Goal: Task Accomplishment & Management: Manage account settings

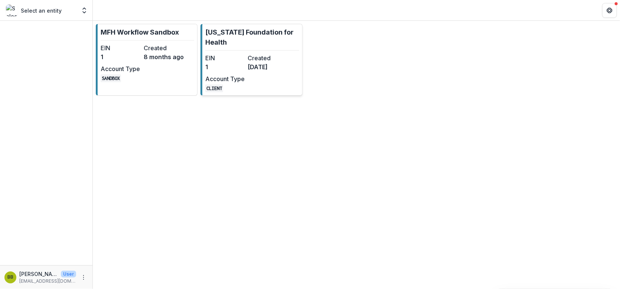
click at [272, 74] on div "EIN 1 Created 7 months ago Account Type CLIENT" at bounding box center [246, 72] width 82 height 39
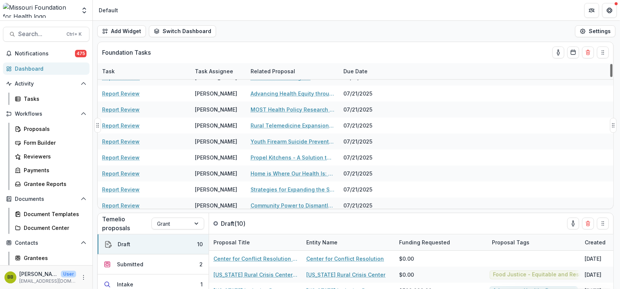
scroll to position [69, 0]
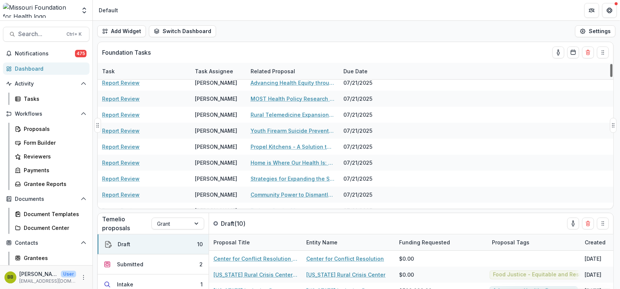
drag, startPoint x: 613, startPoint y: 69, endPoint x: 613, endPoint y: 76, distance: 6.3
click at [613, 76] on div at bounding box center [612, 70] width 2 height 13
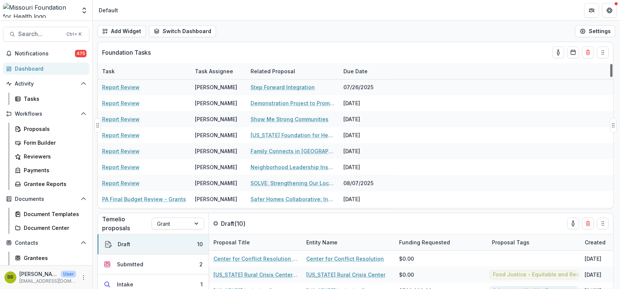
scroll to position [275, 0]
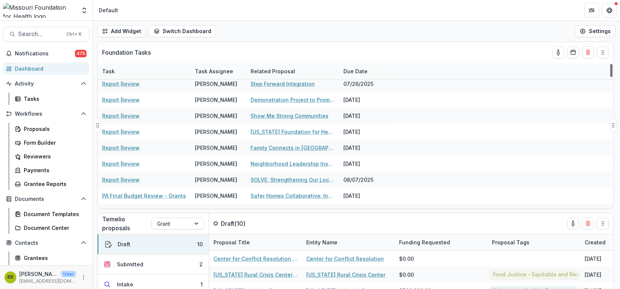
drag, startPoint x: 613, startPoint y: 76, endPoint x: 614, endPoint y: 94, distance: 18.2
click at [613, 77] on div at bounding box center [612, 70] width 2 height 13
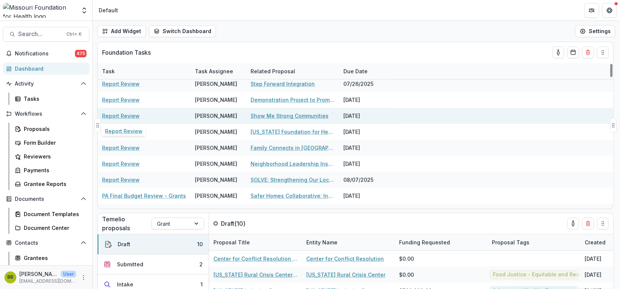
click at [124, 113] on link "Report Review" at bounding box center [121, 116] width 38 height 8
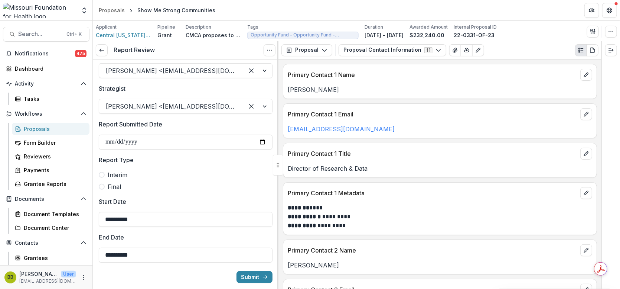
scroll to position [18, 0]
click at [324, 51] on icon "button" at bounding box center [325, 50] width 6 height 6
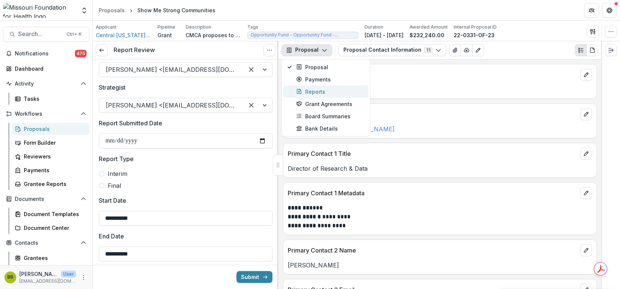
click at [325, 90] on div "Reports" at bounding box center [330, 92] width 68 height 8
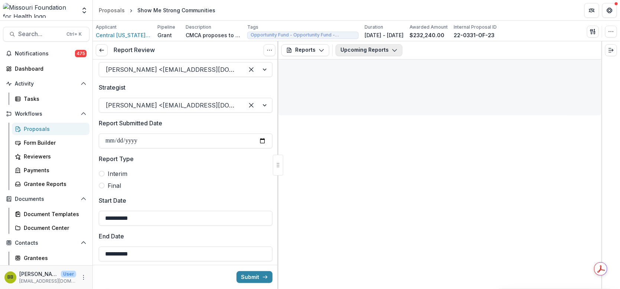
click at [389, 46] on button "Upcoming Reports" at bounding box center [369, 50] width 67 height 12
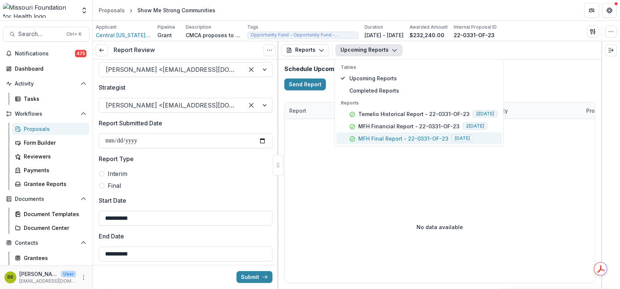
click at [390, 138] on p "MFH Final Report - 22-0331-OF-23" at bounding box center [403, 138] width 90 height 8
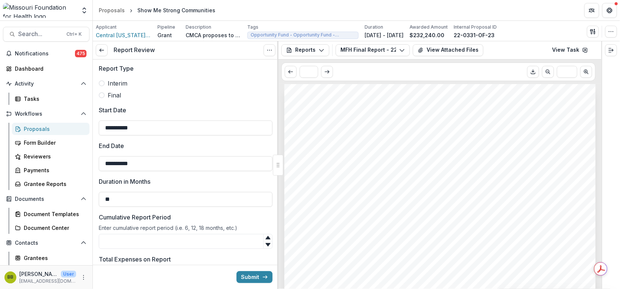
scroll to position [110, 0]
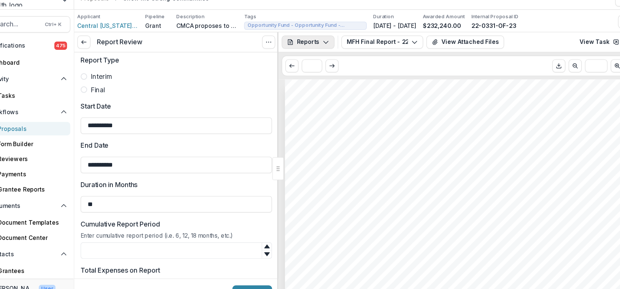
click at [323, 55] on button "Reports" at bounding box center [306, 50] width 48 height 12
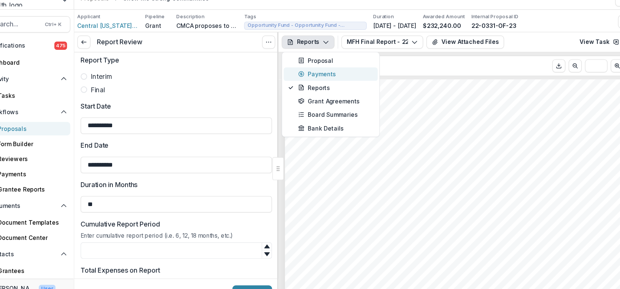
click at [324, 82] on div "Payments" at bounding box center [330, 79] width 68 height 8
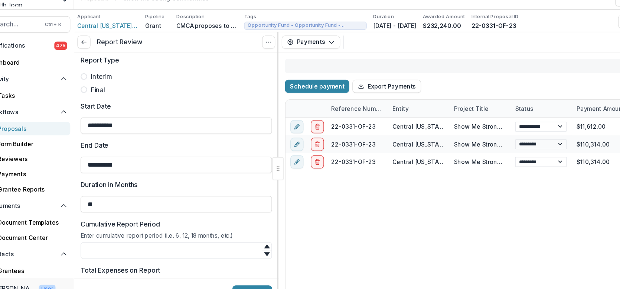
select select "****"
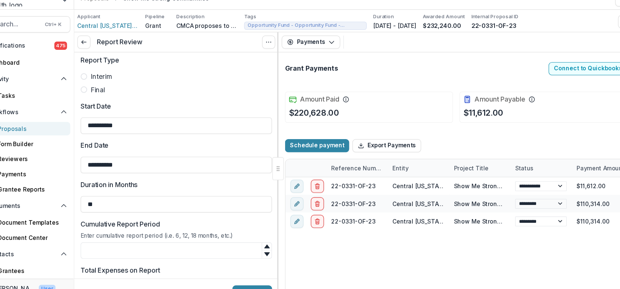
drag, startPoint x: 375, startPoint y: 272, endPoint x: 417, endPoint y: 271, distance: 42.0
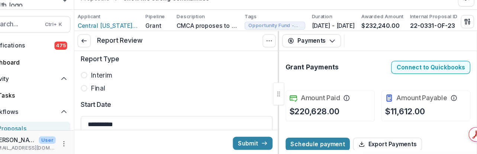
select select "****"
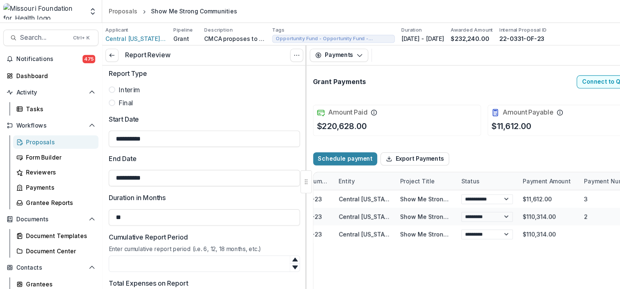
select select "****"
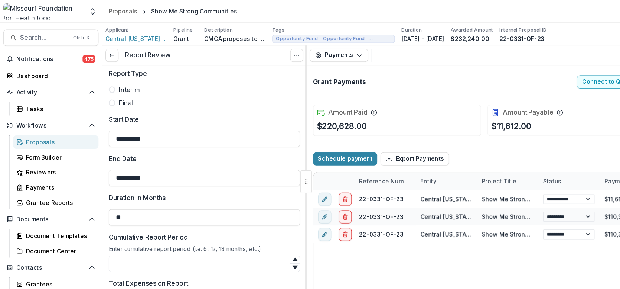
click at [314, 42] on div "Payments Proposal Payments Reports Grant Agreements Board Summaries Bank Details" at bounding box center [440, 50] width 323 height 18
click at [315, 51] on button "Payments" at bounding box center [308, 50] width 53 height 12
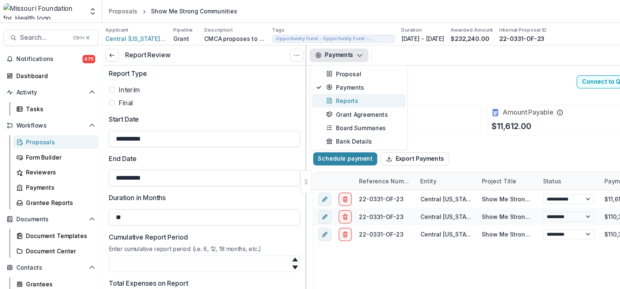
click at [309, 95] on button "Reports" at bounding box center [325, 91] width 85 height 12
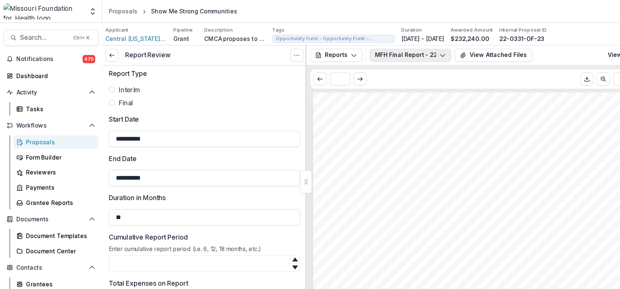
click at [353, 50] on button "MFH Final Report - 22-0331-OF-23" at bounding box center [373, 50] width 74 height 12
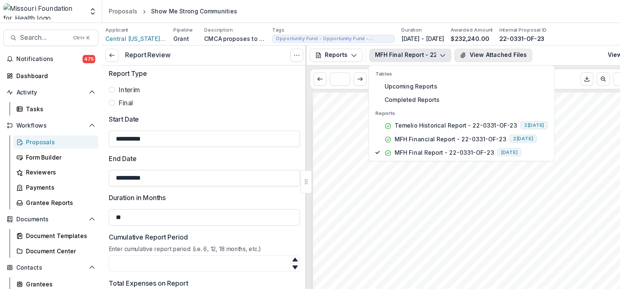
click at [434, 48] on button "View Attached Files" at bounding box center [448, 50] width 71 height 12
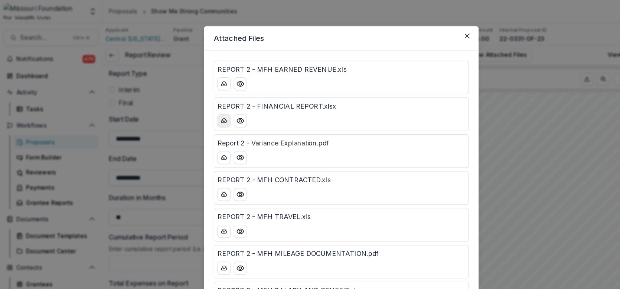
click at [203, 111] on icon "download-button" at bounding box center [203, 109] width 5 height 4
drag, startPoint x: 563, startPoint y: 81, endPoint x: 563, endPoint y: 106, distance: 25.3
click at [563, 106] on div "Attached Files REPORT 2 - MFH EARNED REVENUE.xls REPORT 2 - FINANCIAL REPORT.xl…" at bounding box center [310, 144] width 620 height 289
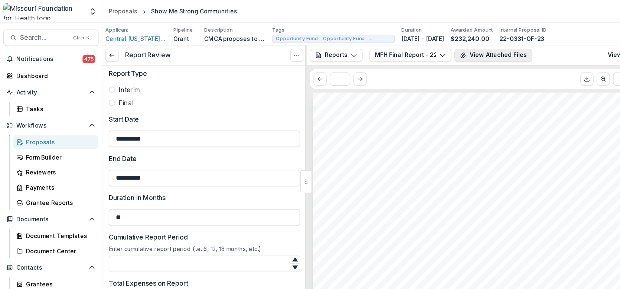
click at [424, 49] on button "View Attached Files" at bounding box center [448, 50] width 71 height 12
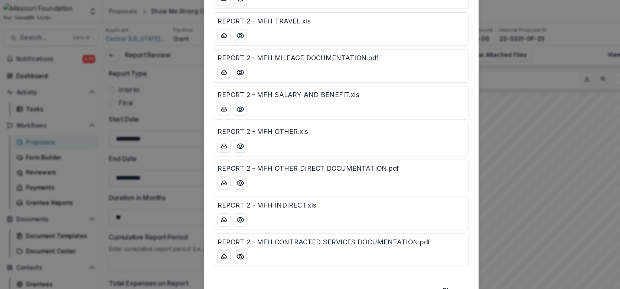
scroll to position [186, 0]
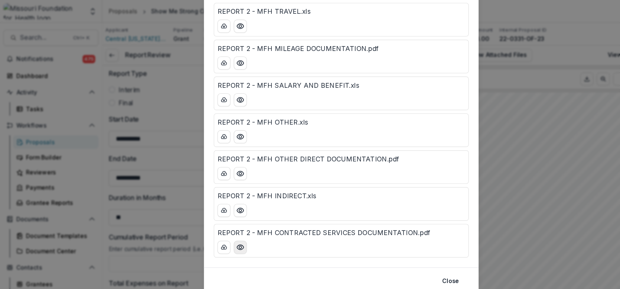
click at [220, 226] on icon "Preview REPORT 2 - MFH CONTRACTED SERVICES DOCUMENTATION.pdf" at bounding box center [218, 224] width 7 height 7
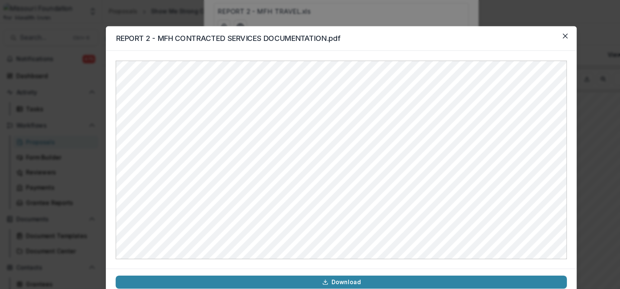
click at [514, 40] on header "REPORT 2 - MFH CONTRACTED SERVICES DOCUMENTATION.pdf" at bounding box center [310, 35] width 428 height 22
click at [514, 36] on button "Close" at bounding box center [514, 33] width 12 height 12
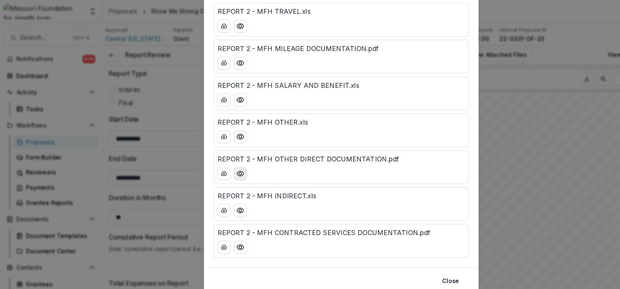
click at [217, 156] on icon "Preview REPORT 2 - MFH OTHER DIRECT DOCUMENTATION.pdf" at bounding box center [218, 157] width 7 height 7
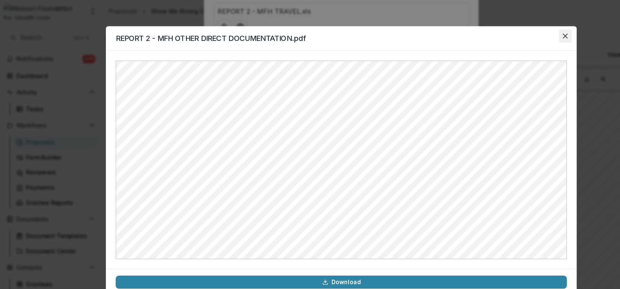
click at [510, 34] on button "Close" at bounding box center [514, 33] width 12 height 12
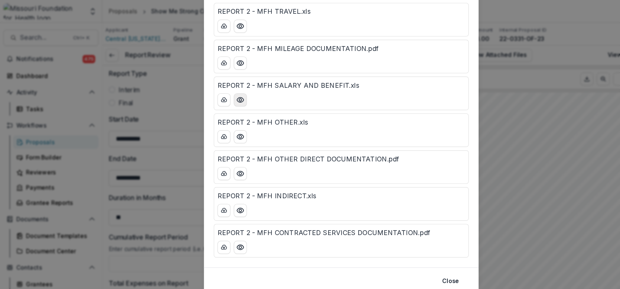
click at [219, 90] on icon "Preview REPORT 2 - MFH SALARY AND BENEFIT.xls" at bounding box center [218, 90] width 7 height 7
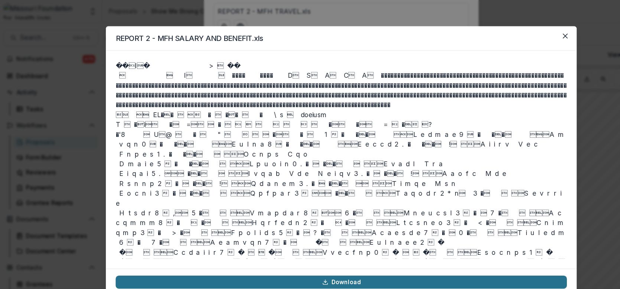
click at [379, 259] on link "Download" at bounding box center [310, 256] width 410 height 12
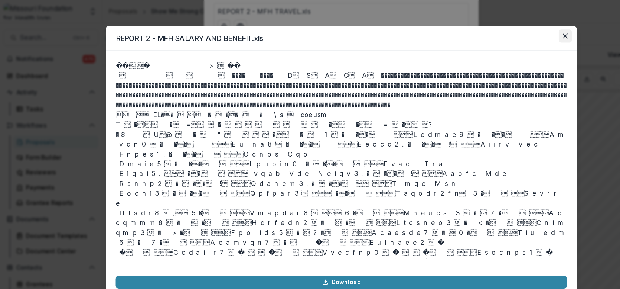
click at [516, 33] on icon "Close" at bounding box center [514, 32] width 4 height 4
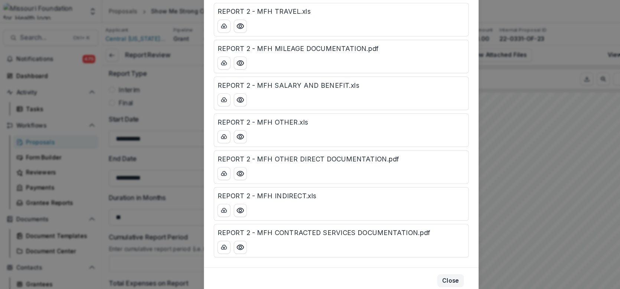
click at [409, 252] on button "Close" at bounding box center [409, 255] width 24 height 12
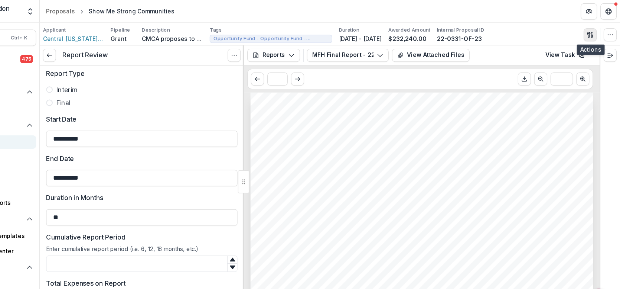
click at [591, 33] on icon "button" at bounding box center [593, 32] width 6 height 6
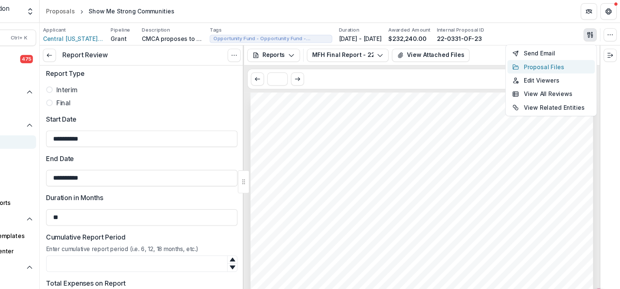
click at [559, 60] on button "Proposal Files" at bounding box center [557, 61] width 79 height 12
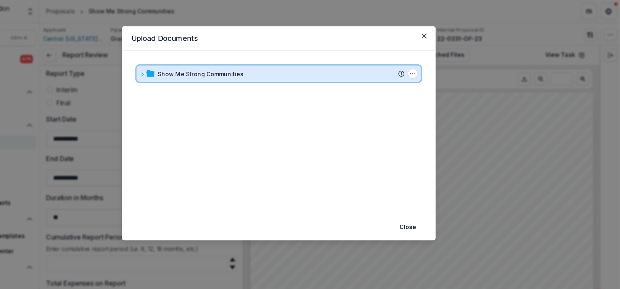
click at [188, 66] on icon at bounding box center [186, 67] width 4 height 4
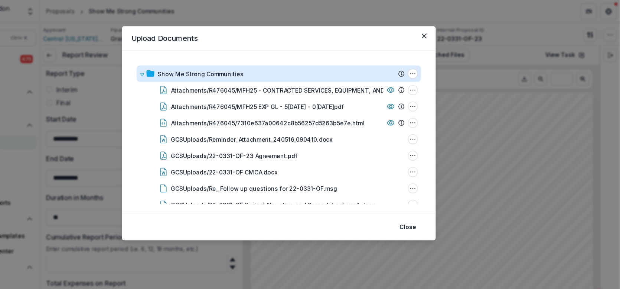
scroll to position [422, 0]
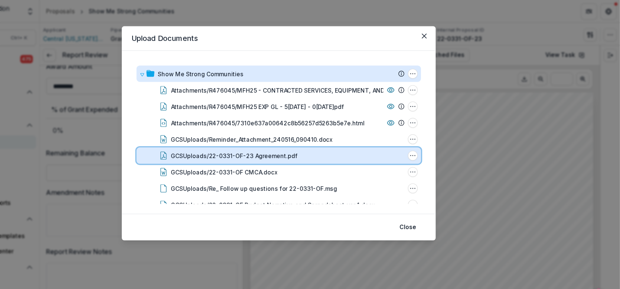
click at [238, 145] on div "GCSUploads/22-0331-OF-23 Agreement.pdf File Options Download Rename Delete" at bounding box center [310, 141] width 259 height 15
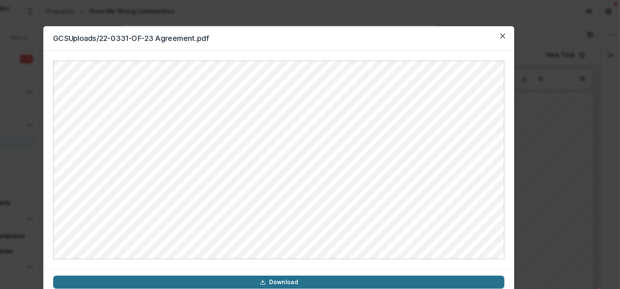
click at [307, 255] on link "Download" at bounding box center [310, 256] width 410 height 12
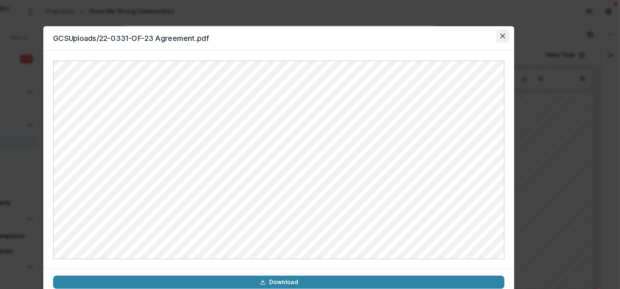
click at [512, 35] on button "Close" at bounding box center [514, 33] width 12 height 12
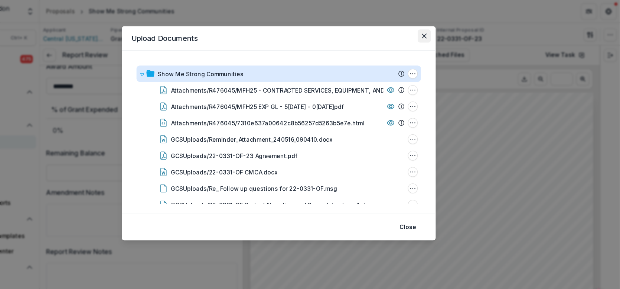
click at [439, 31] on button "Close" at bounding box center [442, 33] width 12 height 12
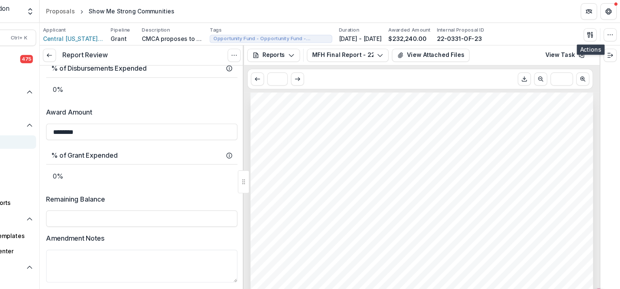
scroll to position [379, 0]
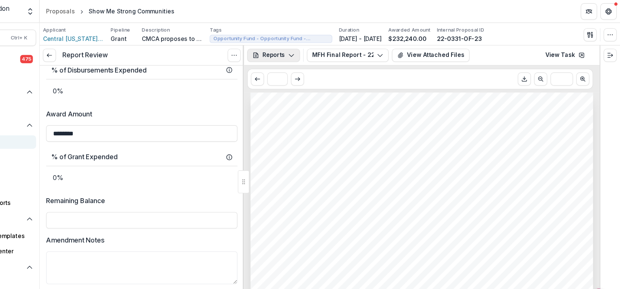
click at [324, 47] on button "Reports" at bounding box center [306, 50] width 48 height 12
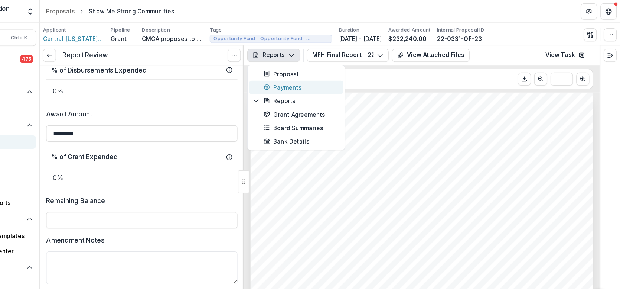
click at [321, 78] on div "Payments" at bounding box center [330, 79] width 68 height 8
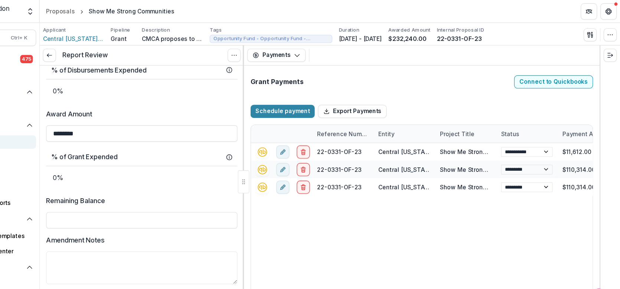
select select "****"
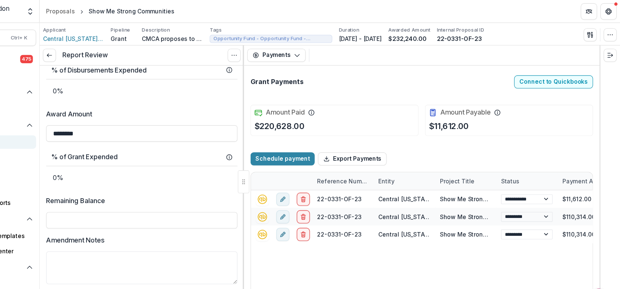
select select "****"
drag, startPoint x: 274, startPoint y: 195, endPoint x: 276, endPoint y: 139, distance: 55.7
click at [276, 139] on div "**********" at bounding box center [185, 173] width 185 height 229
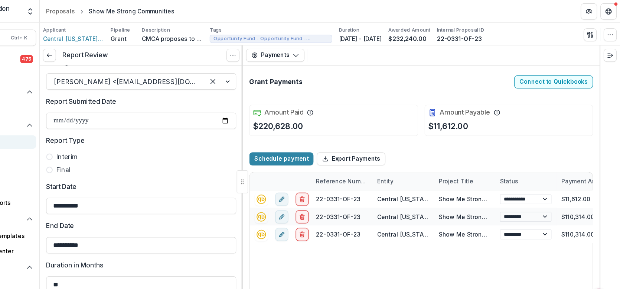
scroll to position [63, 0]
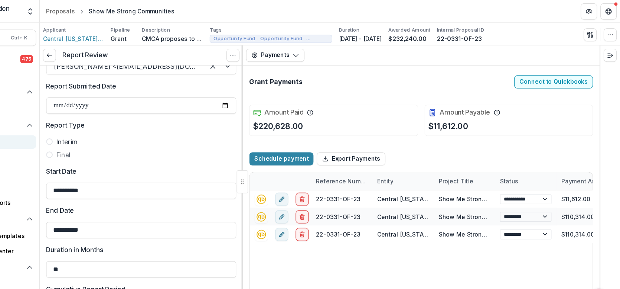
click at [103, 140] on span at bounding box center [102, 140] width 6 height 6
drag, startPoint x: 274, startPoint y: 131, endPoint x: 274, endPoint y: 145, distance: 13.4
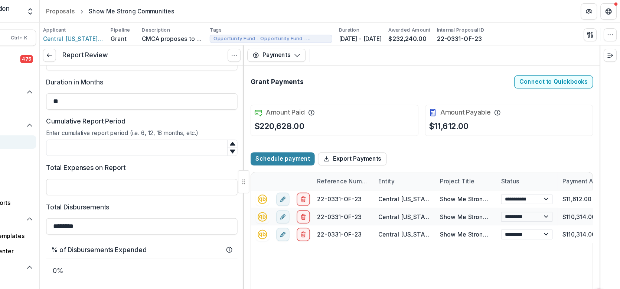
scroll to position [219, 0]
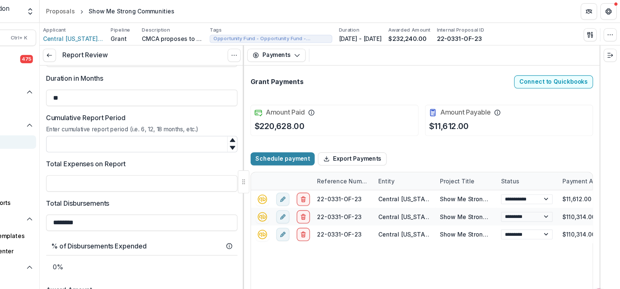
click at [240, 132] on input "Cumulative Report Period" at bounding box center [186, 130] width 174 height 15
type input "**"
click at [228, 167] on input "Total Expenses on Report" at bounding box center [186, 166] width 174 height 15
type input "********"
click at [235, 182] on label "Total Disbursements" at bounding box center [183, 184] width 169 height 9
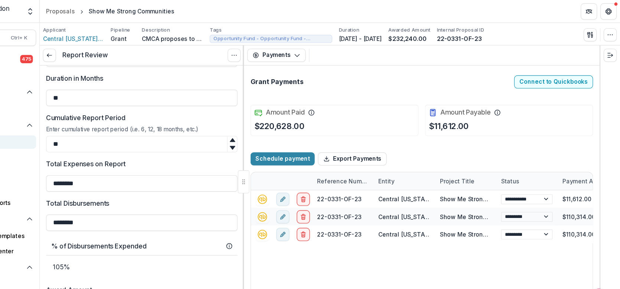
click at [235, 195] on input "********" at bounding box center [186, 202] width 174 height 15
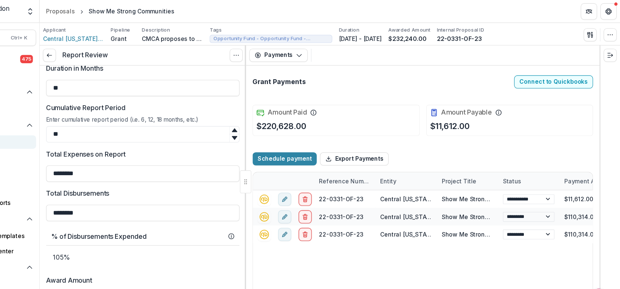
scroll to position [229, 0]
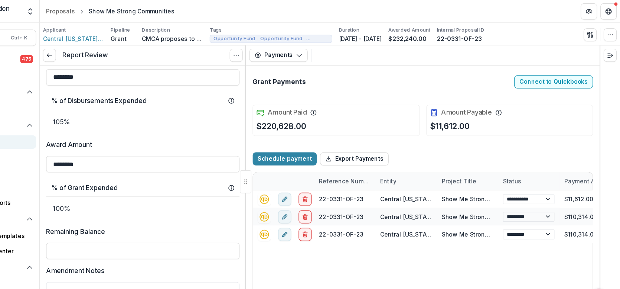
select select "****"
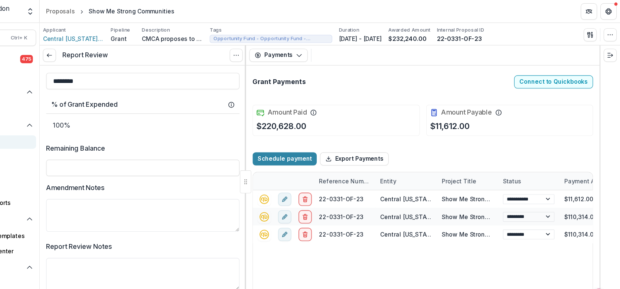
scroll to position [428, 0]
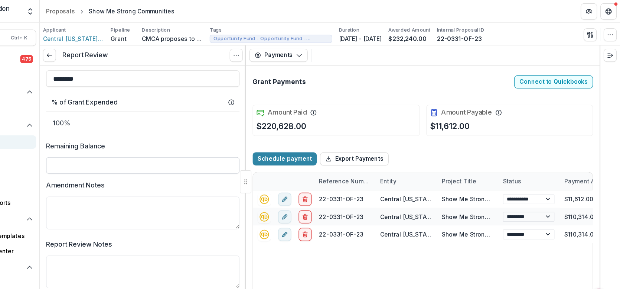
click at [234, 151] on input "Remaining Balance" at bounding box center [187, 150] width 176 height 15
type input "*******"
click at [244, 201] on textarea "Amendment Notes" at bounding box center [187, 193] width 176 height 30
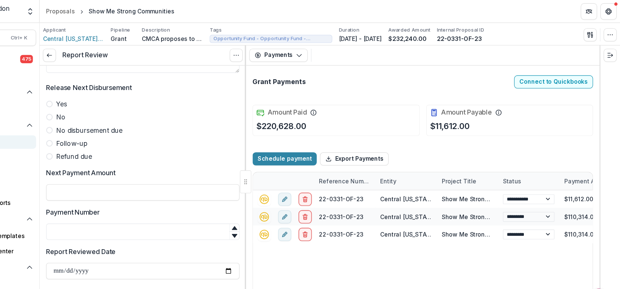
scroll to position [636, 0]
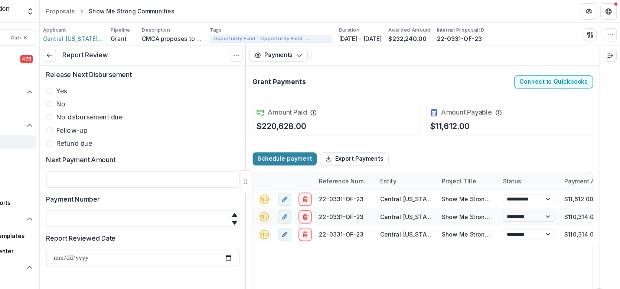
click at [103, 79] on label "Yes" at bounding box center [187, 82] width 176 height 9
click at [128, 160] on input "Next Payment Amount" at bounding box center [187, 162] width 176 height 15
type input "*******"
click at [145, 198] on input "Payment Number" at bounding box center [187, 198] width 176 height 15
type input "*"
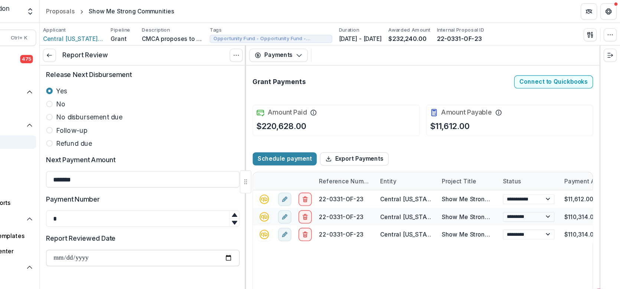
click at [261, 233] on input "Report Reviewed Date" at bounding box center [187, 234] width 176 height 15
type input "**********"
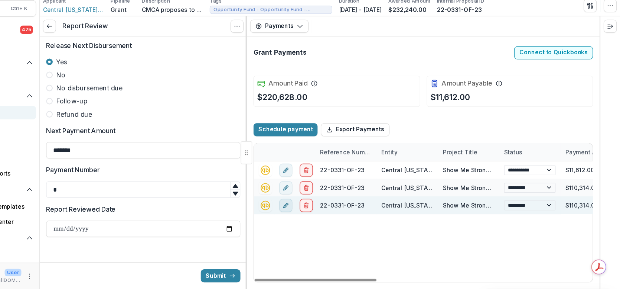
scroll to position [0, 0]
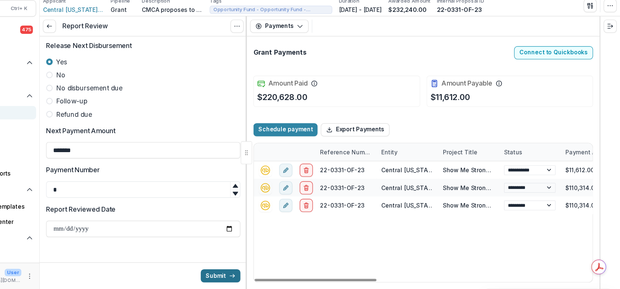
click at [258, 279] on button "Submit" at bounding box center [257, 277] width 36 height 12
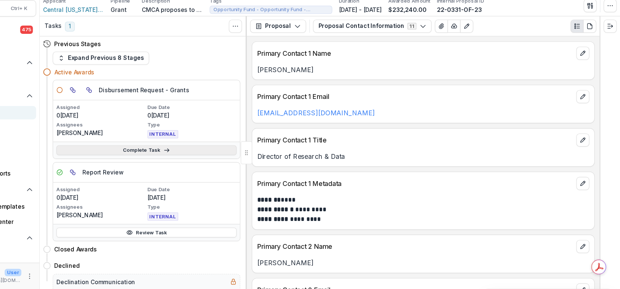
click at [225, 160] on link "Complete Task" at bounding box center [190, 162] width 164 height 9
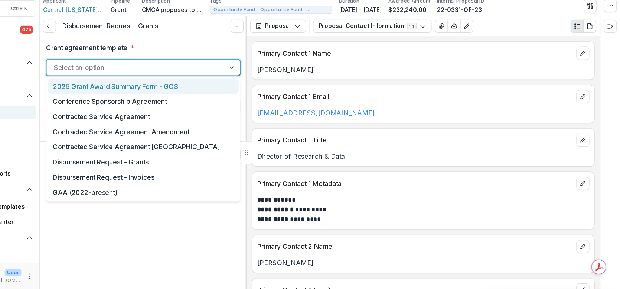
drag, startPoint x: 263, startPoint y: 82, endPoint x: 186, endPoint y: 171, distance: 117.2
click at [186, 171] on div "Disbursement Request - Grants" at bounding box center [186, 173] width 173 height 14
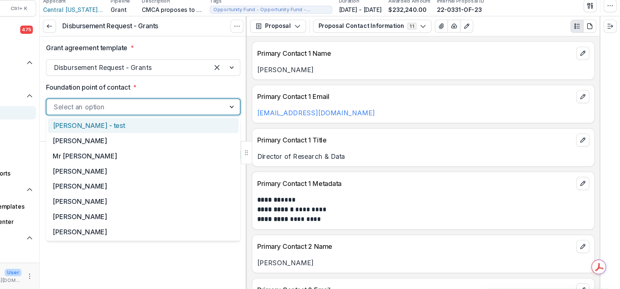
click at [228, 119] on div at bounding box center [180, 123] width 149 height 10
click at [227, 119] on div at bounding box center [180, 123] width 149 height 10
type input "****"
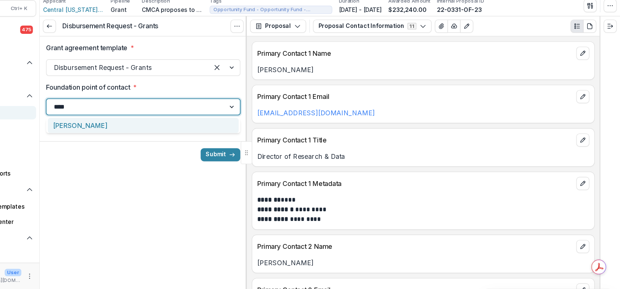
click at [220, 143] on div "[PERSON_NAME]" at bounding box center [186, 140] width 173 height 14
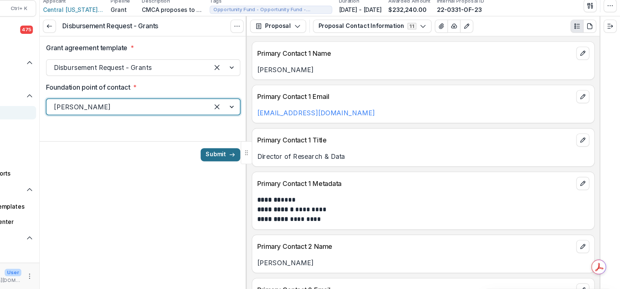
click at [259, 165] on button "Submit" at bounding box center [257, 167] width 36 height 12
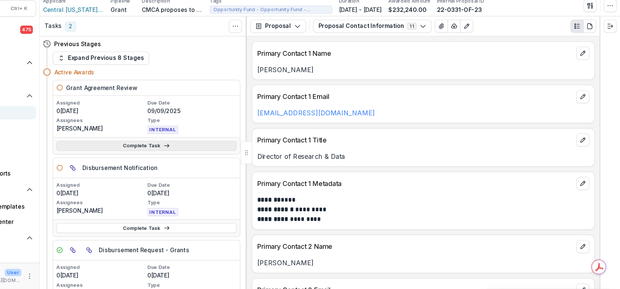
click at [195, 155] on link "Complete Task" at bounding box center [190, 158] width 164 height 9
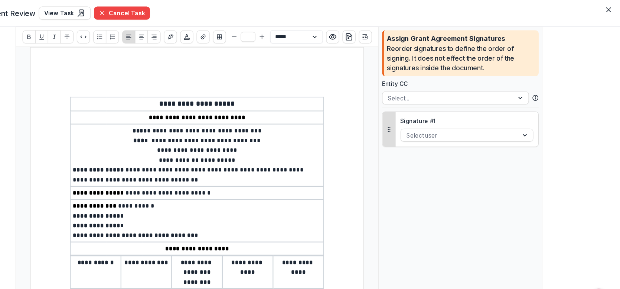
type input "**"
select select "**********"
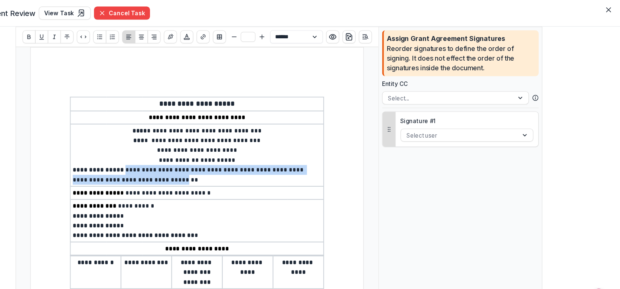
drag, startPoint x: 260, startPoint y: 165, endPoint x: 165, endPoint y: 152, distance: 96.4
click at [165, 152] on span "**********" at bounding box center [228, 159] width 211 height 14
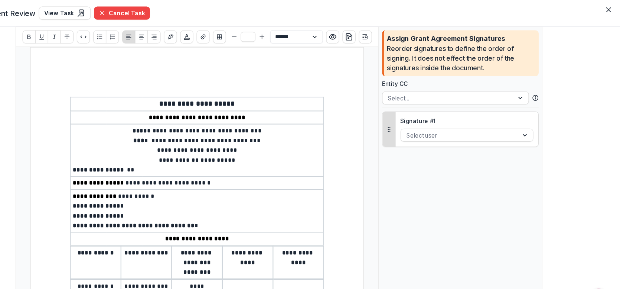
click at [173, 191] on p "**********" at bounding box center [236, 195] width 226 height 9
click at [167, 185] on p "**********" at bounding box center [236, 186] width 226 height 9
click at [167, 196] on p "**********" at bounding box center [236, 195] width 226 height 9
click at [234, 204] on p "**********" at bounding box center [236, 204] width 226 height 9
drag, startPoint x: 397, startPoint y: 113, endPoint x: 397, endPoint y: 132, distance: 19.3
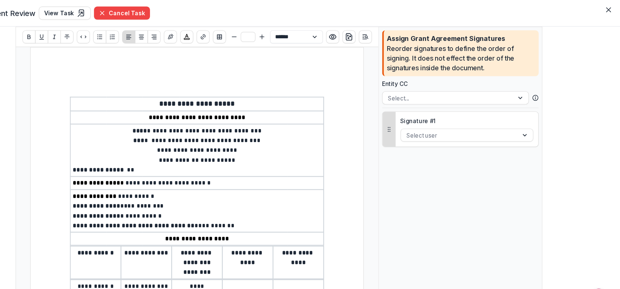
click at [397, 132] on div "**********" at bounding box center [236, 240] width 330 height 395
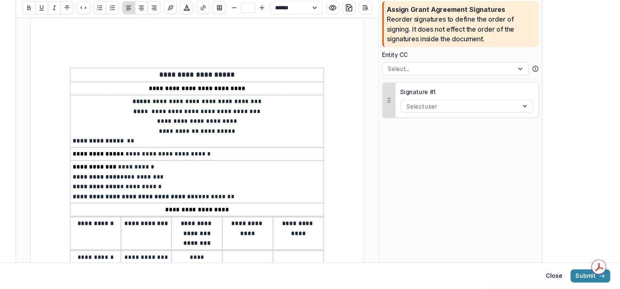
click at [283, 254] on td at bounding box center [282, 264] width 46 height 21
click at [279, 262] on p at bounding box center [282, 259] width 42 height 9
click at [273, 259] on p at bounding box center [282, 259] width 42 height 9
type input "**"
select select "**********"
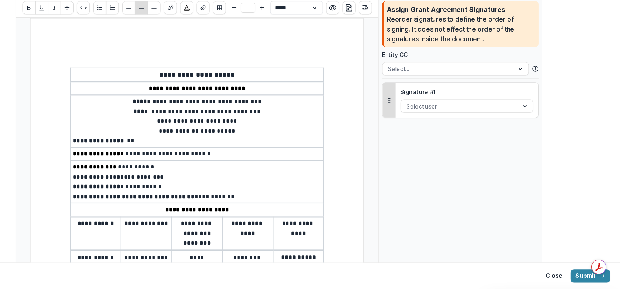
type input "**"
select select "**********"
drag, startPoint x: 293, startPoint y: 258, endPoint x: 287, endPoint y: 259, distance: 6.8
click at [287, 259] on span "********" at bounding box center [282, 259] width 26 height 5
click at [290, 259] on span "********" at bounding box center [282, 259] width 26 height 5
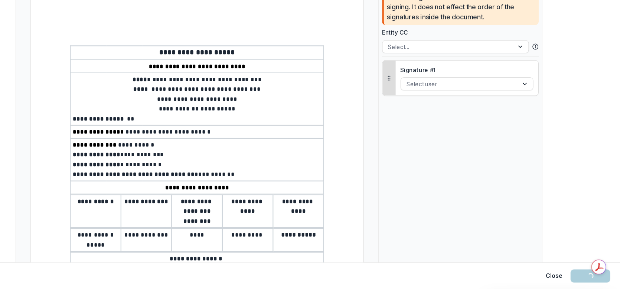
type input "**"
select select "**********"
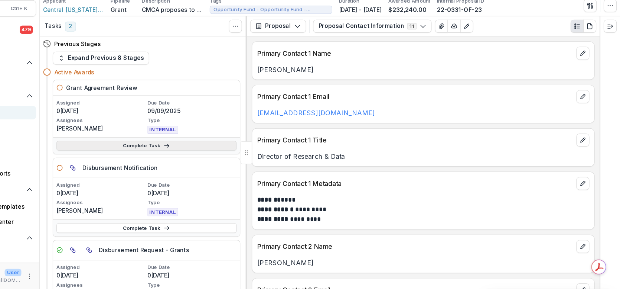
click at [188, 158] on link "Complete Task" at bounding box center [190, 158] width 164 height 9
click at [235, 155] on link "Complete Task" at bounding box center [190, 158] width 164 height 9
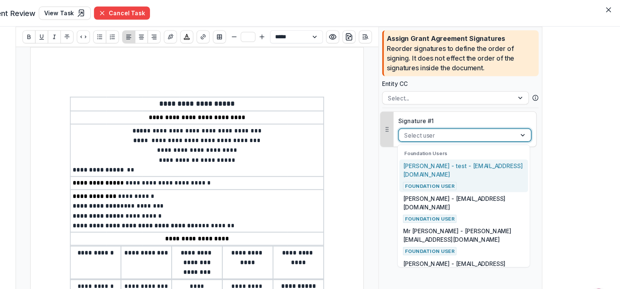
click at [501, 119] on div at bounding box center [473, 122] width 96 height 9
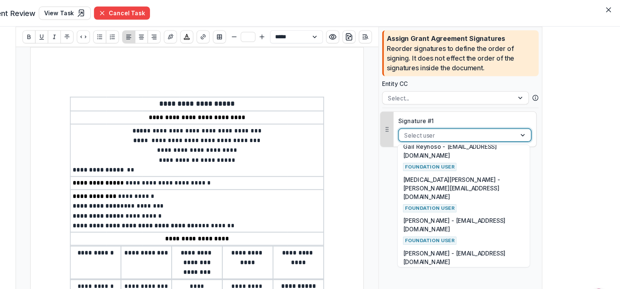
scroll to position [753, 0]
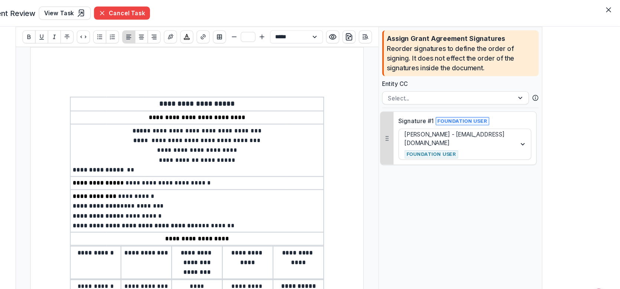
click at [389, 207] on div "**********" at bounding box center [236, 240] width 330 height 395
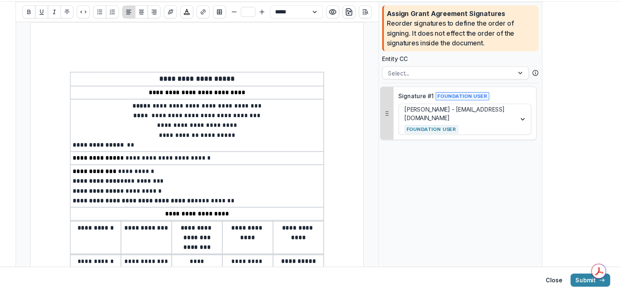
scroll to position [0, 0]
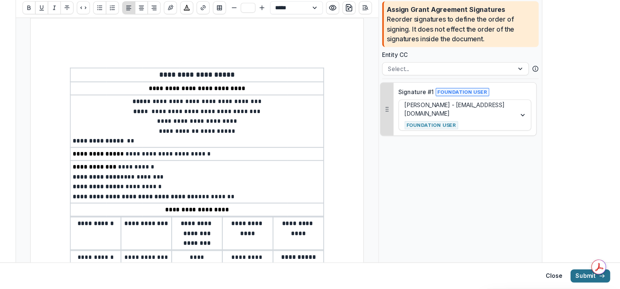
click at [592, 279] on button "Submit" at bounding box center [593, 277] width 36 height 12
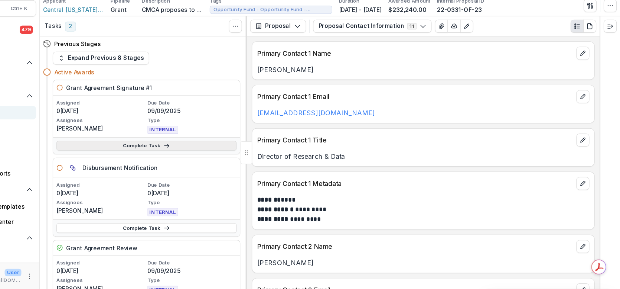
click at [207, 161] on icon at bounding box center [208, 159] width 6 height 6
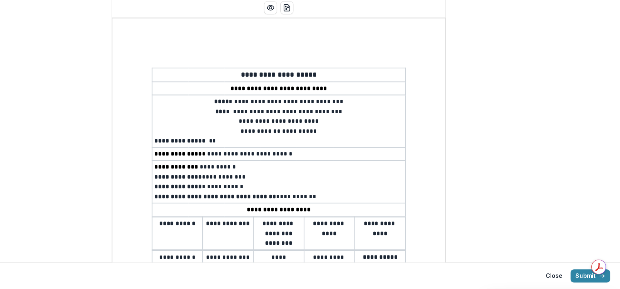
click at [434, 129] on div "**********" at bounding box center [310, 239] width 303 height 392
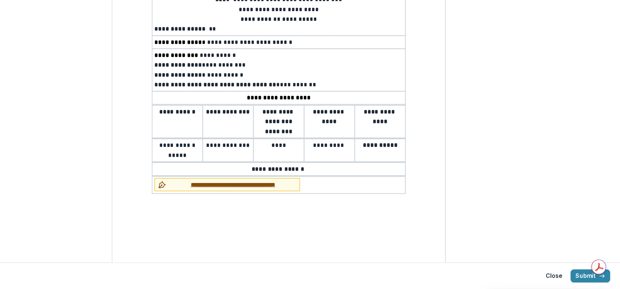
scroll to position [131, 0]
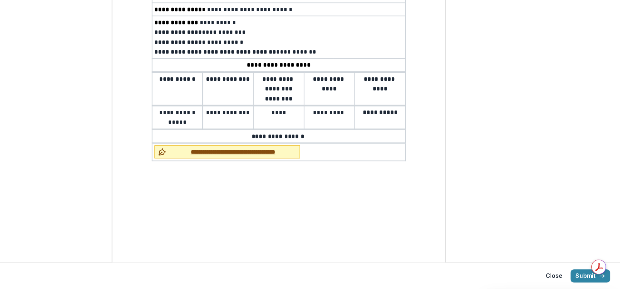
click at [240, 161] on span "**********" at bounding box center [268, 164] width 115 height 8
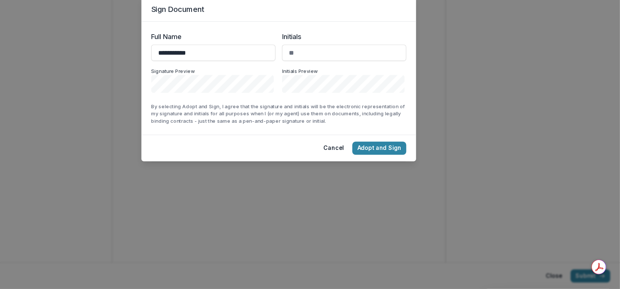
type input "**********"
click at [400, 163] on button "Adopt and Sign" at bounding box center [401, 161] width 49 height 12
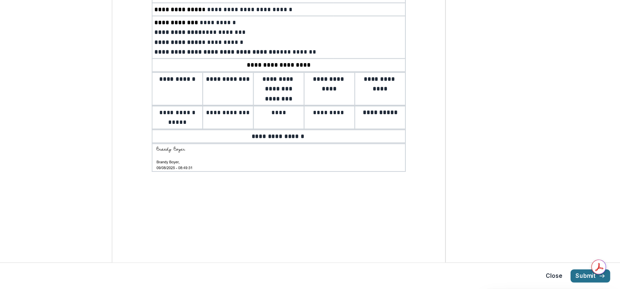
click at [587, 276] on button "Submit" at bounding box center [593, 277] width 36 height 12
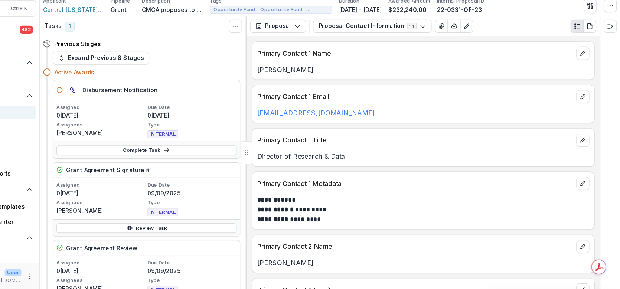
click at [386, 238] on div "**********" at bounding box center [441, 173] width 321 height 229
click at [220, 231] on link "Review Task" at bounding box center [190, 233] width 164 height 9
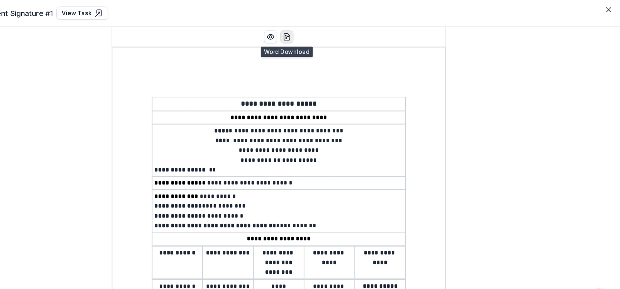
click at [321, 33] on button "download-word" at bounding box center [318, 33] width 12 height 12
click at [607, 8] on button "Close" at bounding box center [610, 9] width 12 height 12
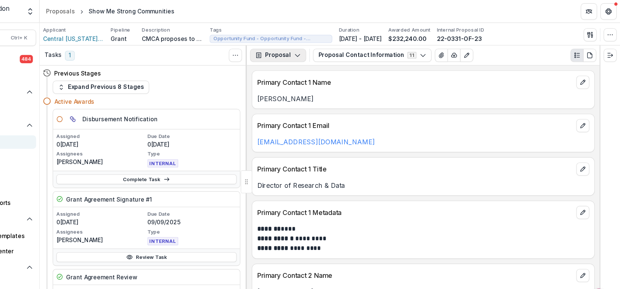
click at [324, 50] on icon "button" at bounding box center [327, 50] width 6 height 6
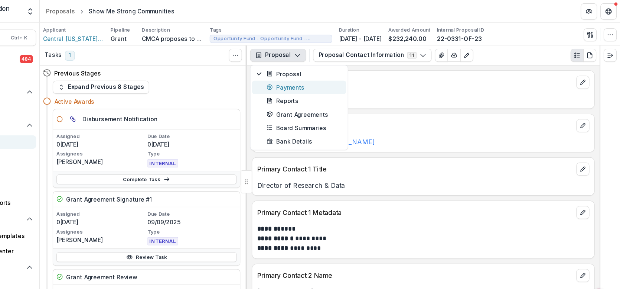
click at [319, 79] on div "Payments" at bounding box center [333, 79] width 68 height 8
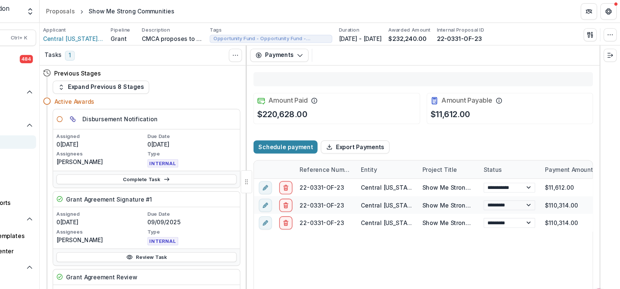
select select "****"
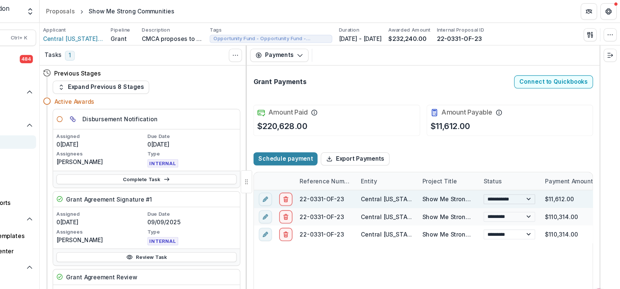
click at [532, 181] on select "**********" at bounding box center [519, 180] width 47 height 9
click at [496, 176] on select "**********" at bounding box center [519, 180] width 47 height 9
select select "**********"
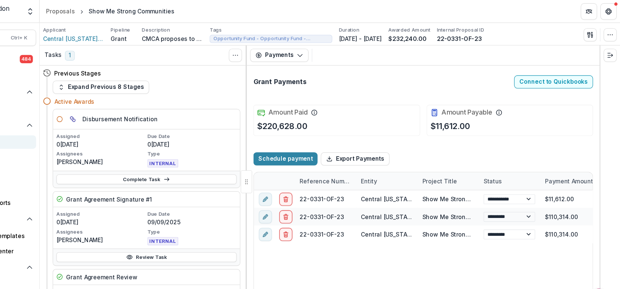
select select "******"
select select "****"
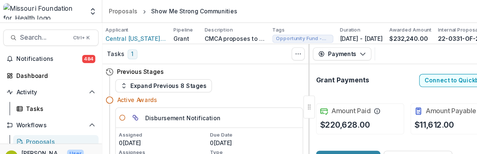
select select "******"
select select "****"
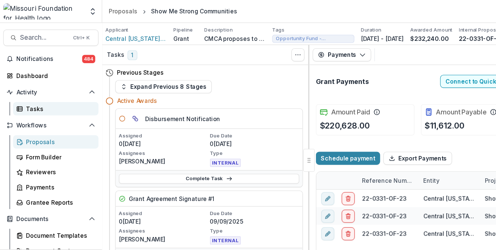
click at [38, 101] on div "Tasks" at bounding box center [54, 99] width 60 height 8
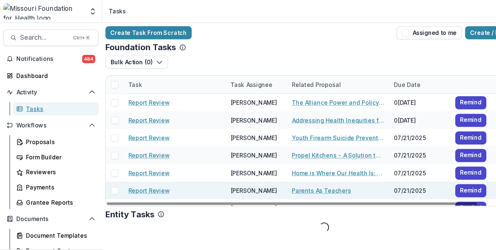
scroll to position [14, 0]
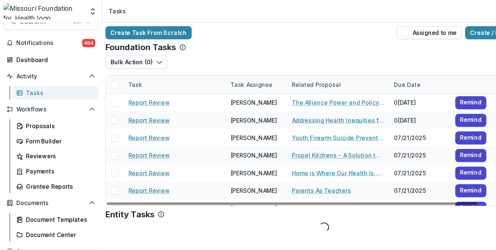
click at [198, 80] on div "Task" at bounding box center [158, 77] width 93 height 16
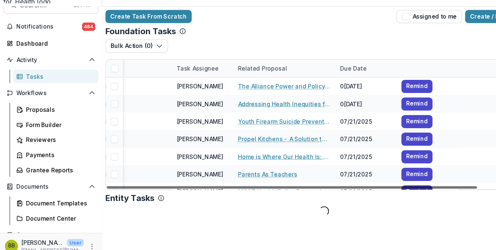
scroll to position [0, 64]
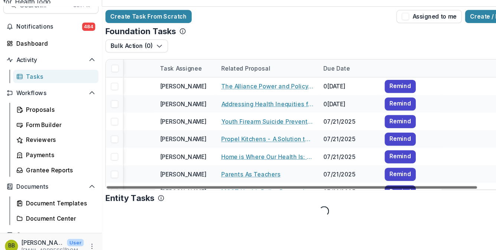
drag, startPoint x: 277, startPoint y: 184, endPoint x: 391, endPoint y: 173, distance: 114.6
click at [391, 184] on div at bounding box center [265, 185] width 337 height 2
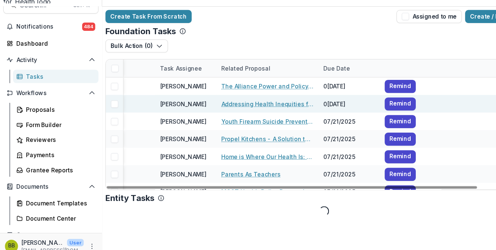
click at [450, 105] on div at bounding box center [447, 109] width 93 height 16
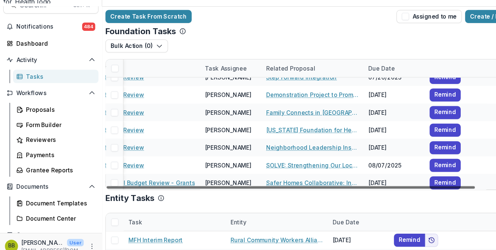
scroll to position [280, 0]
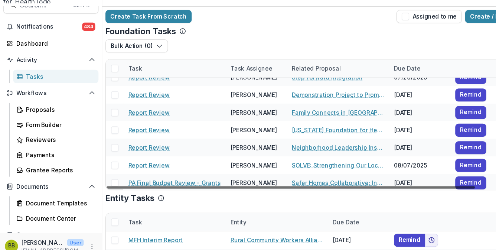
drag, startPoint x: 331, startPoint y: 185, endPoint x: 242, endPoint y: 197, distance: 90.3
click at [242, 186] on div at bounding box center [264, 185] width 335 height 2
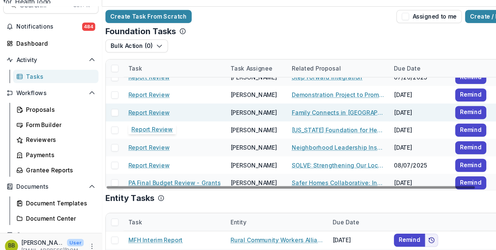
click at [135, 118] on link "Report Review" at bounding box center [136, 117] width 38 height 8
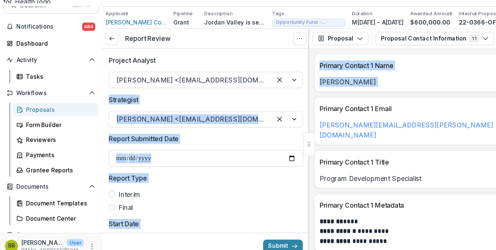
drag, startPoint x: 279, startPoint y: 86, endPoint x: 279, endPoint y: 98, distance: 12.3
click at [282, 116] on div "**********" at bounding box center [294, 145] width 403 height 209
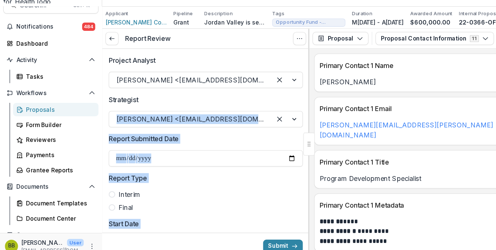
drag, startPoint x: 279, startPoint y: 98, endPoint x: 278, endPoint y: 136, distance: 37.2
click at [278, 136] on div "**********" at bounding box center [187, 145] width 188 height 209
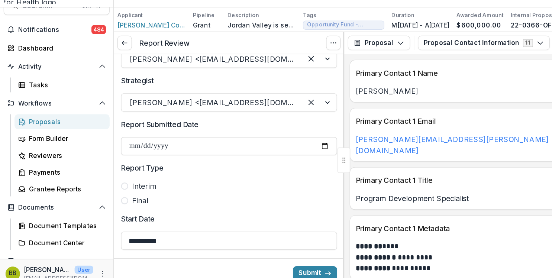
scroll to position [14, 0]
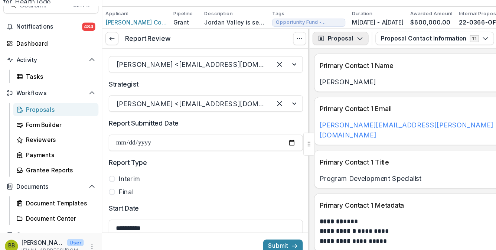
click at [314, 46] on button "Proposal" at bounding box center [309, 50] width 51 height 12
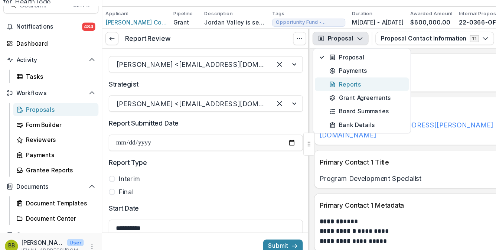
click at [313, 93] on div "Reports" at bounding box center [333, 91] width 68 height 8
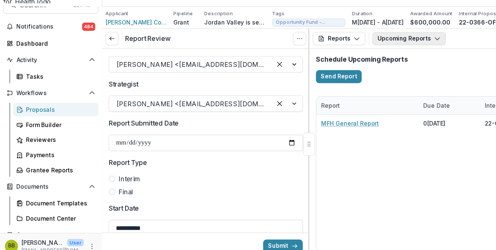
click at [360, 49] on button "Upcoming Reports" at bounding box center [371, 50] width 67 height 12
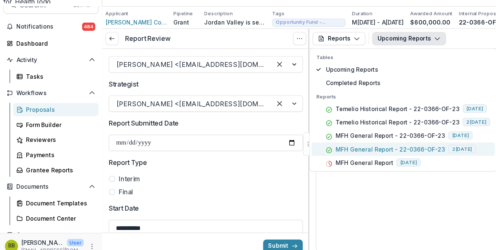
click at [349, 154] on button "MFH General Report - 22-0366-OF-23 2025-07-31" at bounding box center [366, 150] width 167 height 12
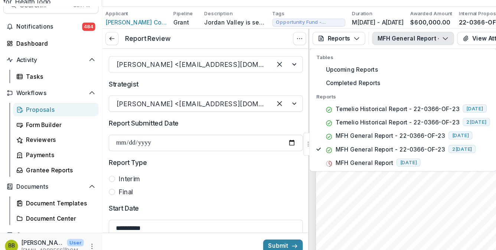
click at [395, 219] on div "Submission Responses Award Information Reference No. 22-0366-OF-23 Submitted By…" at bounding box center [379, 214] width 185 height 261
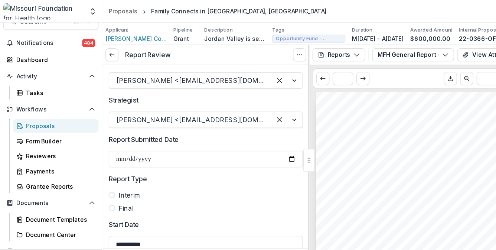
click at [359, 8] on header "Proposals Family Connects in Greene County, MO" at bounding box center [294, 10] width 403 height 20
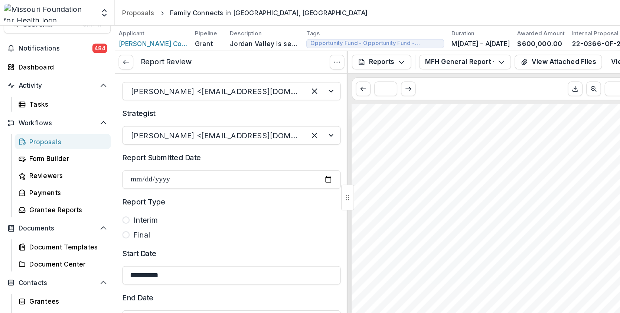
scroll to position [14, 0]
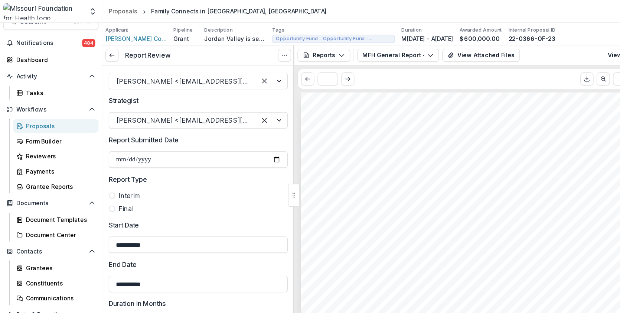
click at [448, 56] on div "Reports Proposal Payments Reports Grant Agreements Board Summaries Bank Details…" at bounding box center [434, 50] width 334 height 18
click at [447, 52] on button "View Attached Files" at bounding box center [437, 50] width 71 height 12
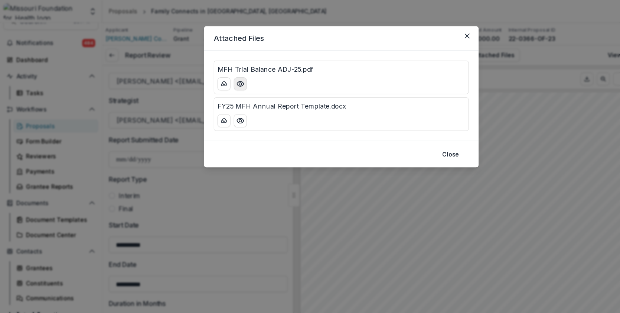
click at [219, 77] on circle "Preview MFH Trial Balance ADJ-25.pdf" at bounding box center [218, 76] width 2 height 2
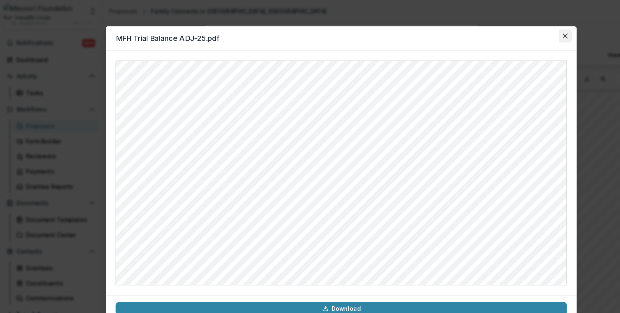
click at [510, 33] on button "Close" at bounding box center [514, 33] width 12 height 12
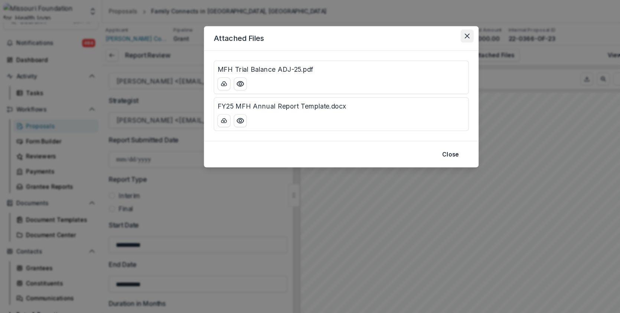
click at [420, 35] on button "Close" at bounding box center [425, 33] width 12 height 12
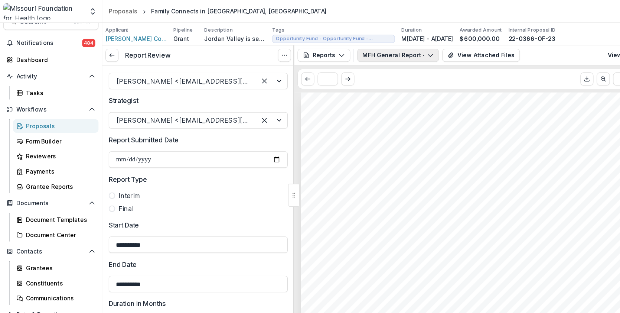
click at [389, 53] on button "MFH General Report - 22-0366-OF-23" at bounding box center [362, 50] width 74 height 12
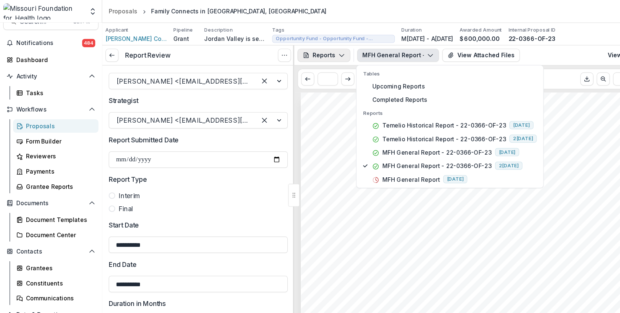
click at [311, 54] on button "Reports" at bounding box center [294, 50] width 48 height 12
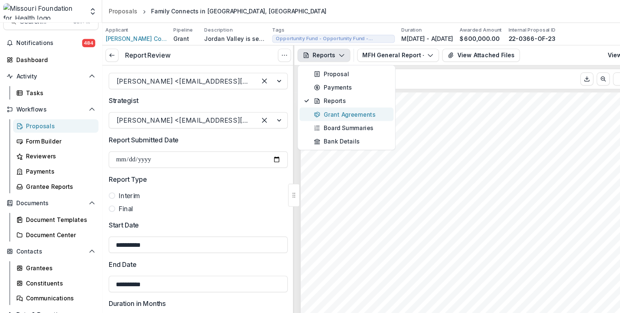
click at [310, 100] on div "Grant Agreements" at bounding box center [319, 104] width 68 height 8
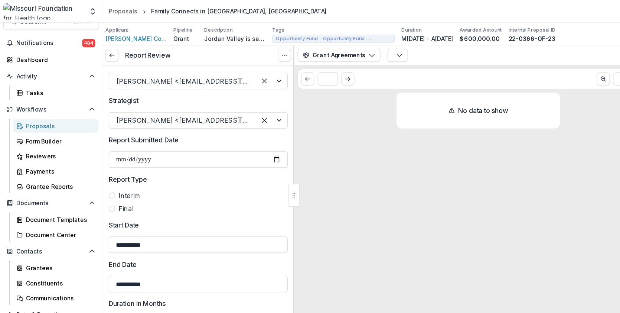
click at [493, 44] on div "Agreements No Agreements" at bounding box center [475, 50] width 247 height 12
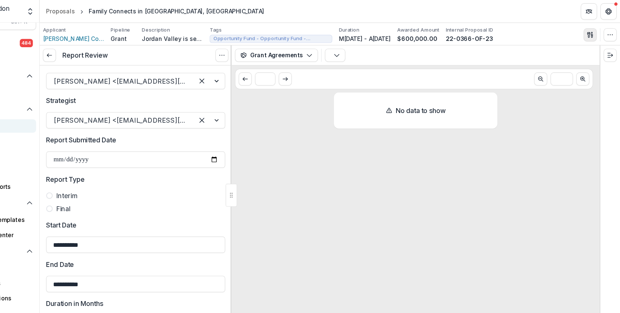
click at [594, 27] on button "button" at bounding box center [593, 32] width 12 height 12
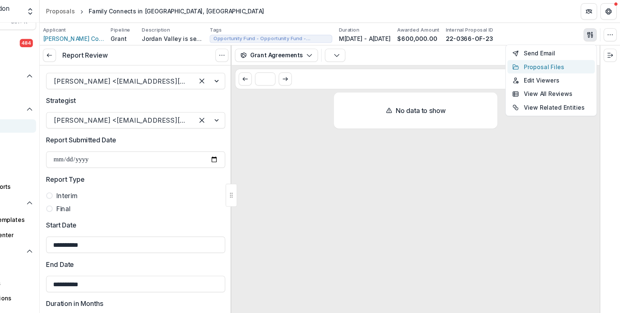
click at [554, 62] on button "Proposal Files" at bounding box center [557, 61] width 79 height 12
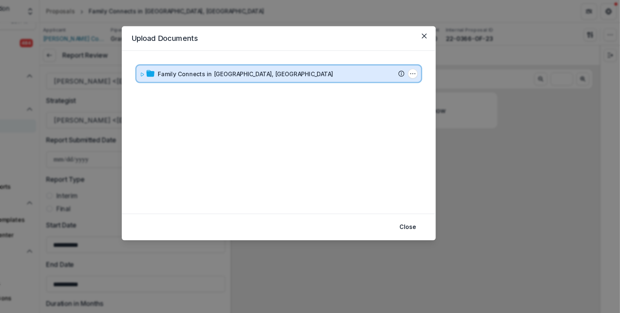
click at [186, 68] on icon at bounding box center [186, 67] width 4 height 4
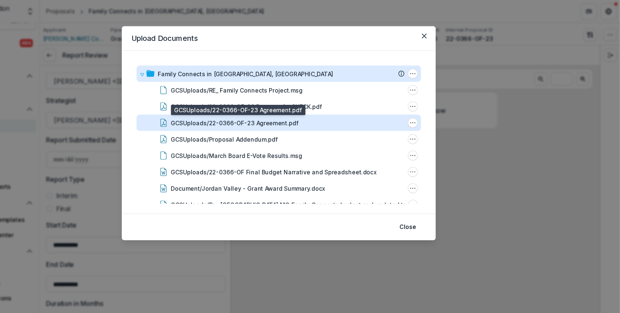
click at [249, 114] on div "GCSUploads/22-0366-OF-23 Agreement.pdf" at bounding box center [270, 112] width 116 height 8
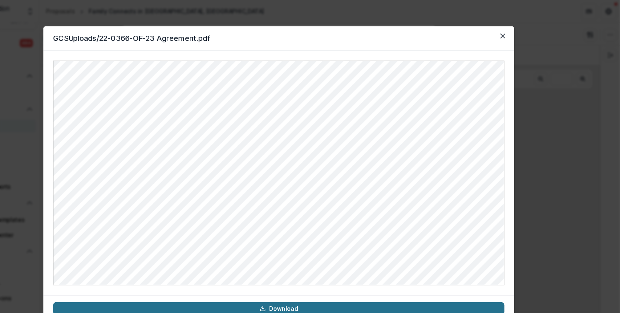
click at [357, 279] on link "Download" at bounding box center [310, 280] width 410 height 12
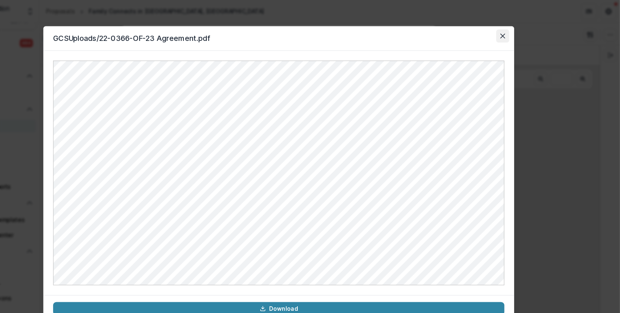
click at [518, 32] on button "Close" at bounding box center [514, 33] width 12 height 12
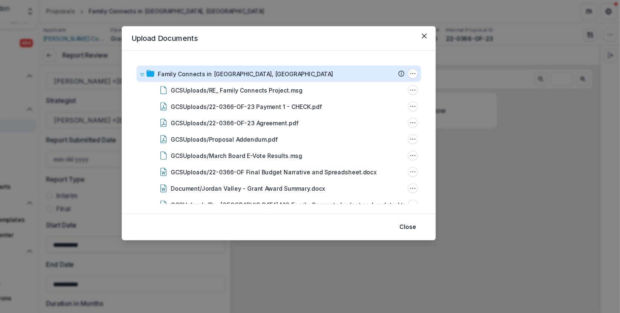
click at [444, 81] on div "Family Connects in Greene County, MO Submission Temelio Proposal Attached propo…" at bounding box center [310, 120] width 285 height 148
drag, startPoint x: 442, startPoint y: 80, endPoint x: 444, endPoint y: 92, distance: 11.7
click at [444, 92] on div "Family Connects in Greene County, MO Submission Temelio Proposal Attached propo…" at bounding box center [310, 120] width 285 height 148
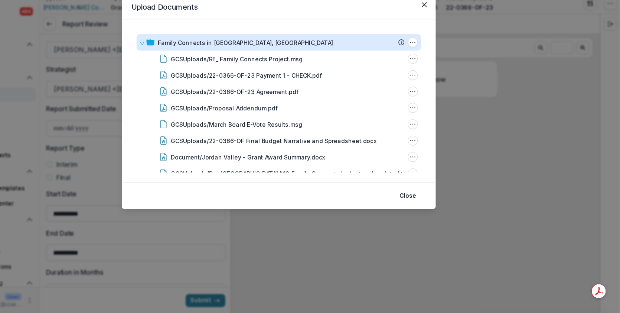
click at [440, 172] on div "Family Connects in Greene County, MO Submission Temelio Proposal Attached propo…" at bounding box center [309, 120] width 267 height 130
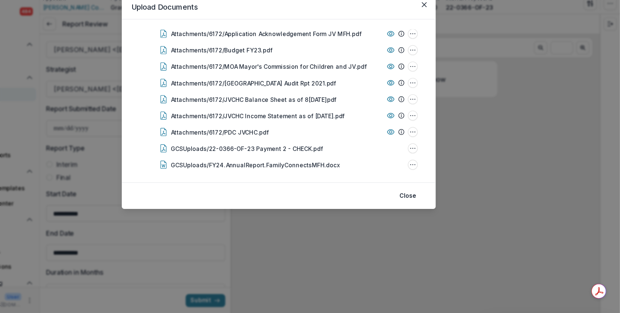
scroll to position [276, 0]
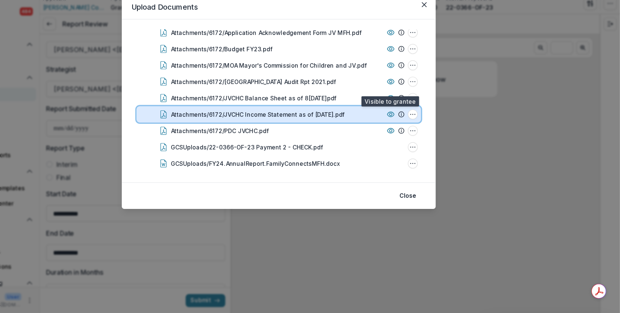
click at [408, 132] on icon at bounding box center [411, 132] width 7 height 7
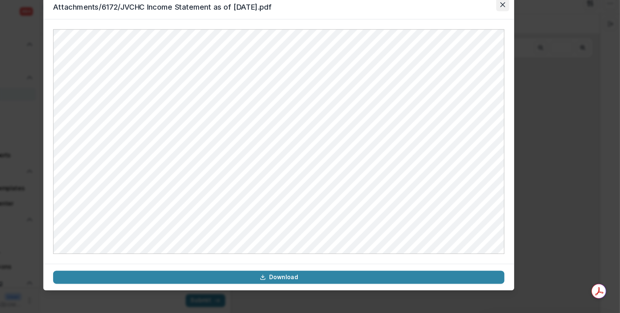
click at [516, 32] on button "Close" at bounding box center [514, 33] width 12 height 12
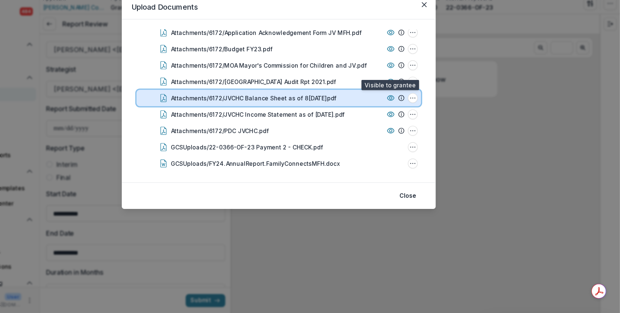
click at [408, 119] on icon at bounding box center [411, 117] width 7 height 7
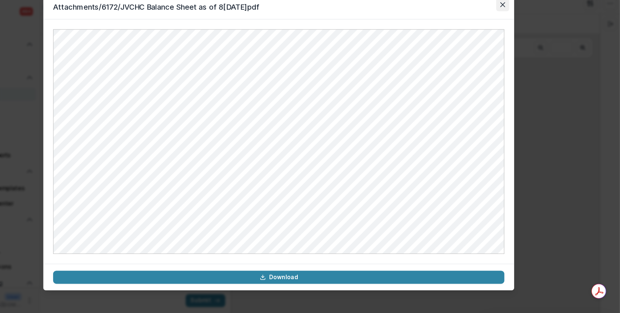
click at [513, 34] on icon "Close" at bounding box center [514, 32] width 4 height 4
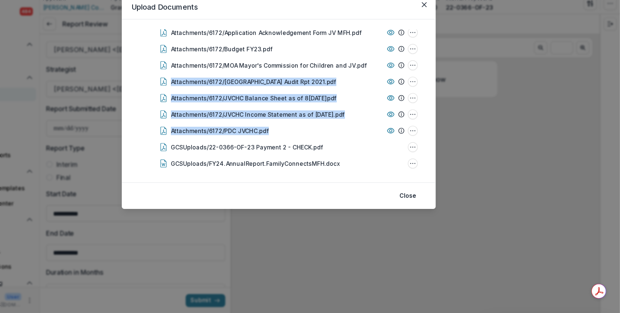
drag, startPoint x: 444, startPoint y: 142, endPoint x: 447, endPoint y: 82, distance: 59.1
click at [447, 82] on div "Family Connects in Greene County, MO Submission Temelio Proposal Attached propo…" at bounding box center [310, 120] width 285 height 148
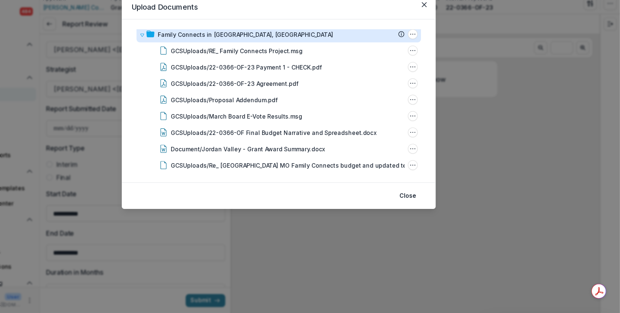
scroll to position [0, 0]
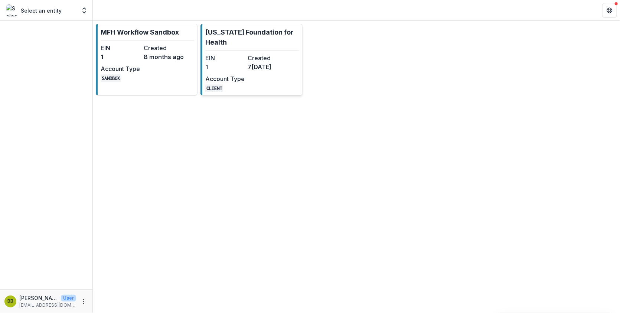
click at [232, 38] on p "[US_STATE] Foundation for Health" at bounding box center [252, 37] width 94 height 20
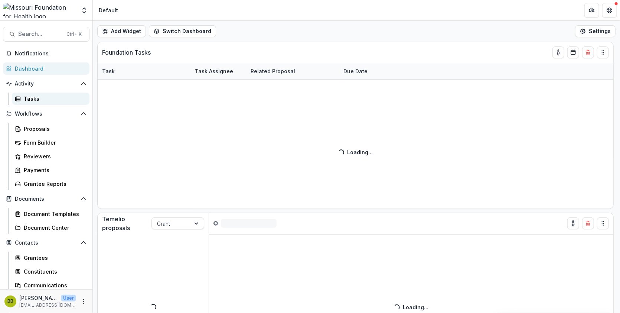
click at [33, 98] on div "Tasks" at bounding box center [54, 99] width 60 height 8
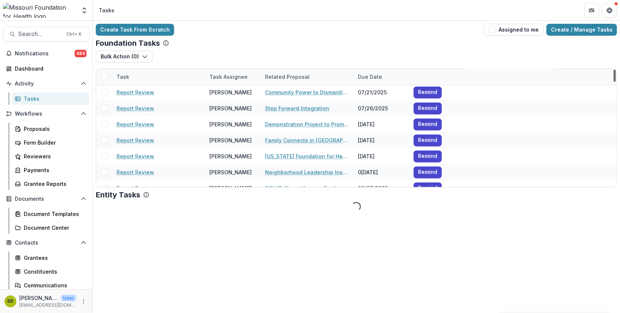
scroll to position [278, 0]
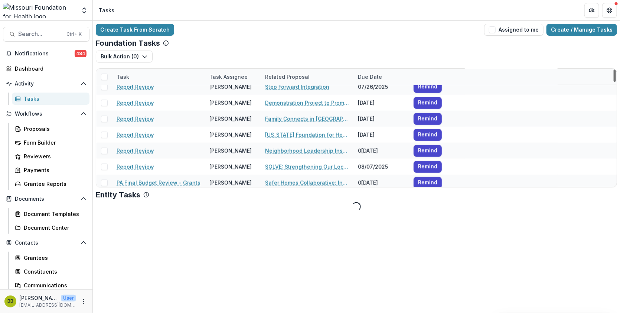
drag, startPoint x: 617, startPoint y: 76, endPoint x: 617, endPoint y: 80, distance: 4.1
click at [616, 80] on div at bounding box center [615, 75] width 2 height 12
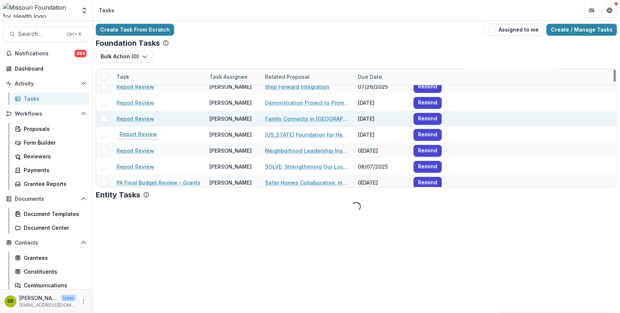
click at [127, 119] on link "Report Review" at bounding box center [136, 119] width 38 height 8
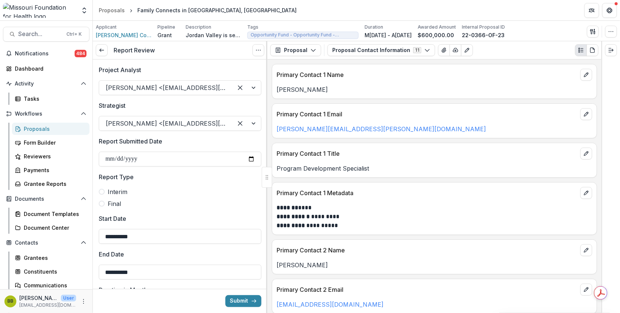
drag, startPoint x: 602, startPoint y: 74, endPoint x: 606, endPoint y: 100, distance: 26.0
click at [606, 100] on div at bounding box center [611, 177] width 19 height 272
click at [310, 55] on button "Proposal" at bounding box center [295, 50] width 51 height 12
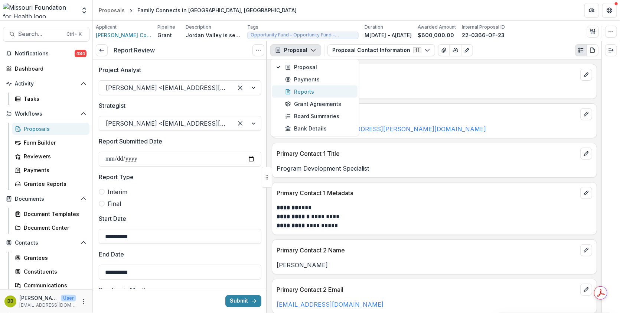
click at [308, 89] on div "Reports" at bounding box center [319, 92] width 68 height 8
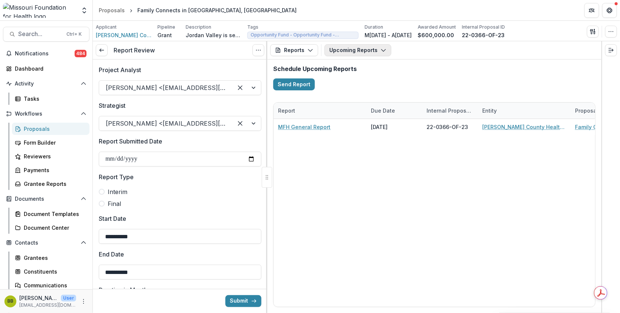
click at [359, 50] on button "Upcoming Reports" at bounding box center [358, 50] width 67 height 12
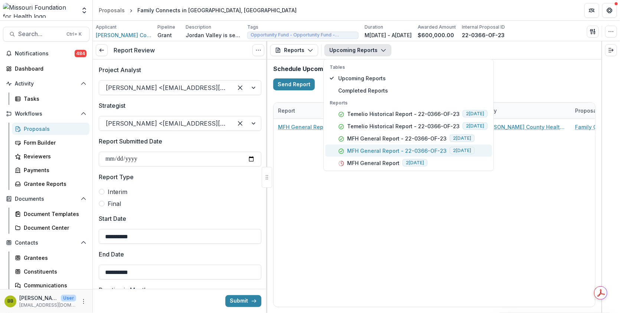
click at [382, 148] on p "MFH General Report - 22-0366-OF-23" at bounding box center [397, 151] width 100 height 8
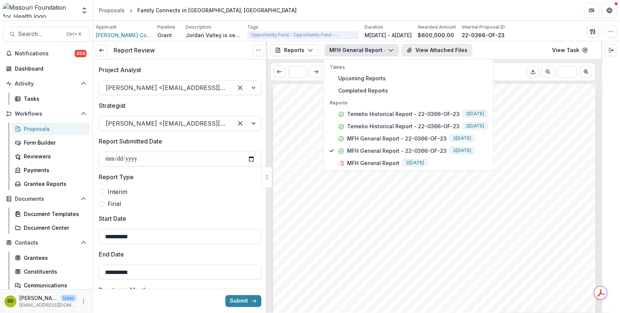
click at [423, 49] on button "View Attached Files" at bounding box center [437, 50] width 71 height 12
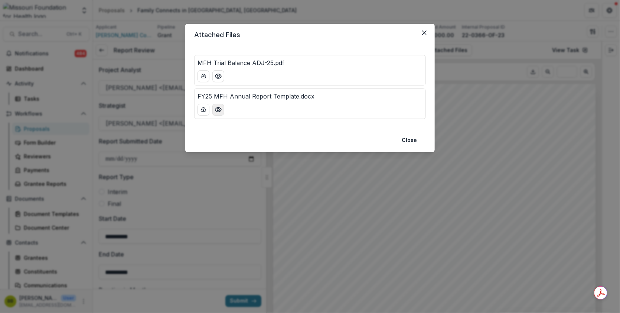
click at [218, 108] on icon "Preview FY25 MFH Annual Report Template.docx" at bounding box center [218, 109] width 7 height 7
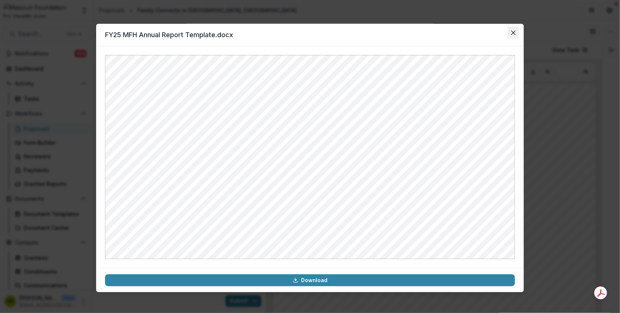
click at [513, 36] on button "Close" at bounding box center [514, 33] width 12 height 12
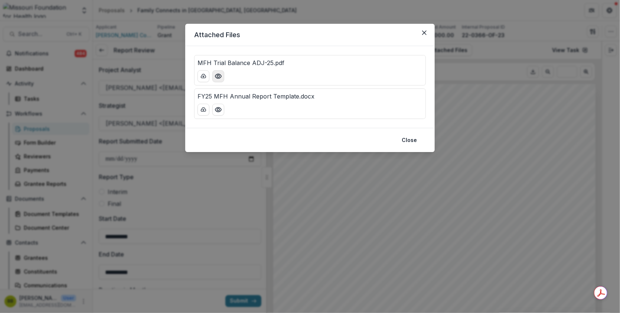
click at [215, 76] on icon "Preview MFH Trial Balance ADJ-25.pdf" at bounding box center [218, 76] width 6 height 4
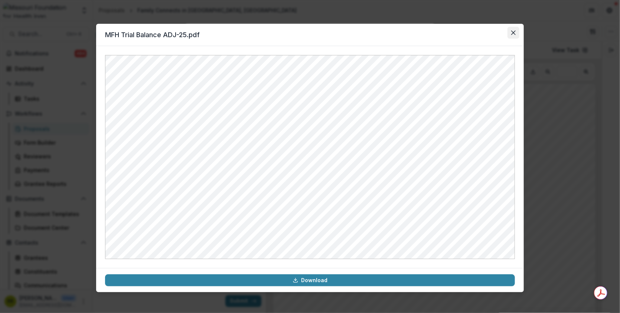
click at [515, 31] on icon "Close" at bounding box center [514, 32] width 4 height 4
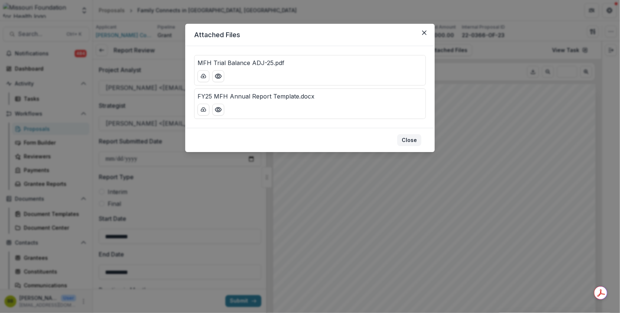
click at [408, 137] on button "Close" at bounding box center [409, 140] width 24 height 12
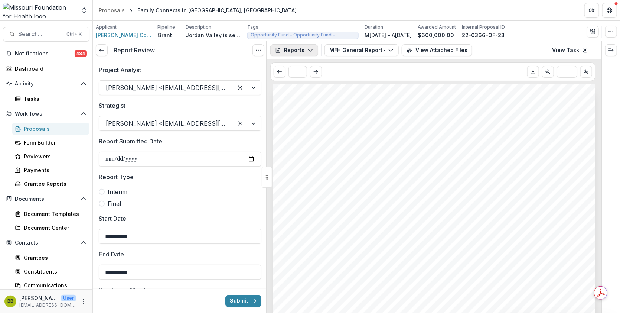
click at [305, 47] on button "Reports" at bounding box center [294, 50] width 48 height 12
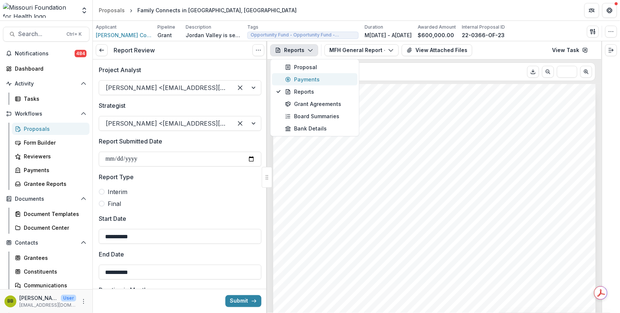
click at [312, 82] on div "Payments" at bounding box center [319, 79] width 68 height 8
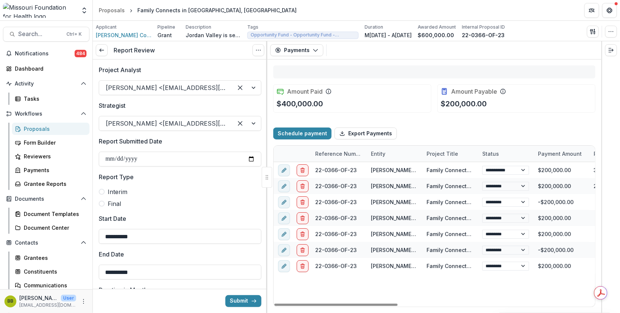
select select "****"
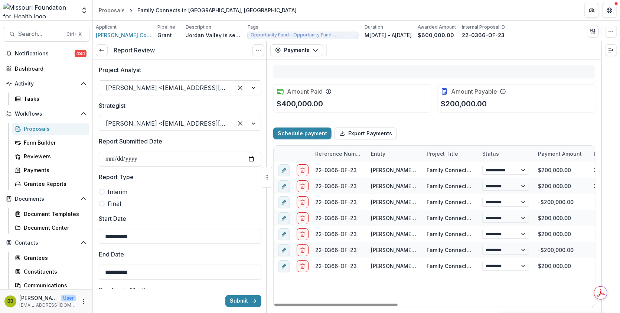
select select "****"
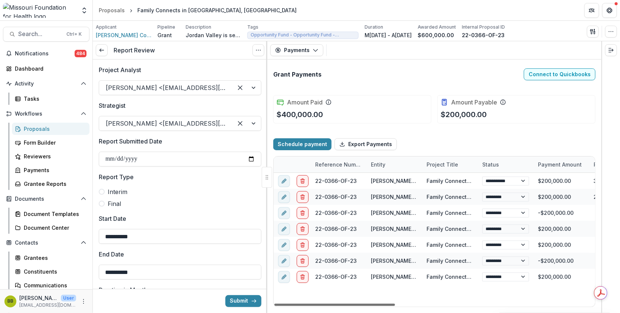
drag, startPoint x: 389, startPoint y: 303, endPoint x: 376, endPoint y: 283, distance: 23.8
click at [376, 303] on div at bounding box center [335, 304] width 121 height 2
select select "****"
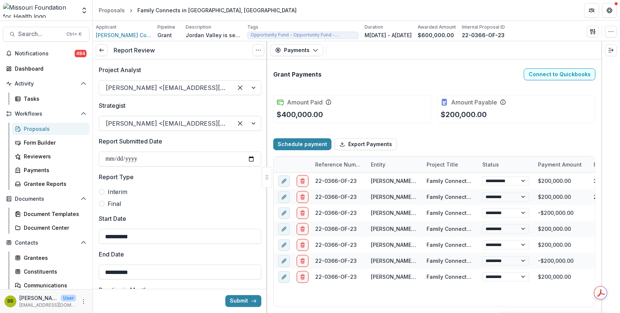
select select "****"
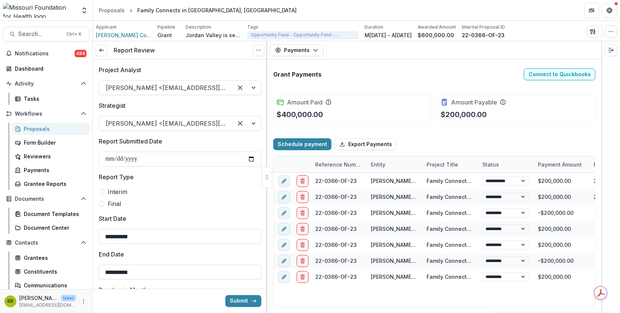
select select "****"
drag, startPoint x: 264, startPoint y: 129, endPoint x: 264, endPoint y: 133, distance: 4.8
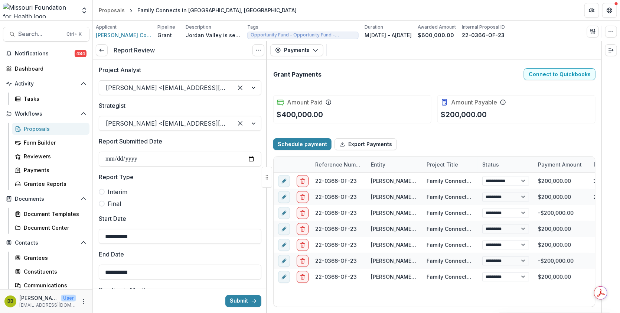
click at [315, 51] on polyline "button" at bounding box center [316, 50] width 4 height 2
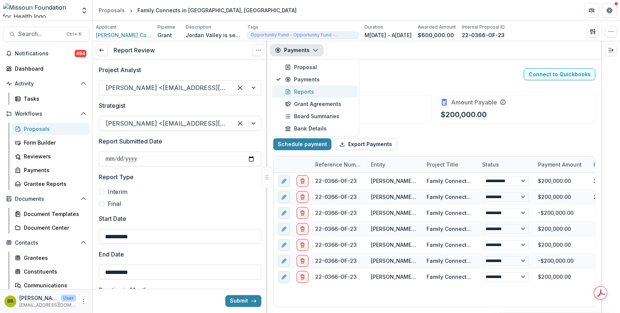
click at [313, 88] on div "Reports" at bounding box center [319, 92] width 68 height 8
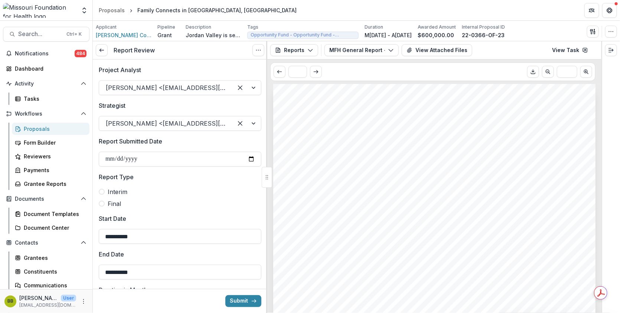
click at [398, 49] on div "MFH General Report - 22-0366-OF-23 Tables Upcoming Reports Completed Reports Re…" at bounding box center [399, 50] width 148 height 12
click at [395, 49] on button "MFH General Report - 22-0366-OF-23" at bounding box center [362, 50] width 74 height 12
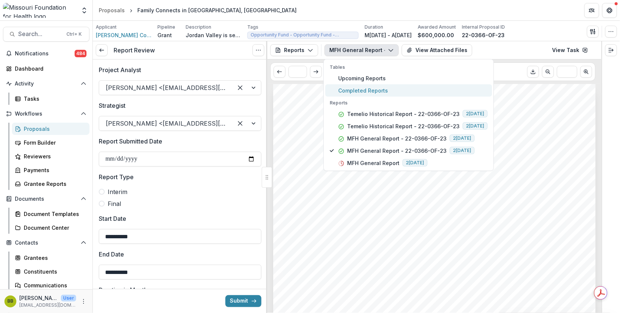
click at [376, 89] on span "Completed Reports" at bounding box center [412, 91] width 149 height 8
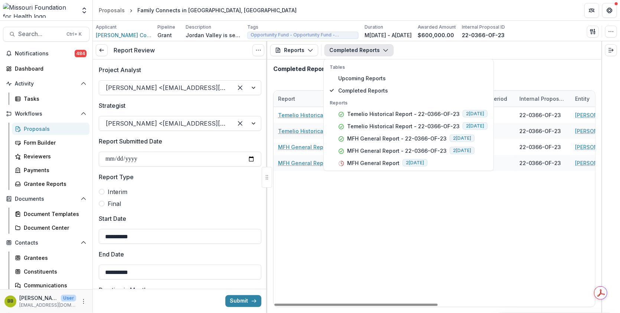
click at [399, 295] on div "Temelio Historical Report - 22-0366-OF-23 06/08/2025 22-0366-OF-23 Springfield-…" at bounding box center [590, 206] width 632 height 199
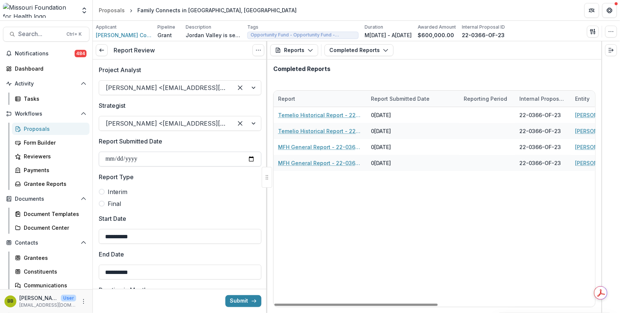
click at [181, 160] on input "Report Submitted Date" at bounding box center [180, 159] width 163 height 15
type input "**********"
click at [327, 251] on div "Temelio Historical Report - 22-0366-OF-23 06/08/2025 22-0366-OF-23 Springfield-…" at bounding box center [590, 206] width 632 height 199
drag, startPoint x: 356, startPoint y: 305, endPoint x: 333, endPoint y: 276, distance: 36.8
click at [333, 303] on div at bounding box center [356, 304] width 163 height 2
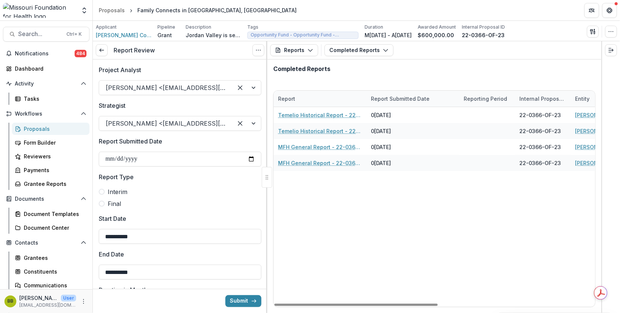
click at [100, 204] on span at bounding box center [102, 204] width 6 height 6
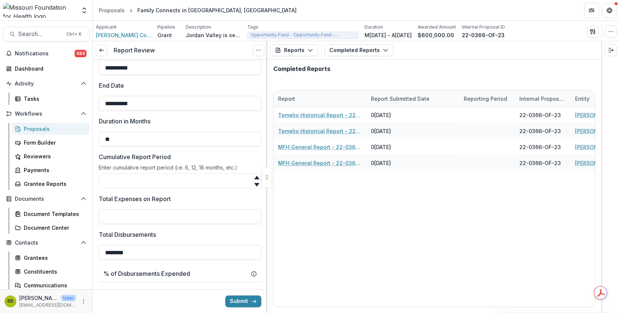
scroll to position [172, 0]
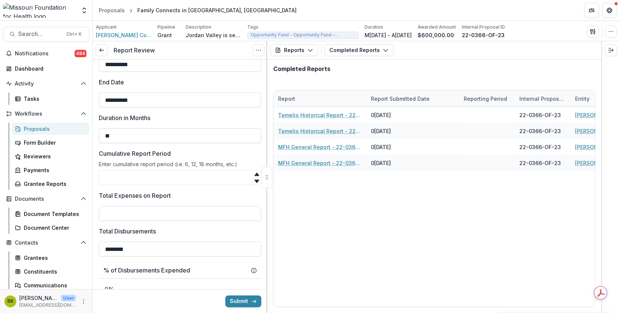
click at [141, 132] on input "**" at bounding box center [180, 135] width 163 height 15
click at [126, 176] on input "Cumulative Report Period" at bounding box center [180, 177] width 163 height 15
type input "*"
type input "**"
drag, startPoint x: 264, startPoint y: 123, endPoint x: 263, endPoint y: 104, distance: 19.0
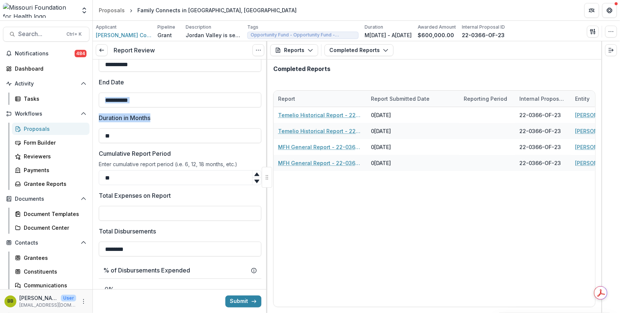
click at [263, 104] on div "**********" at bounding box center [180, 302] width 175 height 830
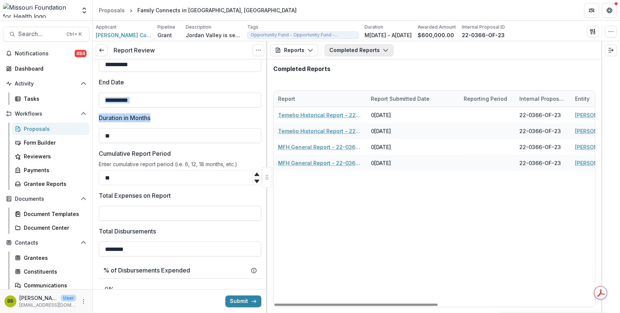
click at [354, 47] on button "Completed Reports" at bounding box center [359, 50] width 69 height 12
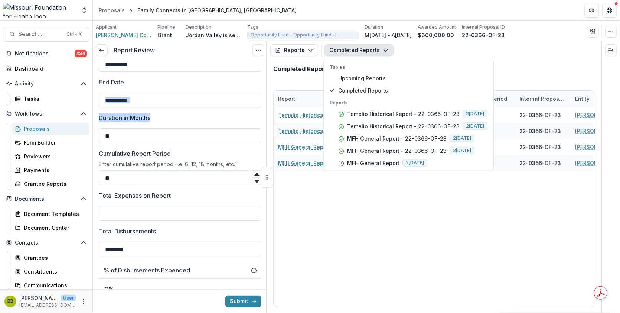
click at [354, 47] on button "Completed Reports" at bounding box center [359, 50] width 69 height 12
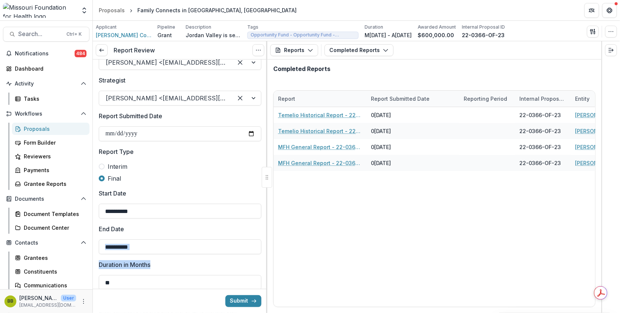
scroll to position [24, 0]
click at [101, 168] on span at bounding box center [102, 168] width 6 height 6
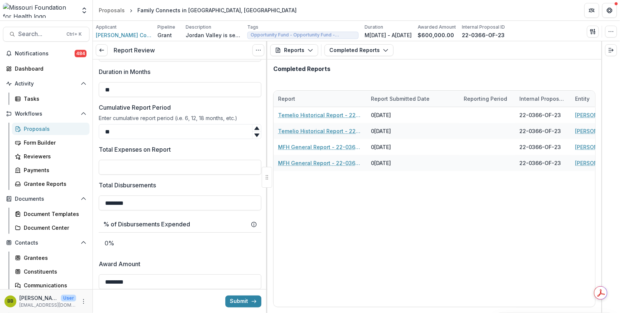
scroll to position [220, 0]
click at [228, 165] on input "Total Expenses on Report" at bounding box center [180, 165] width 163 height 15
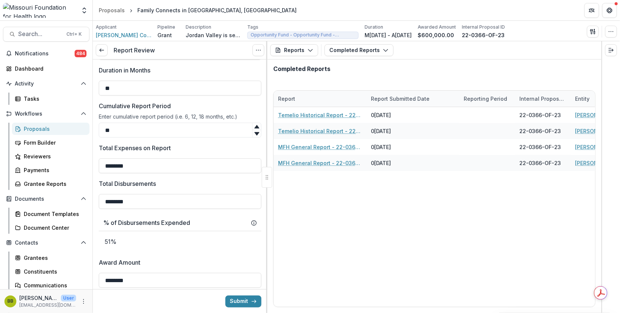
type input "********"
click at [224, 191] on div at bounding box center [180, 192] width 163 height 3
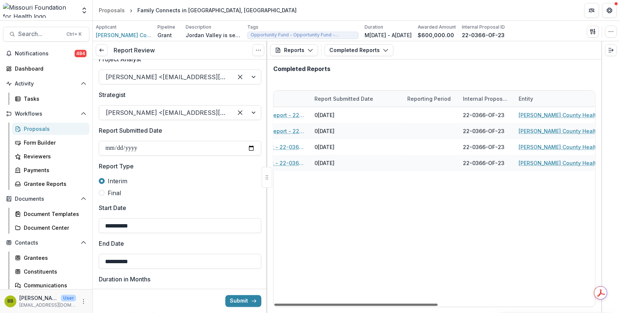
scroll to position [0, 0]
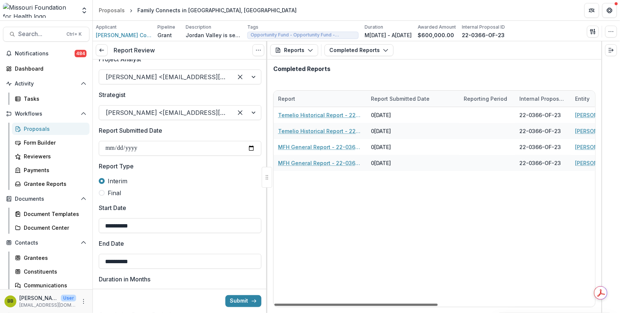
drag, startPoint x: 430, startPoint y: 304, endPoint x: 417, endPoint y: 297, distance: 15.0
click at [417, 303] on div at bounding box center [356, 304] width 163 height 2
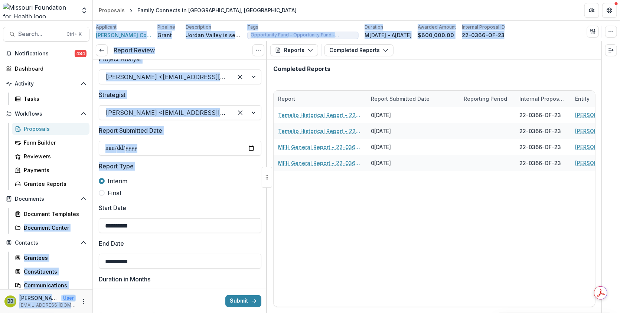
drag, startPoint x: 92, startPoint y: 188, endPoint x: 92, endPoint y: 218, distance: 30.5
click at [92, 218] on main "Search... Ctrl + K Notifications 484 Dashboard Activity Tasks Workflows Proposa…" at bounding box center [310, 167] width 620 height 292
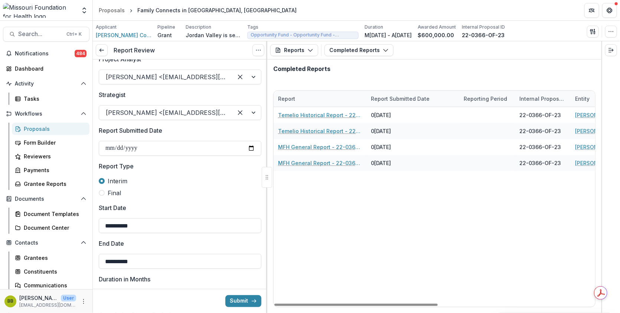
click at [492, 231] on div "Temelio Historical Report - 22-0366-OF-23 06/08/2025 22-0366-OF-23 Springfield-…" at bounding box center [590, 206] width 632 height 199
drag, startPoint x: 310, startPoint y: 303, endPoint x: 293, endPoint y: 256, distance: 50.2
click at [293, 303] on div at bounding box center [356, 304] width 163 height 2
click at [348, 46] on button "Completed Reports" at bounding box center [359, 50] width 69 height 12
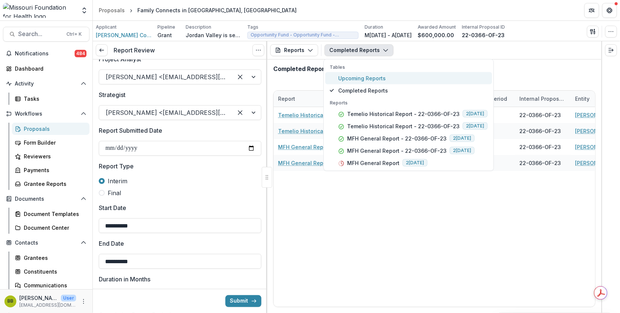
click at [347, 76] on span "Upcoming Reports" at bounding box center [412, 78] width 149 height 8
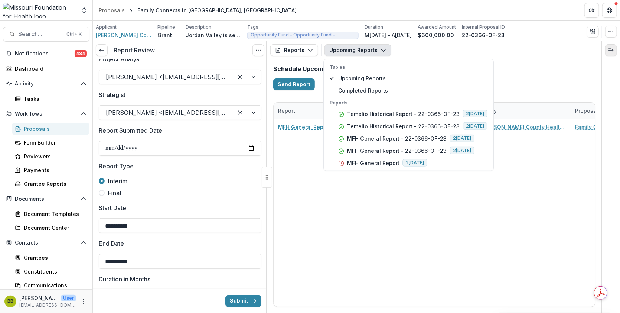
click at [611, 50] on icon "Expand right" at bounding box center [611, 50] width 6 height 6
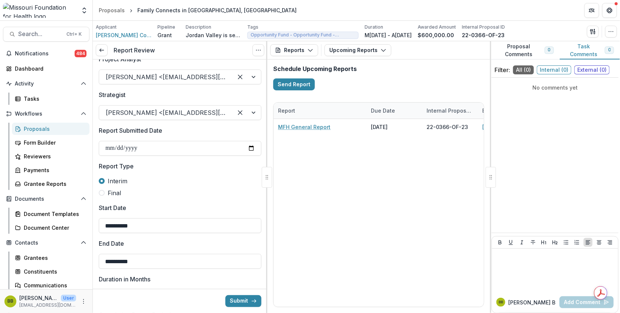
click at [604, 71] on span "External ( 0 )" at bounding box center [592, 69] width 35 height 9
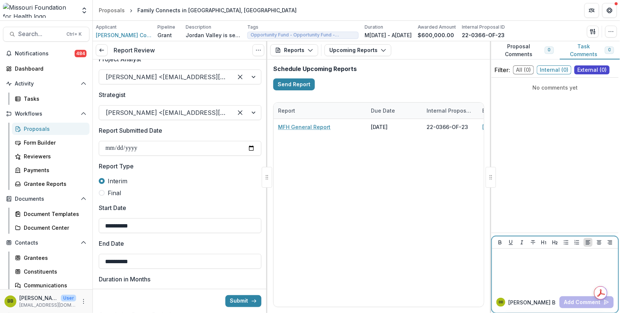
click at [525, 270] on div at bounding box center [555, 269] width 120 height 37
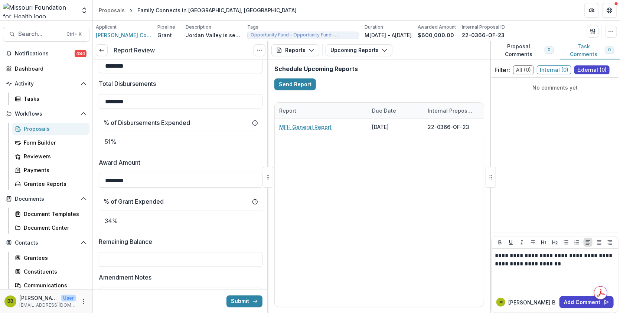
scroll to position [321, 0]
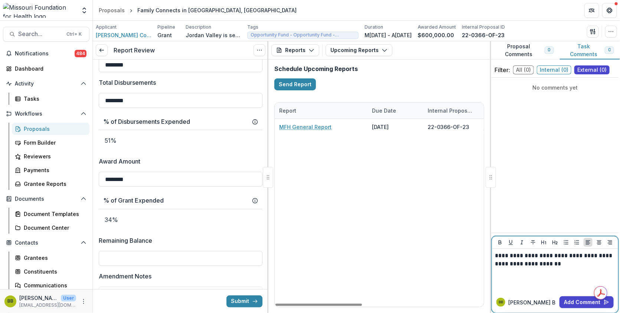
click at [564, 262] on p "**********" at bounding box center [555, 259] width 120 height 16
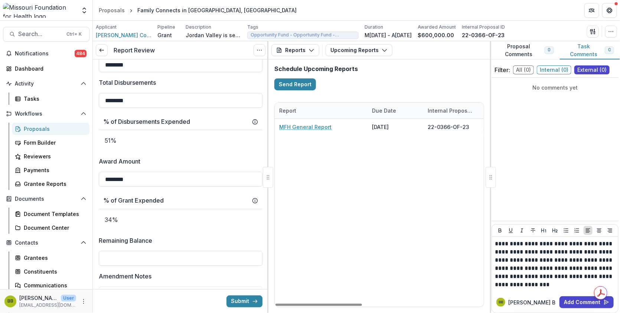
click at [318, 141] on div "MFH General Report 07/31/2026 22-0366-OF-23 Springfield-Greene County Health De…" at bounding box center [525, 213] width 501 height 188
drag, startPoint x: 509, startPoint y: 0, endPoint x: 476, endPoint y: 75, distance: 82.5
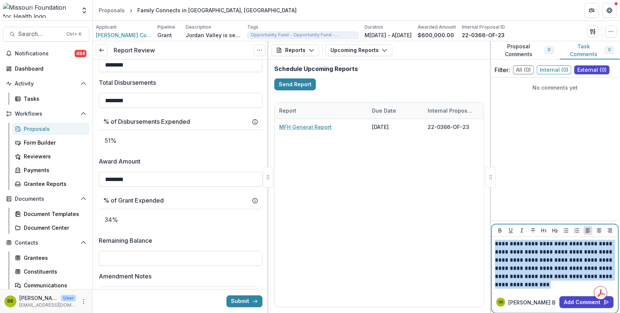
drag, startPoint x: 565, startPoint y: 289, endPoint x: 496, endPoint y: 243, distance: 83.7
click at [496, 243] on div "**********" at bounding box center [555, 264] width 126 height 55
click at [339, 51] on button "Upcoming Reports" at bounding box center [359, 50] width 67 height 12
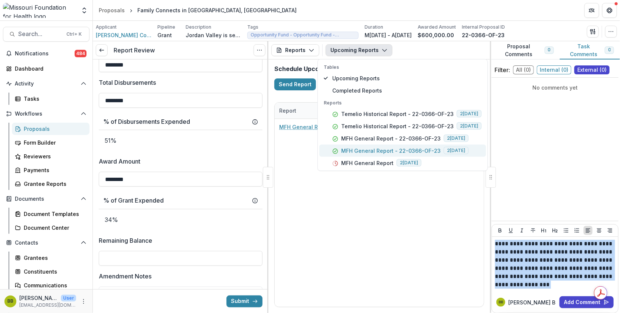
click at [379, 147] on p "MFH General Report - 22-0366-OF-23" at bounding box center [391, 151] width 100 height 8
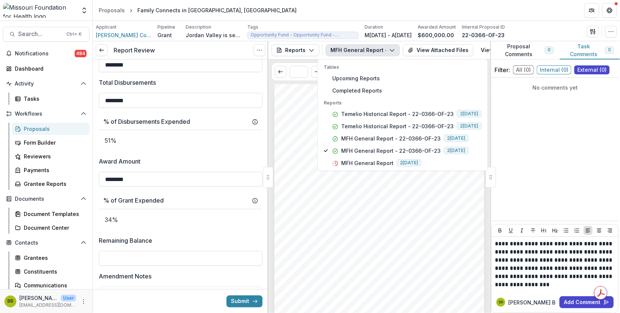
click at [419, 269] on div "Submission Responses Award Information Reference No. 22-0366-OF-23 Submitted By…" at bounding box center [380, 232] width 210 height 297
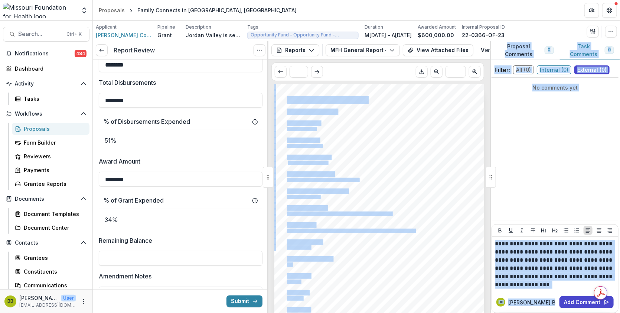
drag, startPoint x: 488, startPoint y: 158, endPoint x: 490, endPoint y: 171, distance: 13.1
click at [490, 171] on div "**********" at bounding box center [356, 177] width 527 height 272
click at [464, 176] on div "Submission Responses Award Information Reference No. 22-0366-OF-23 Submitted By…" at bounding box center [380, 232] width 210 height 297
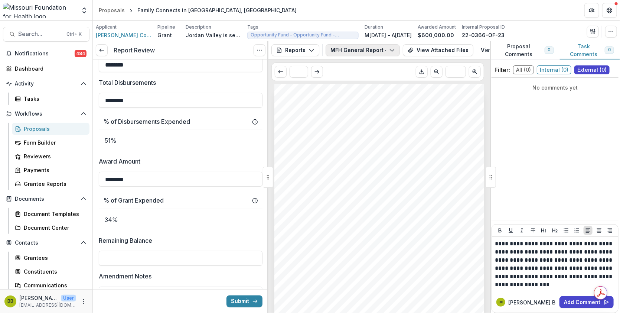
click at [391, 50] on icon "button" at bounding box center [392, 50] width 6 height 6
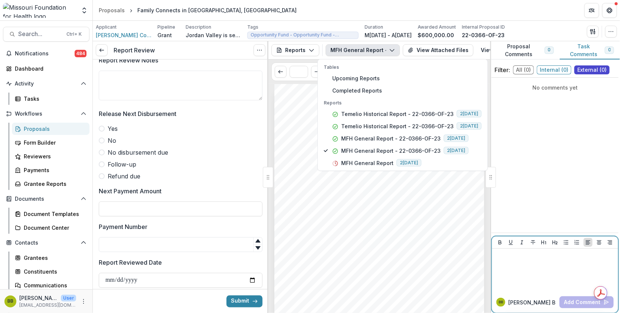
scroll to position [598, 0]
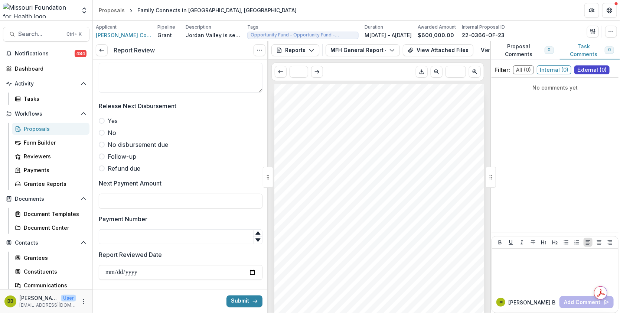
click at [104, 156] on label "Follow-up" at bounding box center [181, 156] width 164 height 9
click at [167, 67] on textarea "Report Review Notes" at bounding box center [181, 78] width 164 height 30
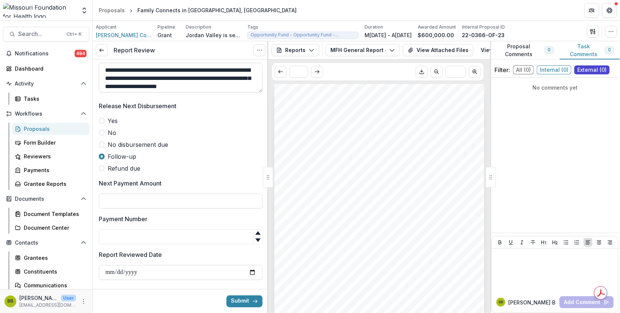
scroll to position [6, 0]
type textarea "**********"
click at [252, 272] on input "Report Reviewed Date" at bounding box center [181, 272] width 164 height 15
type input "**********"
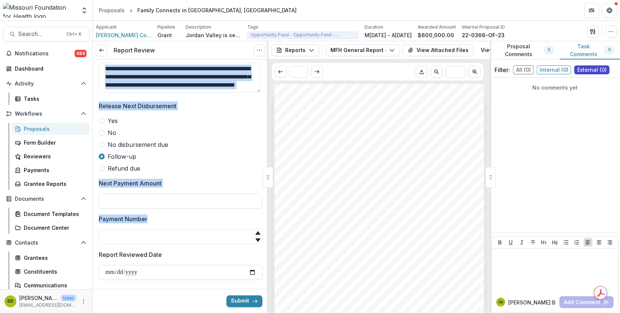
drag, startPoint x: 265, startPoint y: 242, endPoint x: 260, endPoint y: 91, distance: 151.3
click at [253, 107] on span "Release Next Disbursement" at bounding box center [178, 105] width 159 height 9
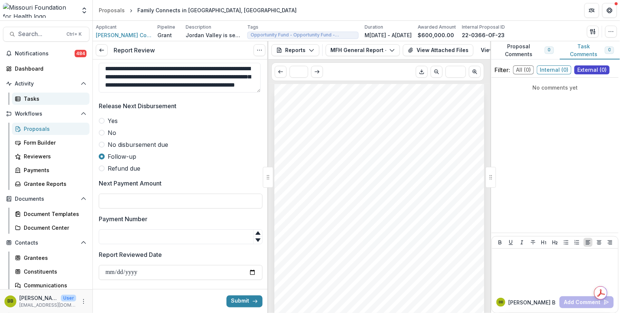
click at [30, 97] on div "Tasks" at bounding box center [54, 99] width 60 height 8
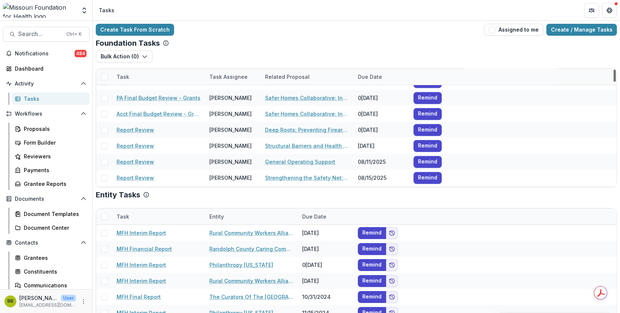
scroll to position [384, 0]
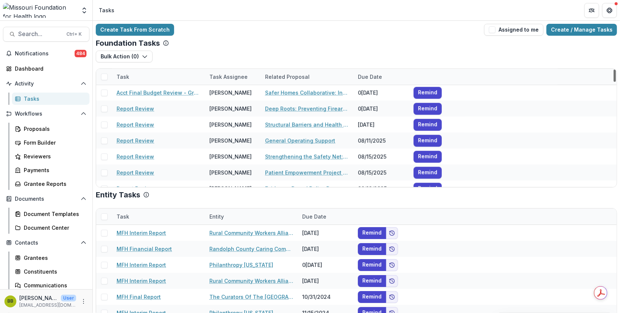
drag, startPoint x: 614, startPoint y: 75, endPoint x: 614, endPoint y: 81, distance: 6.0
click at [614, 81] on div at bounding box center [615, 75] width 2 height 12
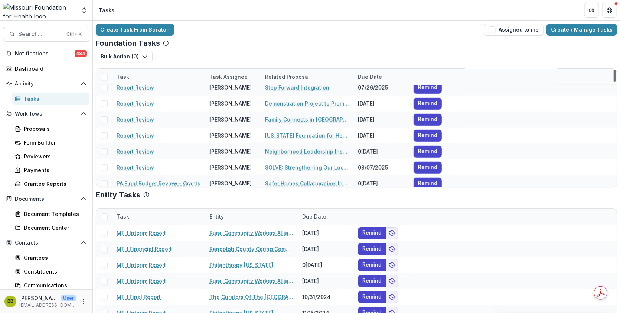
scroll to position [235, 0]
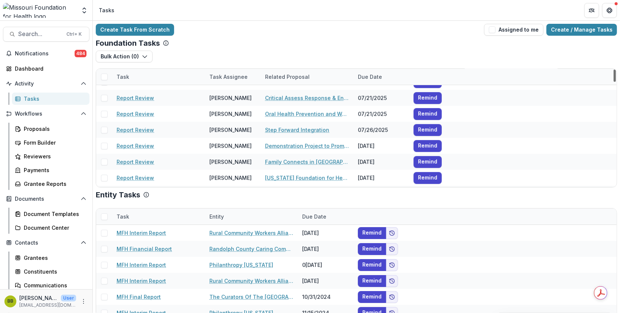
click at [614, 79] on div at bounding box center [615, 75] width 2 height 12
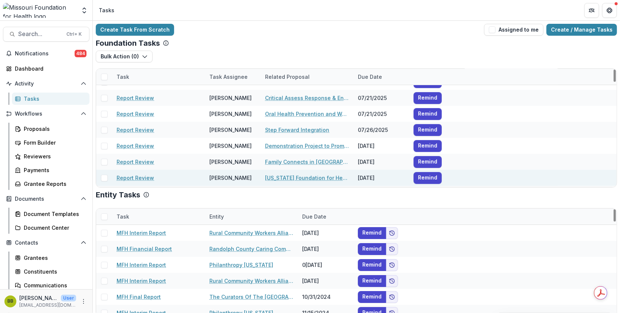
click at [143, 178] on link "Report Review" at bounding box center [136, 178] width 38 height 8
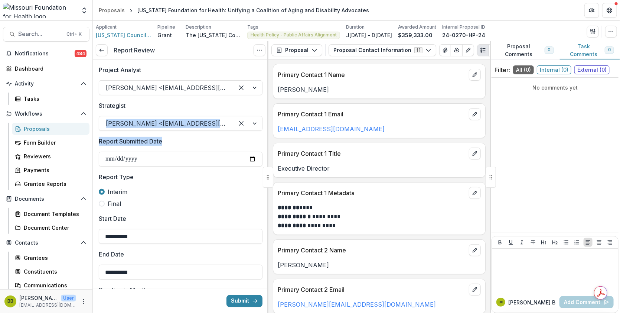
drag, startPoint x: 266, startPoint y: 107, endPoint x: 262, endPoint y: 142, distance: 34.7
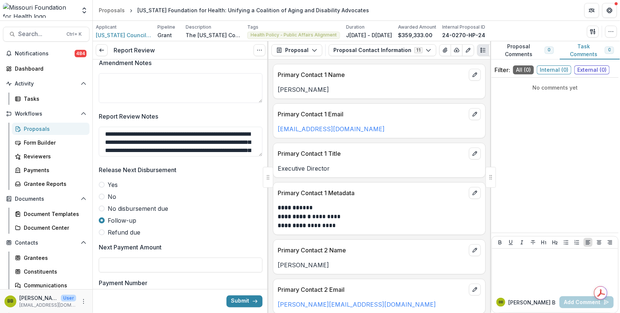
scroll to position [552, 0]
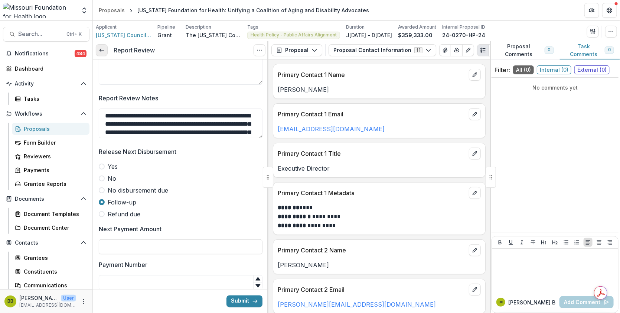
click at [105, 53] on link at bounding box center [102, 50] width 12 height 12
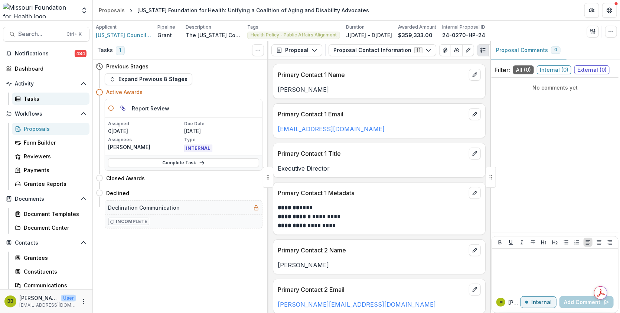
click at [32, 101] on div "Tasks" at bounding box center [54, 99] width 60 height 8
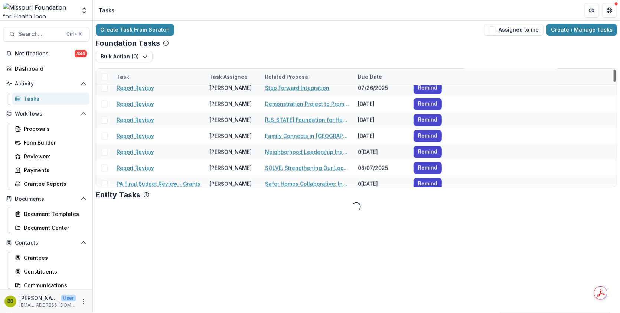
scroll to position [298, 0]
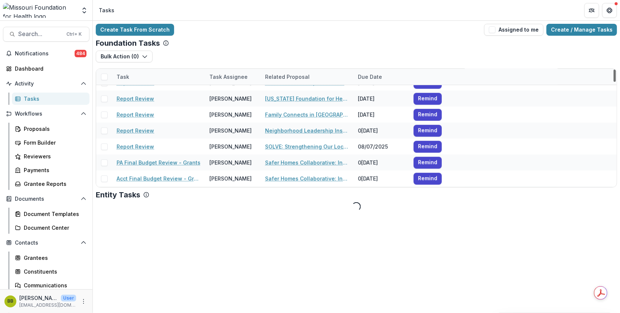
drag, startPoint x: 616, startPoint y: 75, endPoint x: 616, endPoint y: 80, distance: 4.5
click at [616, 80] on div at bounding box center [615, 75] width 2 height 12
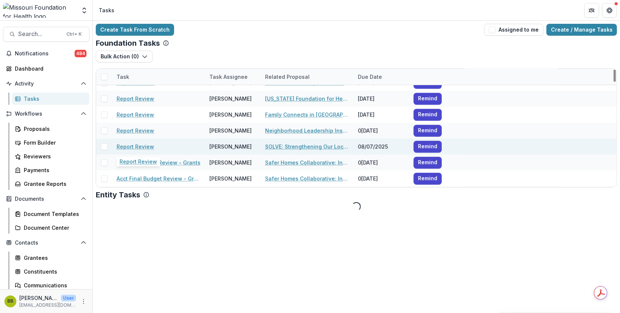
click at [137, 146] on link "Report Review" at bounding box center [136, 147] width 38 height 8
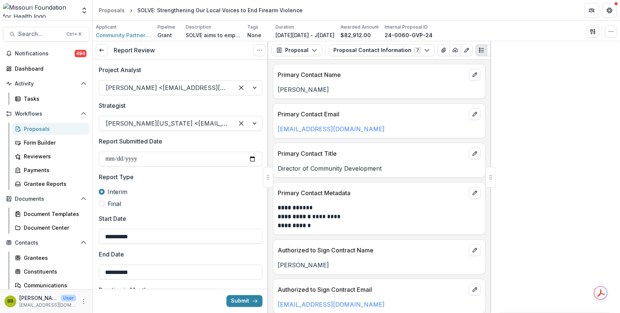
type input "*******"
type input "**"
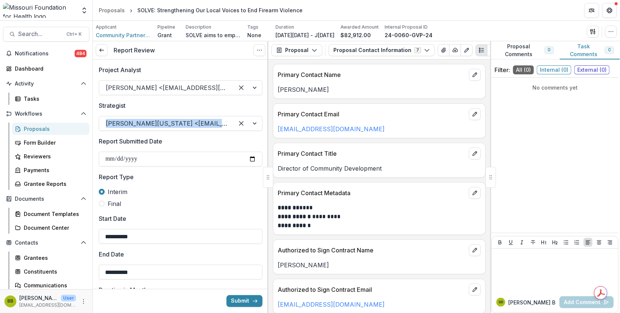
drag, startPoint x: 265, startPoint y: 107, endPoint x: 263, endPoint y: 127, distance: 20.2
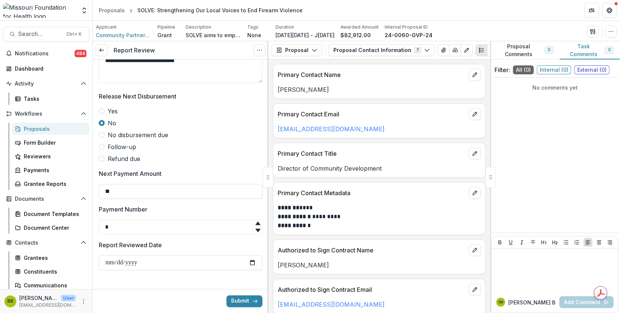
scroll to position [612, 0]
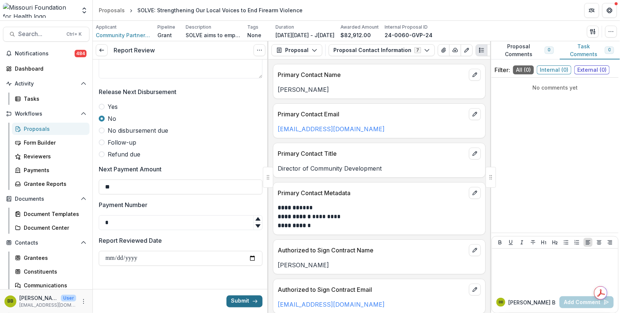
click at [235, 299] on button "Submit" at bounding box center [245, 301] width 36 height 12
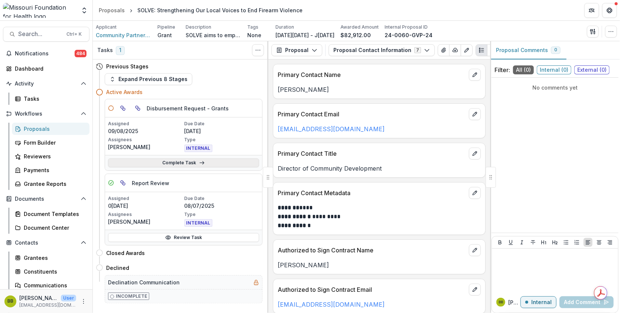
click at [203, 163] on icon at bounding box center [202, 163] width 6 height 6
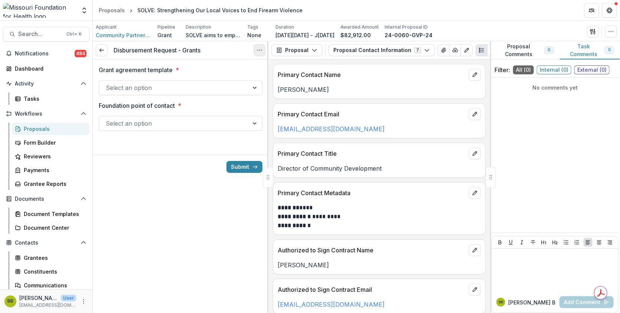
click at [262, 52] on icon "Options" at bounding box center [260, 50] width 6 height 6
click at [223, 87] on button "Cancel Task" at bounding box center [223, 83] width 79 height 12
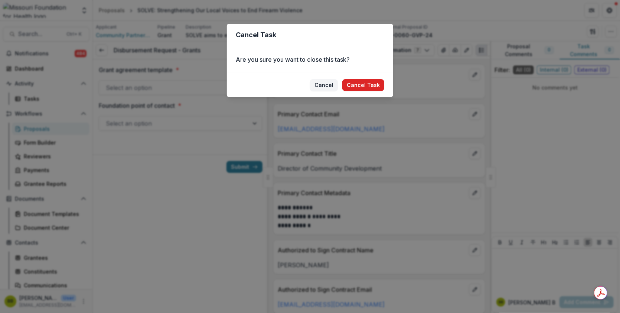
click at [353, 82] on button "Cancel Task" at bounding box center [364, 85] width 42 height 12
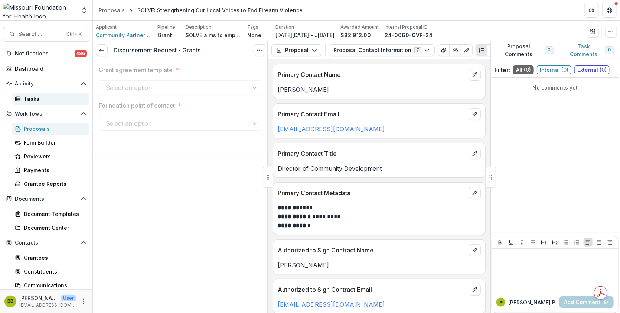
click at [37, 100] on div "Tasks" at bounding box center [54, 99] width 60 height 8
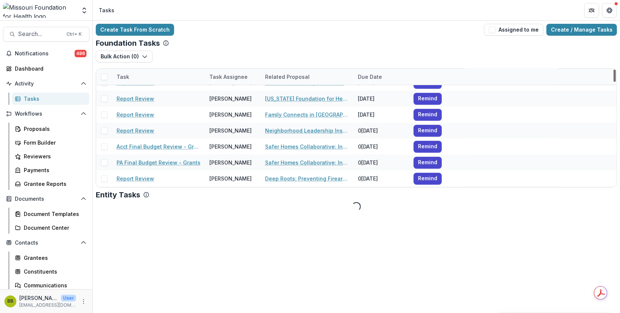
scroll to position [319, 0]
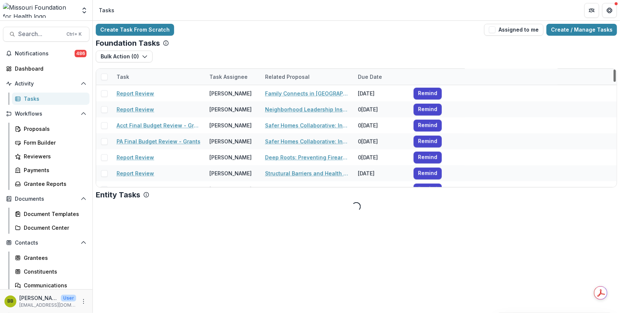
drag, startPoint x: 617, startPoint y: 77, endPoint x: 617, endPoint y: 82, distance: 4.9
click at [616, 82] on div at bounding box center [615, 75] width 2 height 12
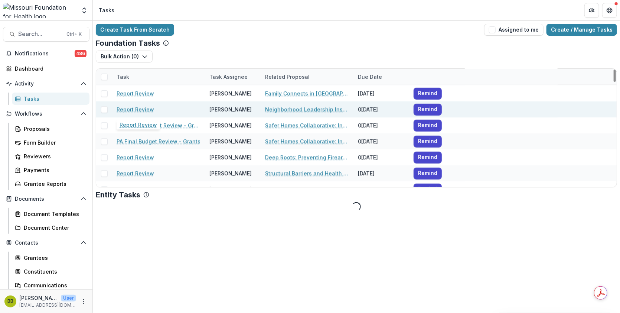
click at [143, 108] on link "Report Review" at bounding box center [136, 109] width 38 height 8
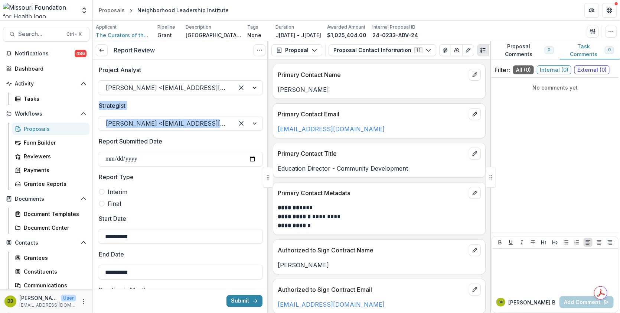
drag, startPoint x: 266, startPoint y: 95, endPoint x: 266, endPoint y: 120, distance: 25.6
click at [266, 120] on div "**********" at bounding box center [181, 185] width 176 height 253
click at [306, 49] on button "Proposal" at bounding box center [297, 50] width 51 height 12
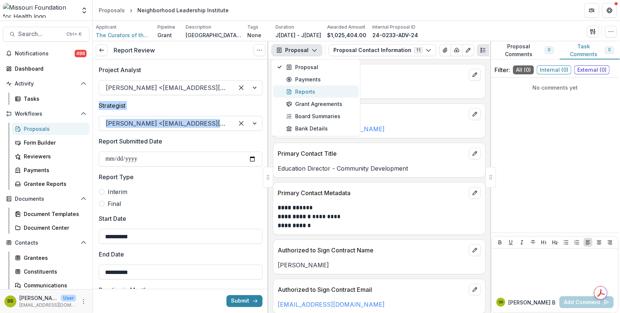
click at [306, 92] on div "Reports" at bounding box center [320, 92] width 68 height 8
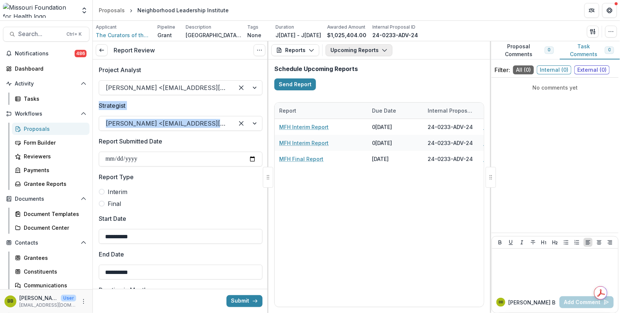
click at [366, 49] on button "Upcoming Reports" at bounding box center [359, 50] width 67 height 12
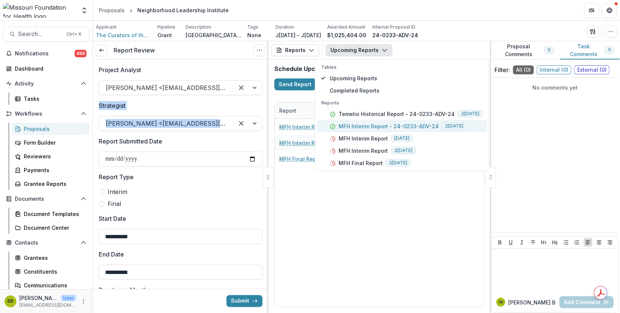
click at [373, 127] on p "MFH Interim Report - 24-0233-ADV-24" at bounding box center [389, 126] width 100 height 8
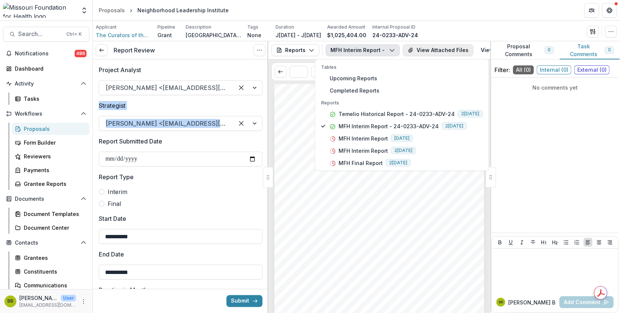
click at [441, 54] on button "View Attached Files" at bounding box center [438, 50] width 71 height 12
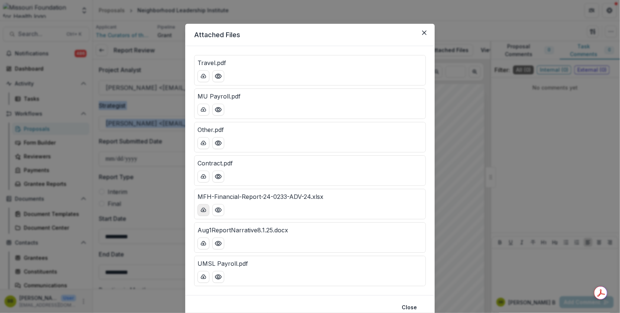
click at [201, 209] on icon "download-button" at bounding box center [203, 210] width 5 height 4
click at [423, 32] on icon "Close" at bounding box center [424, 32] width 4 height 4
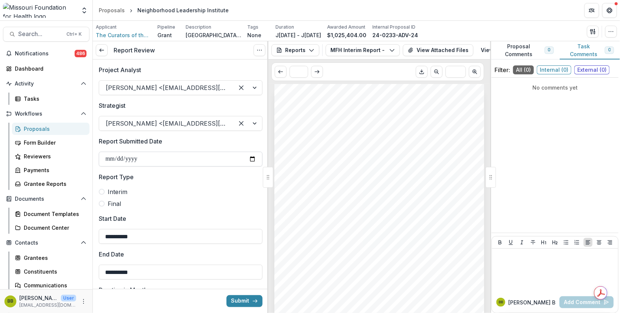
click at [244, 156] on input "Report Submitted Date" at bounding box center [181, 159] width 164 height 15
click at [233, 193] on label "Interim" at bounding box center [181, 191] width 164 height 9
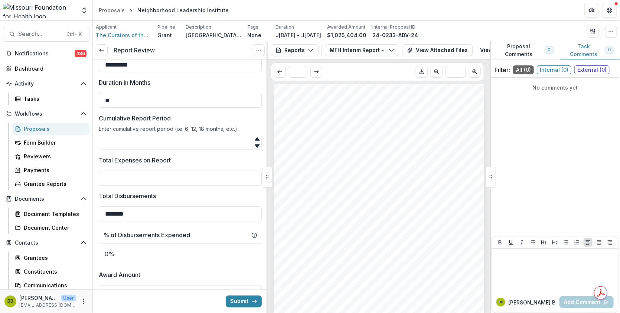
scroll to position [210, 0]
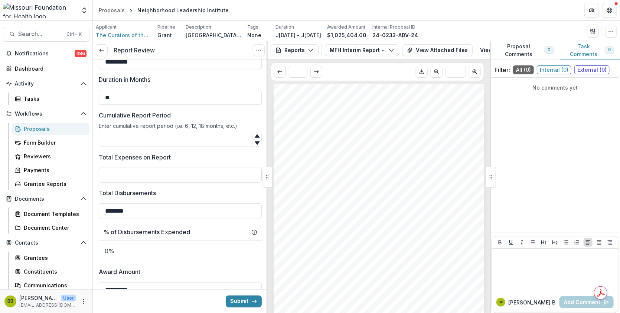
click at [231, 175] on input "Total Expenses on Report" at bounding box center [180, 175] width 163 height 15
click at [418, 50] on button "View Attached Files" at bounding box center [437, 50] width 71 height 12
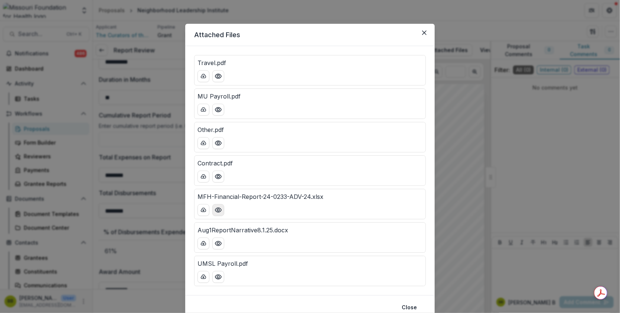
click at [215, 206] on icon "Preview MFH-Financial-Report-24-0233-ADV-24.xlsx" at bounding box center [218, 209] width 7 height 7
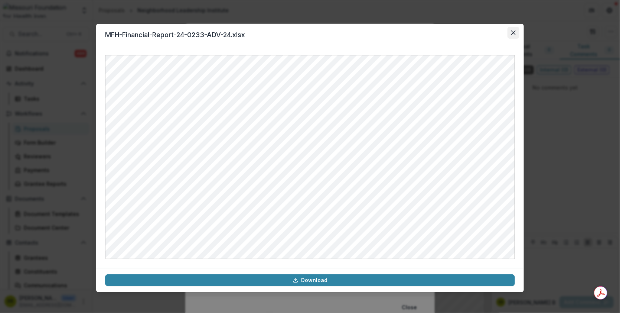
click at [517, 32] on button "Close" at bounding box center [514, 33] width 12 height 12
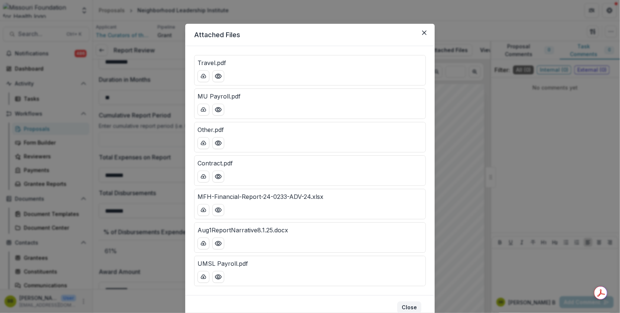
click at [411, 303] on button "Close" at bounding box center [409, 307] width 24 height 12
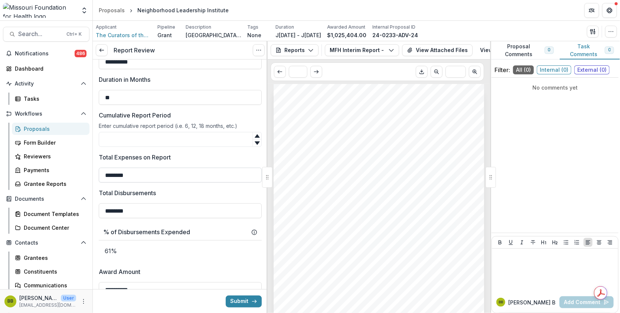
click at [152, 175] on input "********" at bounding box center [180, 175] width 163 height 15
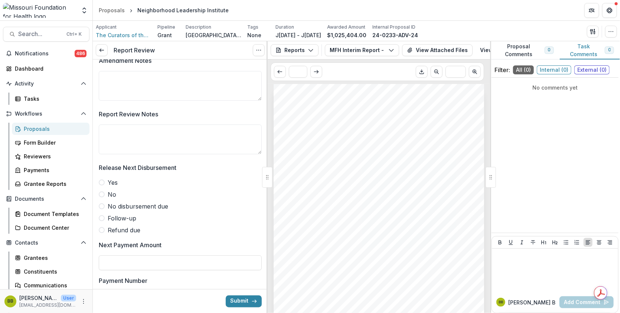
scroll to position [538, 0]
type input "********"
click at [101, 194] on span at bounding box center [102, 192] width 6 height 6
click at [108, 139] on textarea "Report Review Notes" at bounding box center [180, 138] width 163 height 30
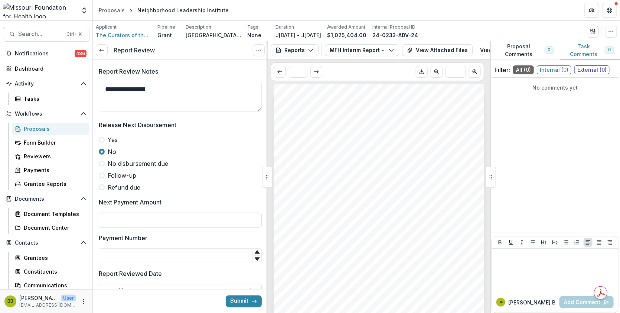
scroll to position [612, 0]
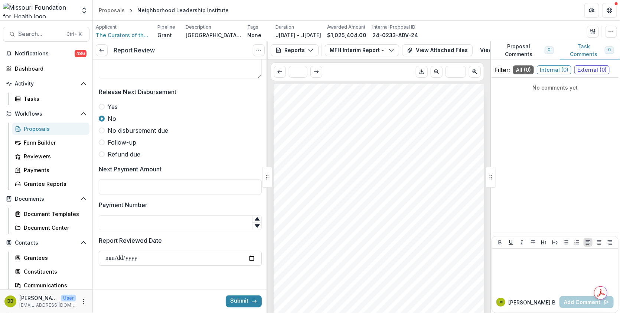
type textarea "**********"
click at [250, 259] on input "Report Reviewed Date" at bounding box center [180, 258] width 163 height 15
type input "**********"
click at [234, 305] on button "Submit" at bounding box center [244, 301] width 36 height 12
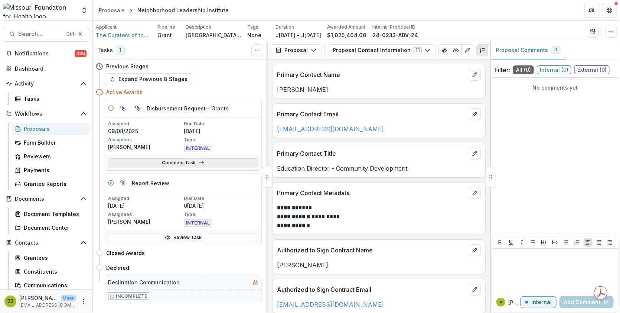
click at [204, 160] on link "Complete Task" at bounding box center [183, 162] width 150 height 9
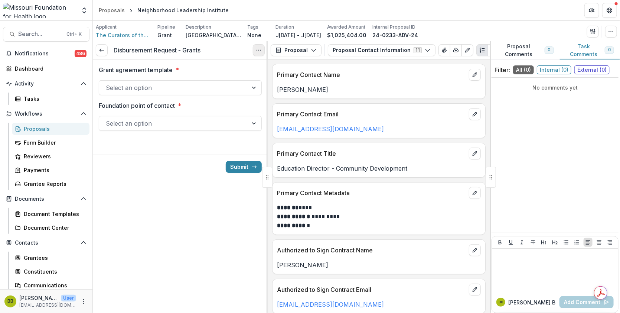
click at [259, 53] on button "Options" at bounding box center [259, 50] width 12 height 12
click at [212, 82] on button "Cancel Task" at bounding box center [223, 83] width 79 height 12
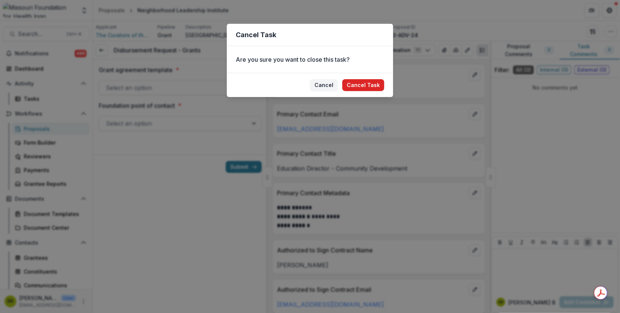
click at [359, 81] on button "Cancel Task" at bounding box center [364, 85] width 42 height 12
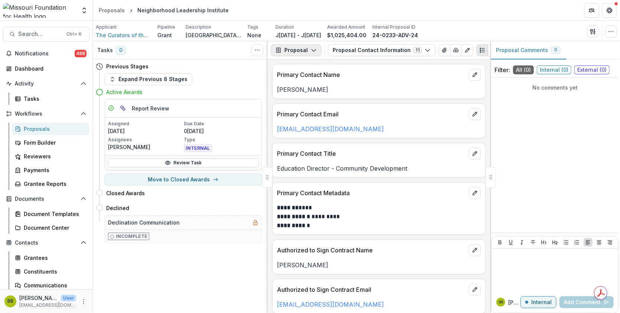
click at [305, 48] on button "Proposal" at bounding box center [296, 50] width 51 height 12
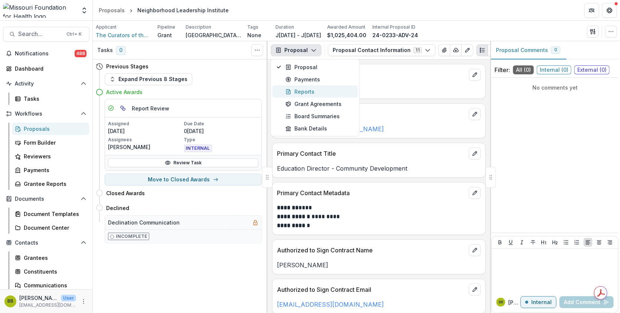
click at [302, 91] on div "Reports" at bounding box center [320, 92] width 68 height 8
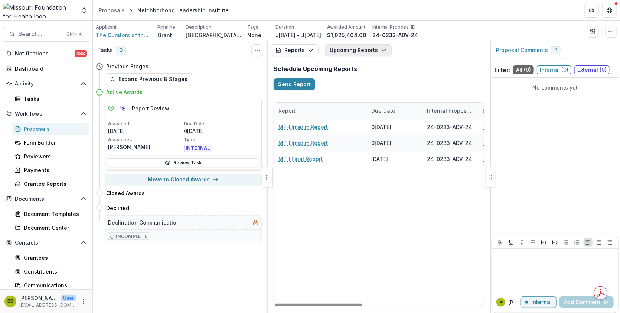
click at [357, 47] on button "Upcoming Reports" at bounding box center [358, 50] width 67 height 12
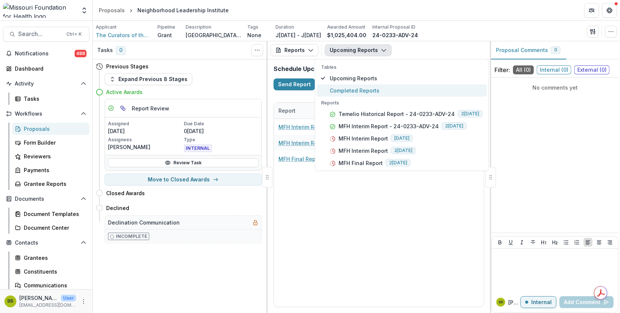
click at [353, 87] on span "Completed Reports" at bounding box center [406, 91] width 153 height 8
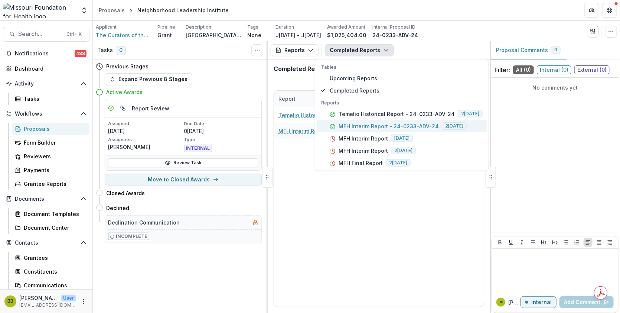
click at [357, 129] on p "MFH Interim Report - 24-0233-ADV-24" at bounding box center [389, 126] width 100 height 8
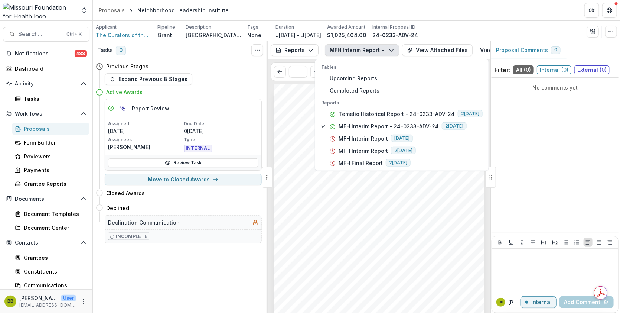
click at [385, 220] on div "Submission Responses Award Information MFH Agreement No. 24-0233-ADV-24 Submitt…" at bounding box center [379, 233] width 211 height 298
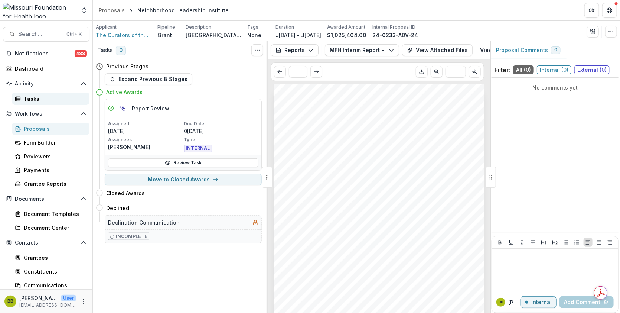
click at [30, 101] on div "Tasks" at bounding box center [54, 99] width 60 height 8
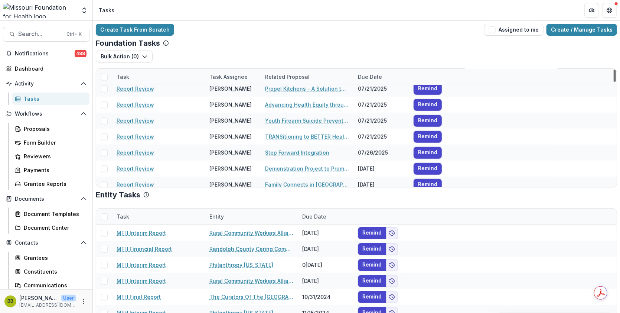
scroll to position [297, 0]
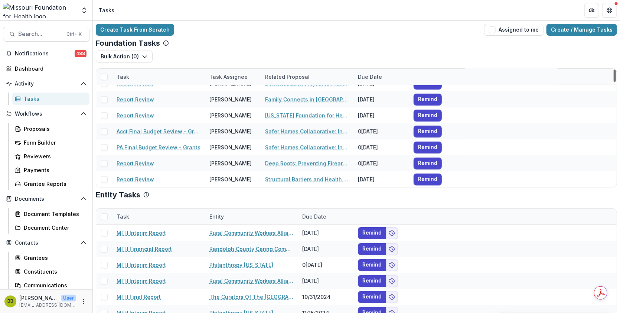
drag, startPoint x: 614, startPoint y: 73, endPoint x: 614, endPoint y: 78, distance: 4.5
click at [614, 78] on div at bounding box center [615, 75] width 2 height 12
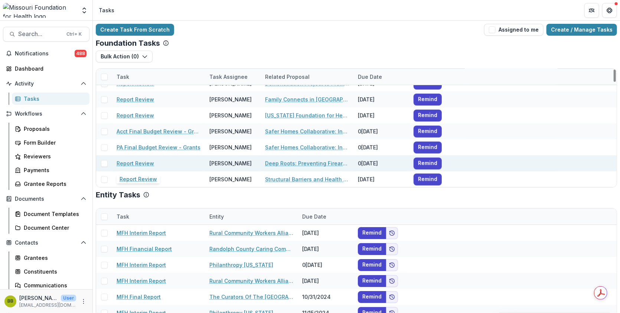
click at [131, 164] on link "Report Review" at bounding box center [136, 163] width 38 height 8
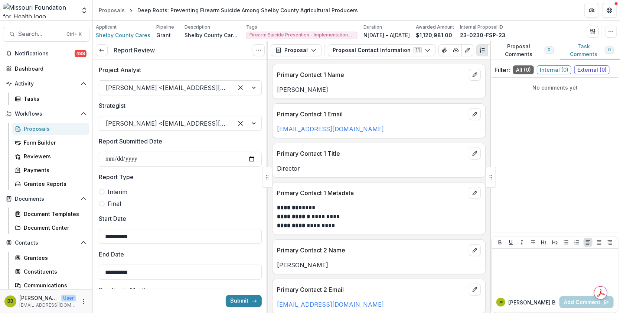
click at [131, 164] on input "Report Submitted Date" at bounding box center [180, 159] width 163 height 15
click at [314, 53] on button "Proposal" at bounding box center [296, 50] width 51 height 12
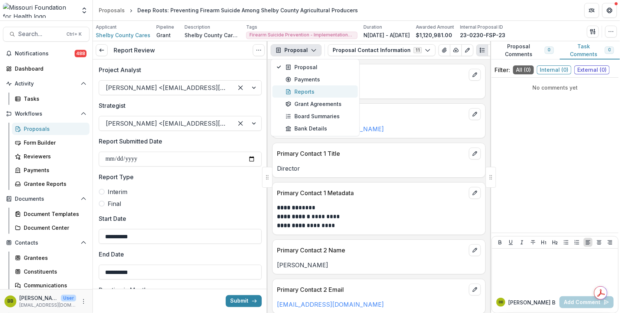
click at [303, 92] on div "Reports" at bounding box center [320, 92] width 68 height 8
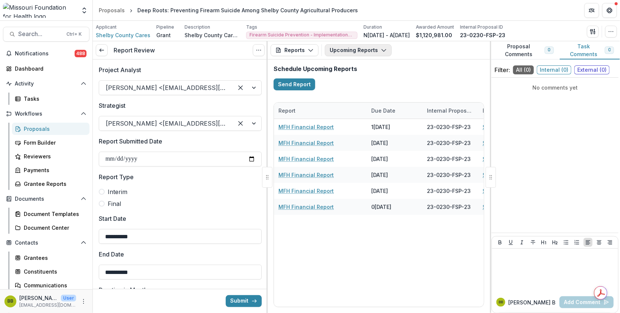
click at [364, 49] on button "Upcoming Reports" at bounding box center [358, 50] width 67 height 12
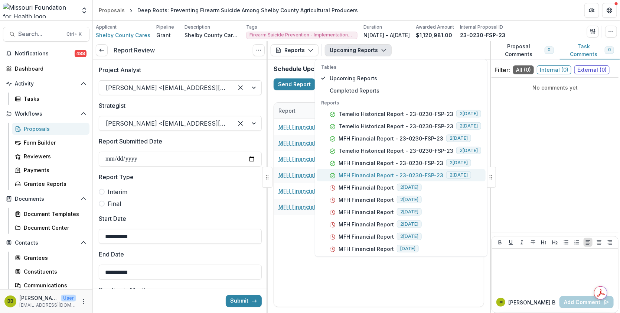
click at [409, 176] on p "MFH Financial Report - 23-0230-FSP-23" at bounding box center [391, 175] width 105 height 8
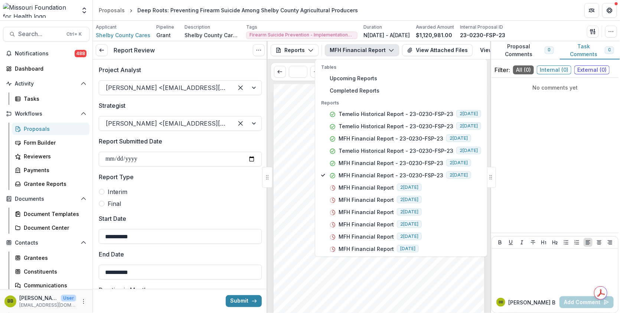
click at [391, 301] on div "Submission Responses Award Information MFH Agreement No. 23-0230-FSP-23 Submitt…" at bounding box center [379, 233] width 211 height 298
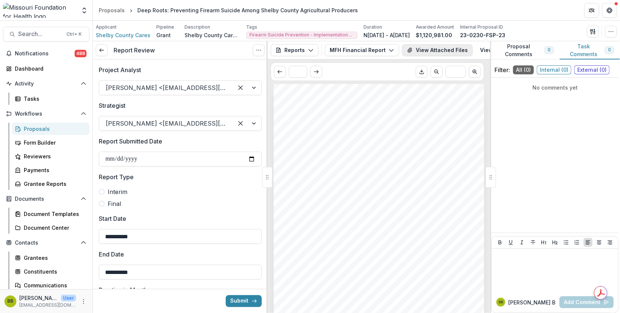
click at [412, 53] on button "View Attached Files" at bounding box center [437, 50] width 71 height 12
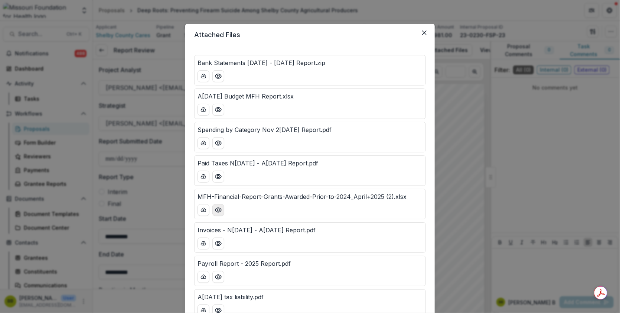
click at [215, 212] on icon "Preview MFH-Financial-Report-Grants-Awarded-Prior-to-2024_April+2025 (2).xlsx" at bounding box center [218, 209] width 7 height 7
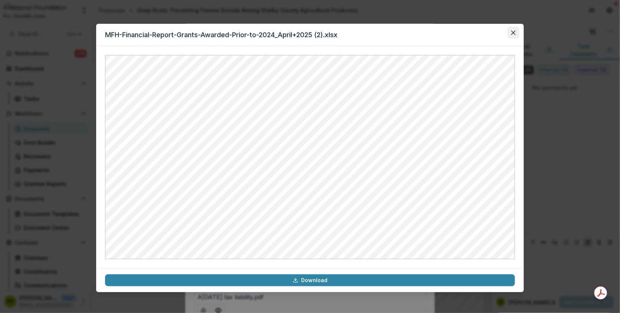
click at [513, 37] on button "Close" at bounding box center [514, 33] width 12 height 12
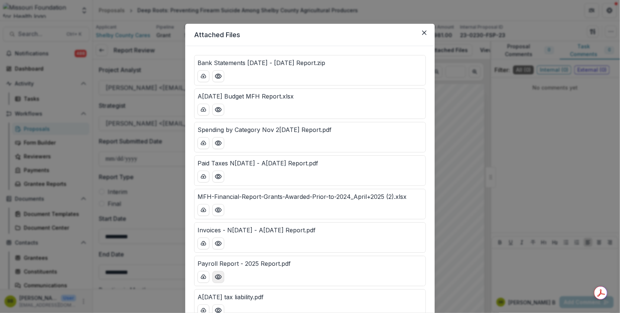
click at [217, 274] on icon "Preview Payroll Report - 2025 Report.pdf" at bounding box center [218, 276] width 7 height 7
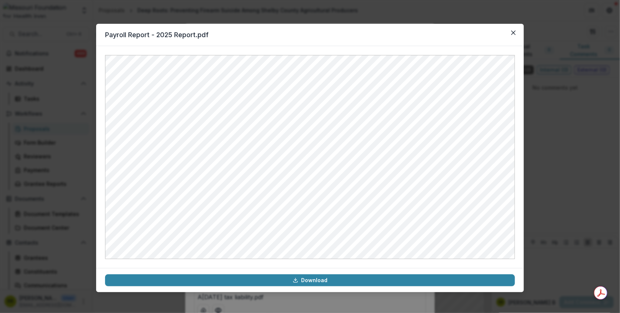
click at [217, 274] on link "Download" at bounding box center [310, 280] width 410 height 12
click at [518, 32] on button "Close" at bounding box center [514, 33] width 12 height 12
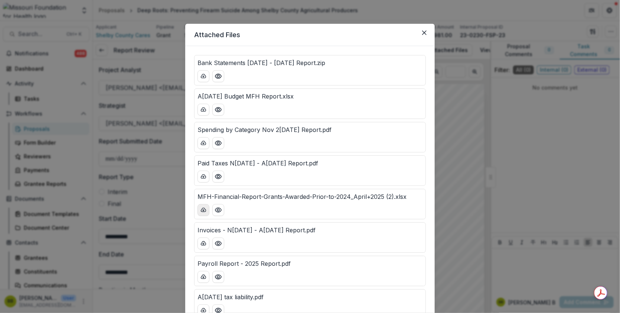
click at [203, 208] on icon "download-button" at bounding box center [204, 210] width 6 height 6
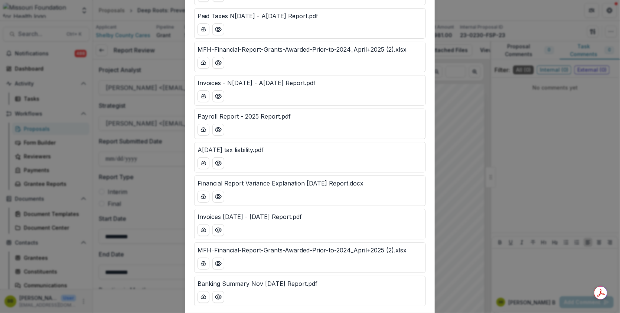
scroll to position [166, 0]
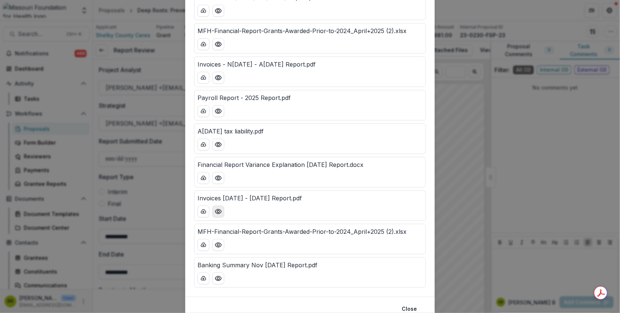
click at [219, 214] on button "Preview Invoices 2 Nov - April 2025 Report.pdf" at bounding box center [218, 211] width 12 height 12
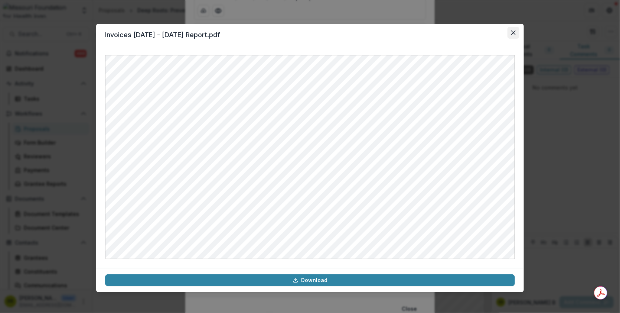
click at [517, 32] on button "Close" at bounding box center [514, 33] width 12 height 12
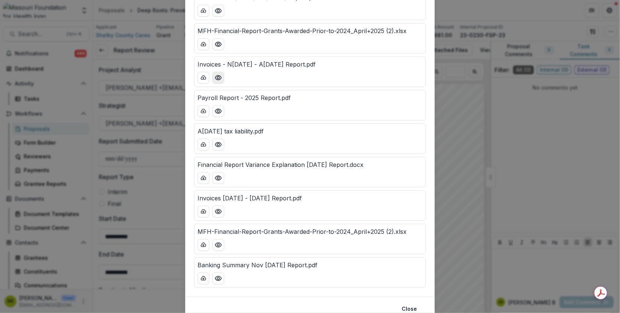
click at [221, 77] on icon "Preview Invoices - Nov - April 2025 Report.pdf" at bounding box center [218, 77] width 7 height 7
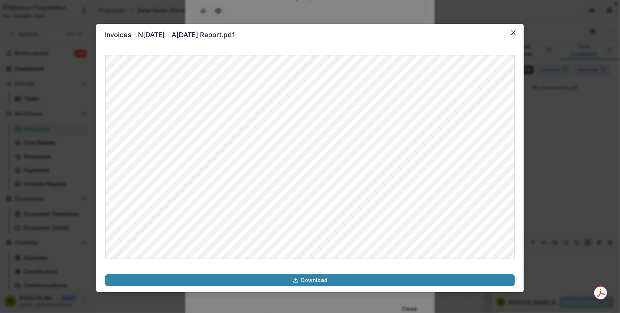
click at [517, 26] on header "Invoices - Nov - April 2025 Report.pdf" at bounding box center [310, 35] width 428 height 22
click at [515, 32] on icon "Close" at bounding box center [514, 32] width 4 height 4
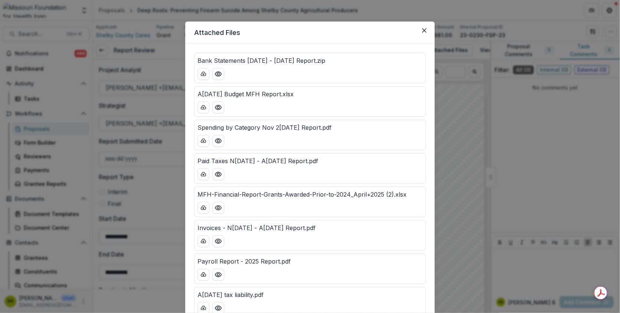
scroll to position [0, 0]
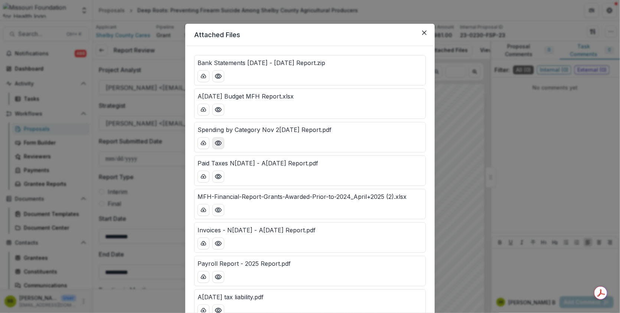
click at [220, 141] on icon "Preview Spending by Category Nov 24 - April 25 Report.pdf" at bounding box center [218, 142] width 7 height 7
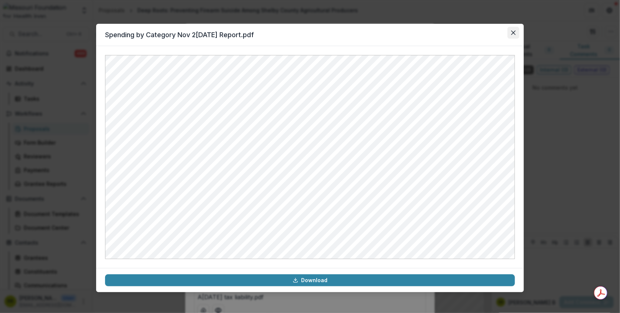
click at [514, 32] on icon "Close" at bounding box center [514, 32] width 4 height 4
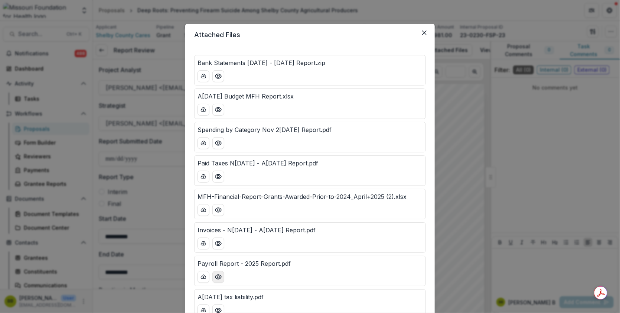
click at [220, 273] on icon "Preview Payroll Report - 2025 Report.pdf" at bounding box center [218, 276] width 7 height 7
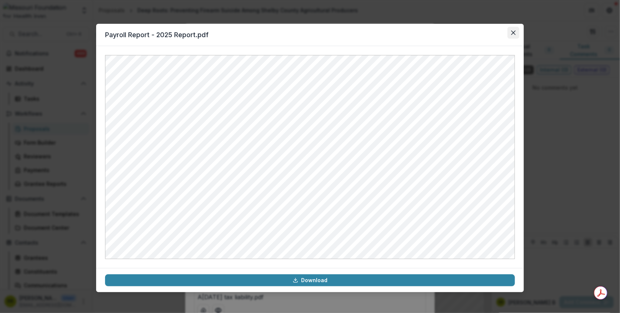
click at [516, 37] on button "Close" at bounding box center [514, 33] width 12 height 12
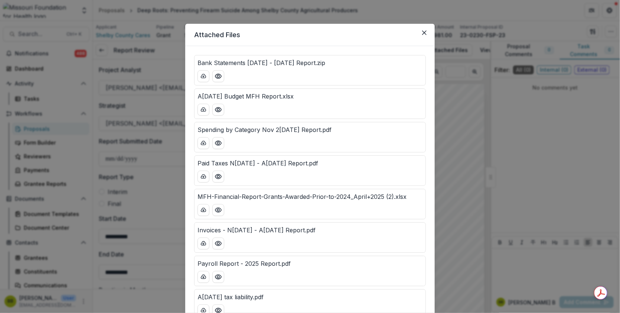
click at [545, 171] on div "Attached Files Bank Statements Nov - April 2025 Report.zip April 2025 Budget MF…" at bounding box center [310, 156] width 620 height 313
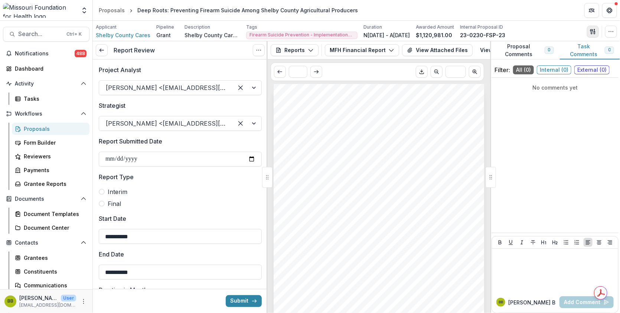
click at [587, 28] on button "button" at bounding box center [593, 32] width 12 height 12
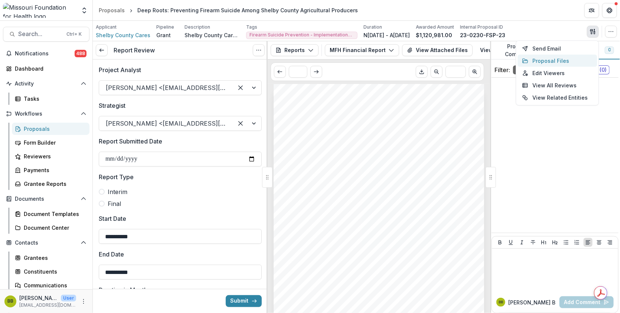
click at [548, 59] on button "Proposal Files" at bounding box center [557, 61] width 79 height 12
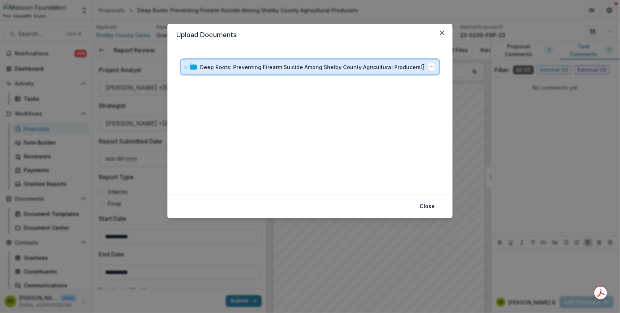
click at [185, 69] on icon at bounding box center [186, 67] width 3 height 3
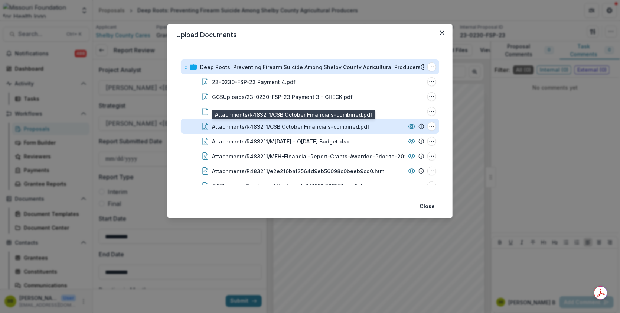
click at [309, 127] on div "Attachments/R483211/CSB October Financials-combined.pdf" at bounding box center [291, 127] width 158 height 8
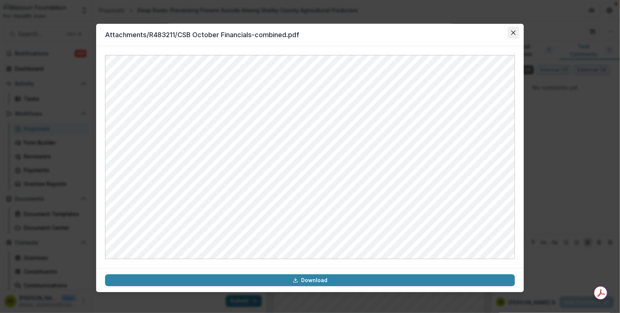
click at [511, 35] on button "Close" at bounding box center [514, 33] width 12 height 12
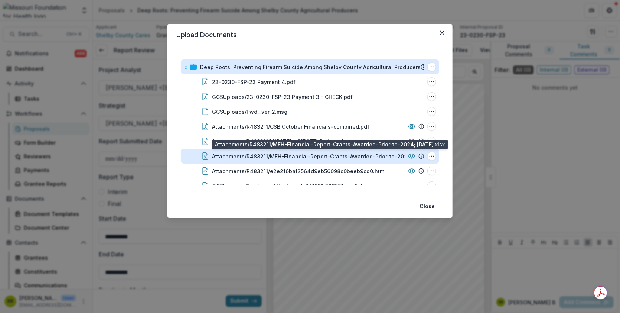
click at [343, 159] on div "Attachments/R483211/MFH-Financial-Report-Grants-Awarded-Prior-to-2024; Nov 2024…" at bounding box center [327, 156] width 230 height 8
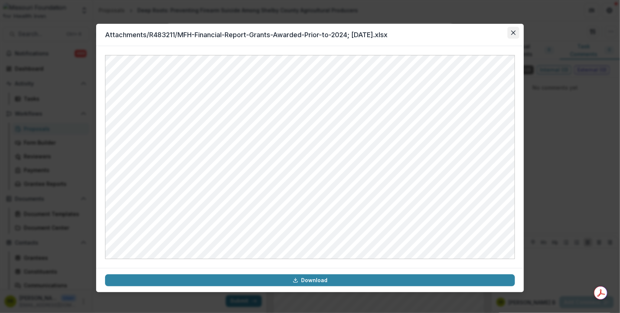
click at [515, 30] on icon "Close" at bounding box center [514, 32] width 4 height 4
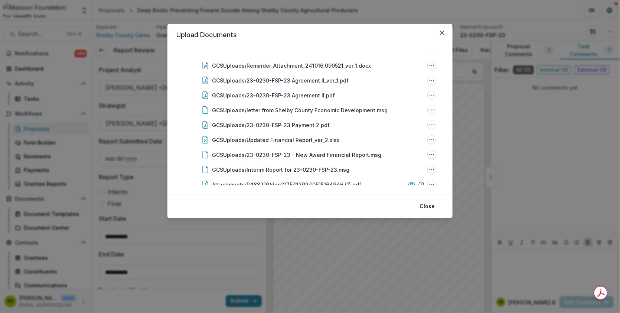
scroll to position [127, 0]
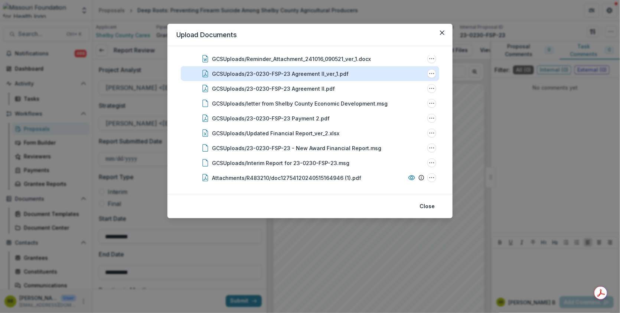
click at [296, 75] on div "GCSUploads/23-0230-FSP-23 Agreement II_ver_1.pdf" at bounding box center [280, 74] width 137 height 8
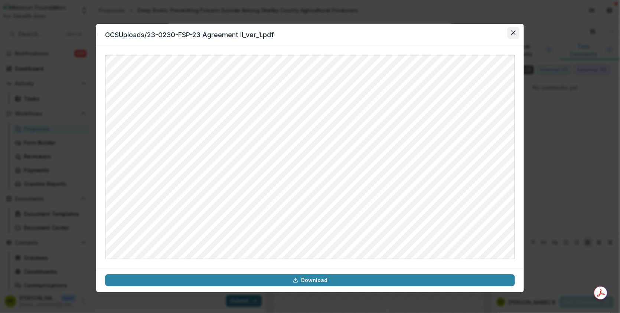
click at [510, 34] on button "Close" at bounding box center [514, 33] width 12 height 12
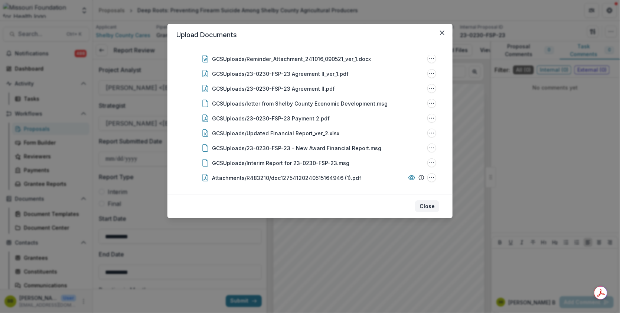
click at [423, 206] on button "Close" at bounding box center [427, 206] width 24 height 12
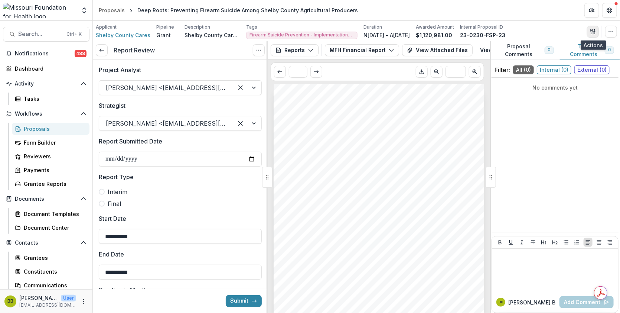
click at [597, 28] on button "button" at bounding box center [593, 32] width 12 height 12
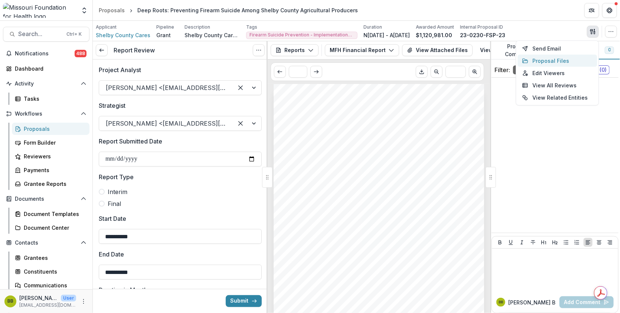
click at [555, 62] on button "Proposal Files" at bounding box center [557, 61] width 79 height 12
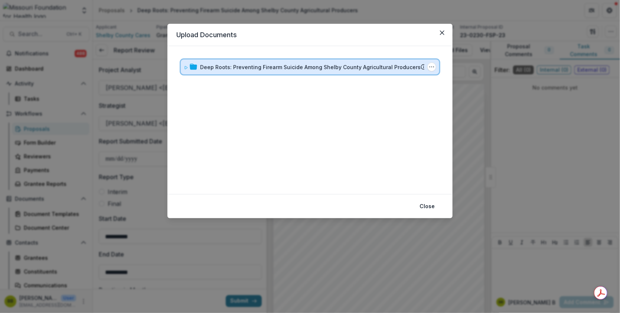
click at [188, 65] on icon at bounding box center [186, 67] width 4 height 4
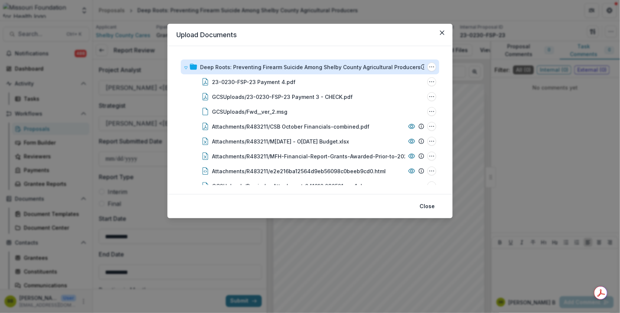
scroll to position [410, 0]
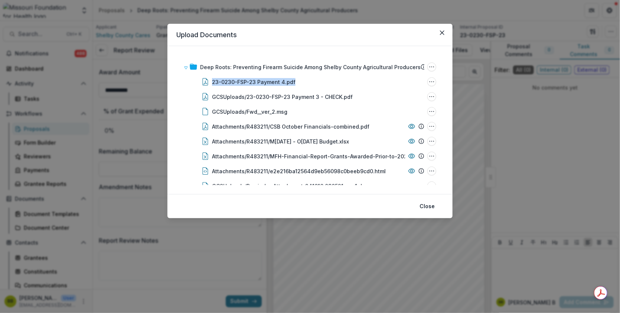
drag, startPoint x: 445, startPoint y: 64, endPoint x: 446, endPoint y: 84, distance: 20.1
click at [446, 84] on div "Deep Roots: Preventing Firearm Suicide Among Shelby County Agricultural Produce…" at bounding box center [310, 120] width 285 height 148
click at [378, 42] on header "Upload Documents" at bounding box center [310, 35] width 285 height 22
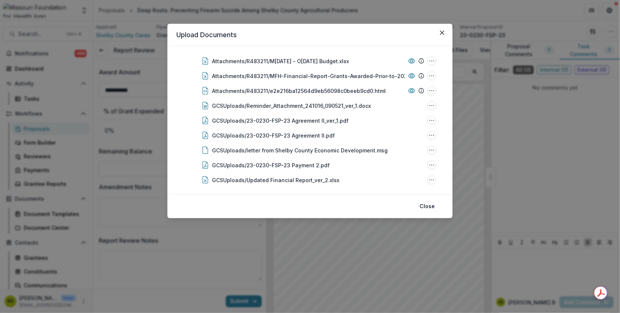
scroll to position [259, 0]
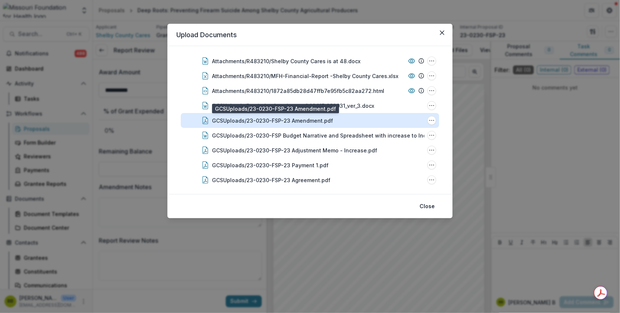
click at [276, 121] on div "GCSUploads/23-0230-FSP-23 Amendment.pdf" at bounding box center [272, 121] width 121 height 8
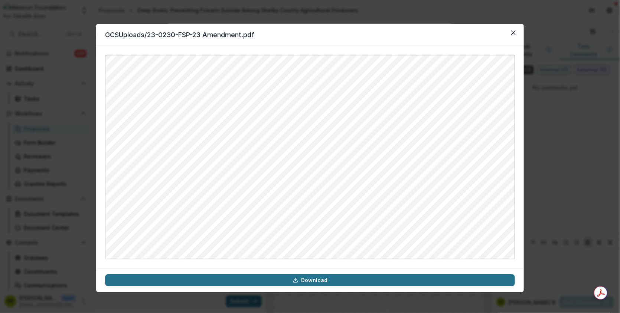
click at [360, 280] on link "Download" at bounding box center [310, 280] width 410 height 12
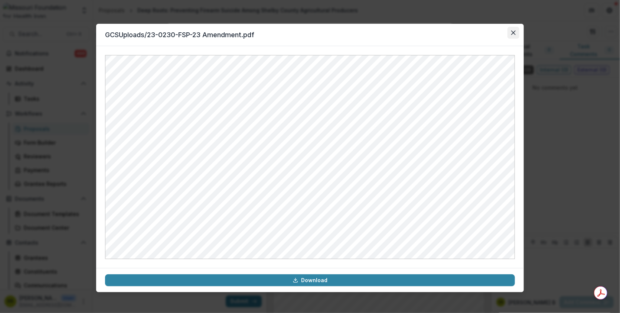
click at [513, 36] on button "Close" at bounding box center [514, 33] width 12 height 12
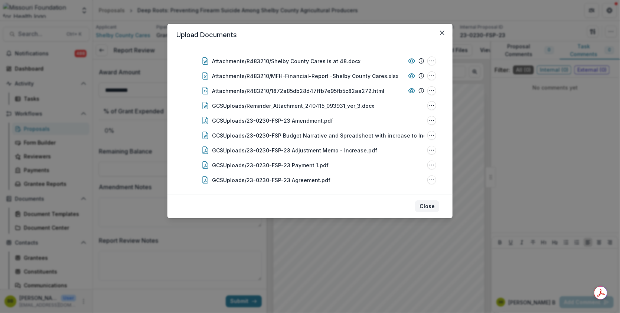
click at [424, 204] on button "Close" at bounding box center [427, 206] width 24 height 12
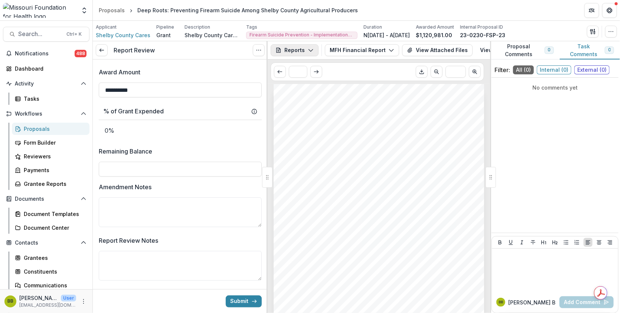
click at [308, 52] on icon "button" at bounding box center [311, 50] width 6 height 6
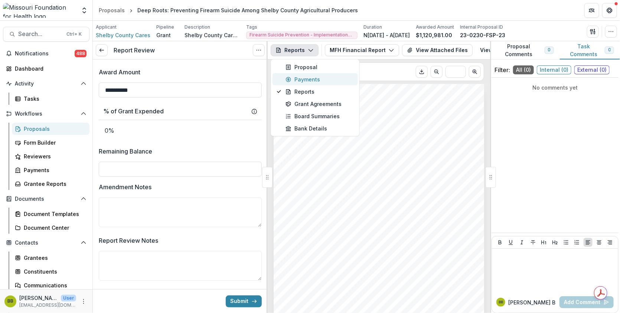
click at [308, 81] on div "Payments" at bounding box center [320, 79] width 68 height 8
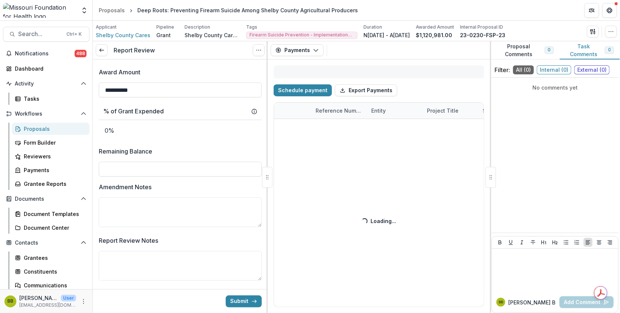
select select "****"
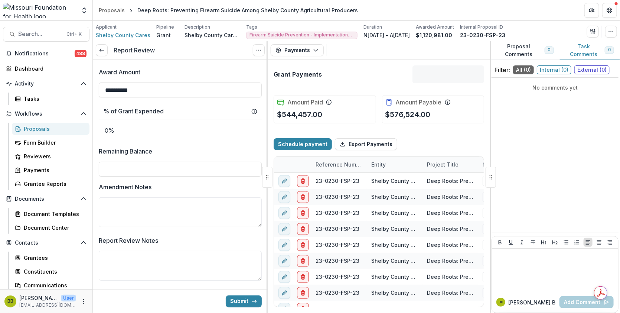
scroll to position [210, 0]
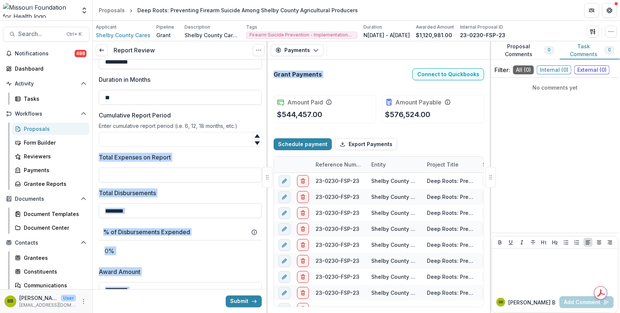
drag, startPoint x: 265, startPoint y: 137, endPoint x: 268, endPoint y: 103, distance: 34.7
click at [268, 103] on div "**********" at bounding box center [356, 177] width 527 height 272
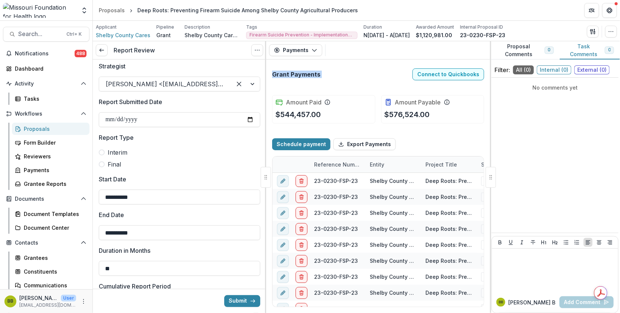
scroll to position [38, 0]
click at [230, 123] on input "Report Submitted Date" at bounding box center [180, 120] width 162 height 15
type input "**********"
click at [99, 153] on span at bounding box center [102, 153] width 6 height 6
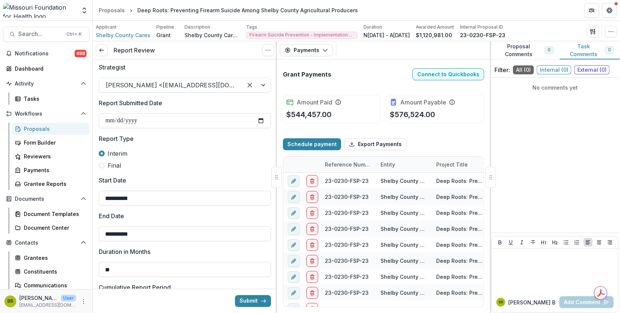
drag, startPoint x: 275, startPoint y: 141, endPoint x: 274, endPoint y: 156, distance: 15.2
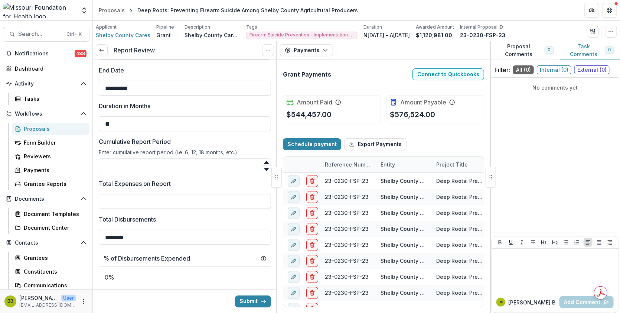
scroll to position [186, 0]
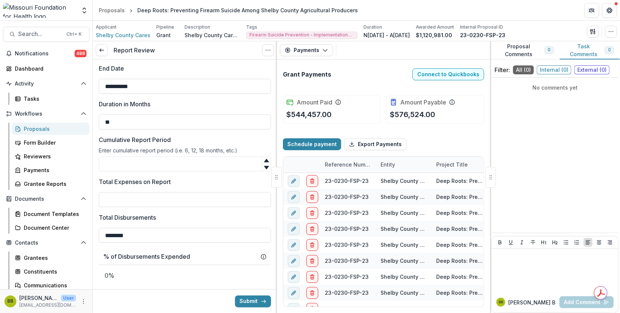
select select "****"
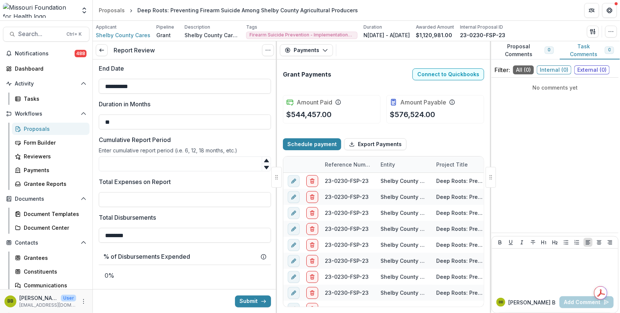
select select "****"
click at [190, 161] on input "Cumulative Report Period" at bounding box center [185, 163] width 172 height 15
select select "****"
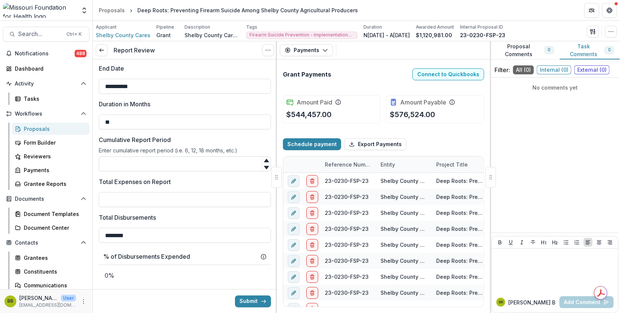
select select "****"
type input "**"
click at [186, 198] on input "Total Expenses on Report" at bounding box center [185, 199] width 172 height 15
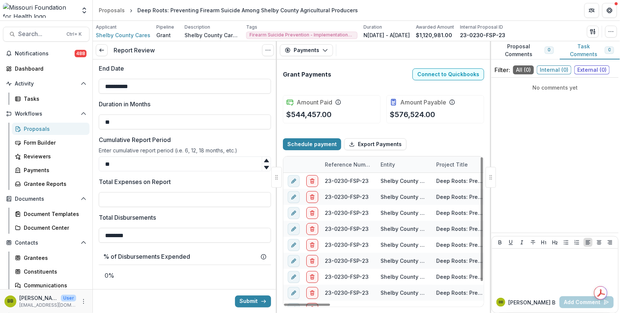
type input "**"
select select "****"
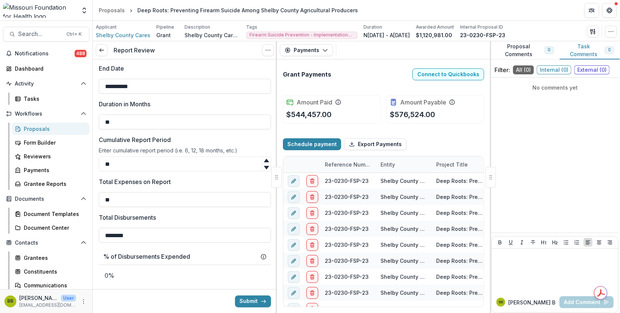
drag, startPoint x: 181, startPoint y: 204, endPoint x: 95, endPoint y: 206, distance: 85.5
click at [95, 206] on div "**********" at bounding box center [185, 289] width 184 height 830
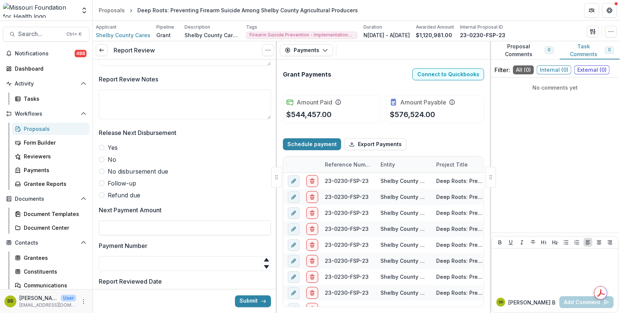
scroll to position [578, 0]
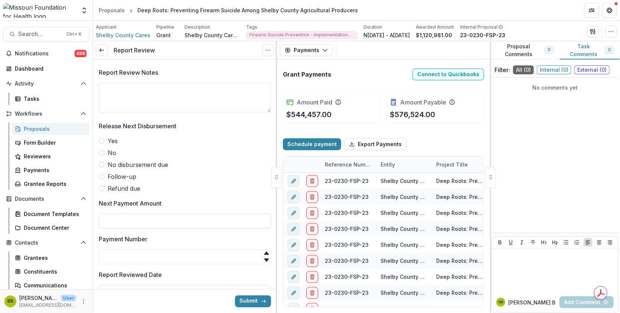
type input "********"
click at [99, 142] on label "Yes" at bounding box center [185, 140] width 172 height 9
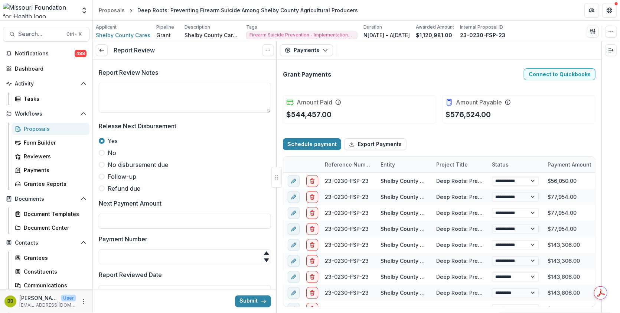
select select "****"
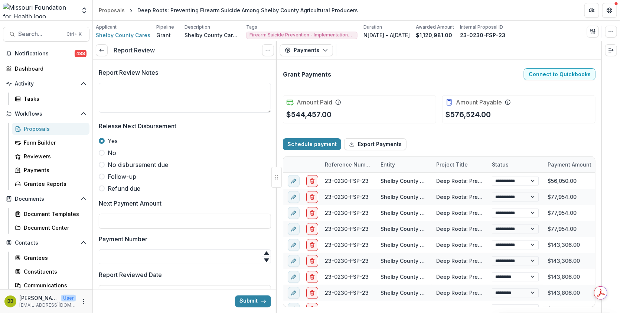
select select "****"
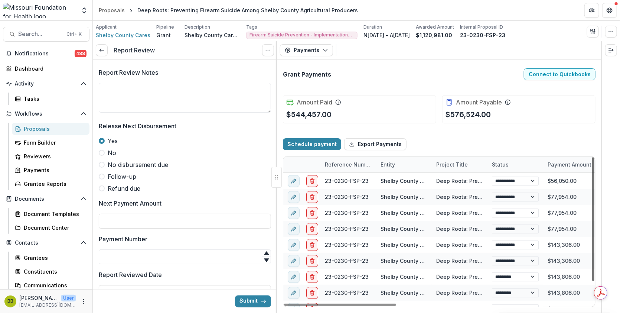
select select "****"
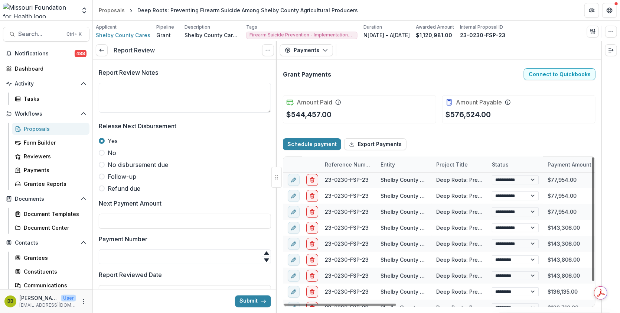
scroll to position [26, 0]
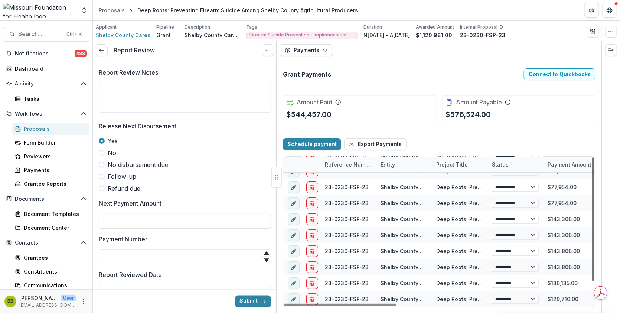
drag, startPoint x: 592, startPoint y: 271, endPoint x: 590, endPoint y: 300, distance: 29.5
click at [593, 281] on div at bounding box center [594, 219] width 2 height 124
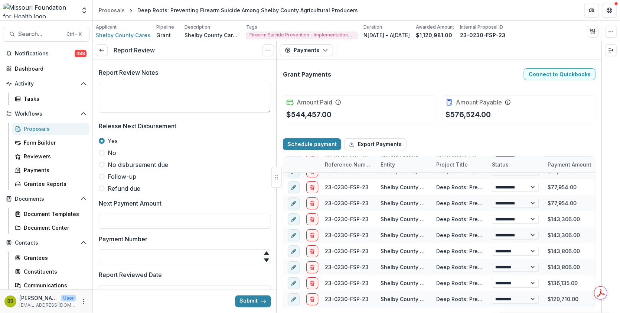
select select "****"
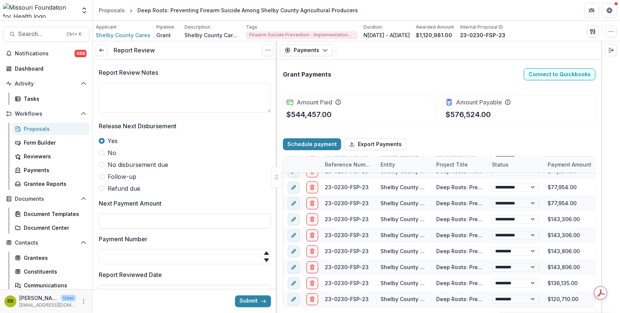
select select "****"
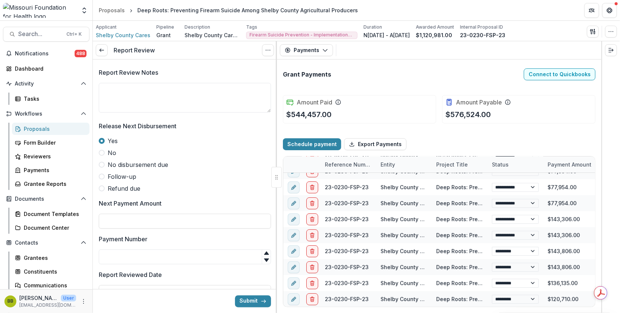
select select "****"
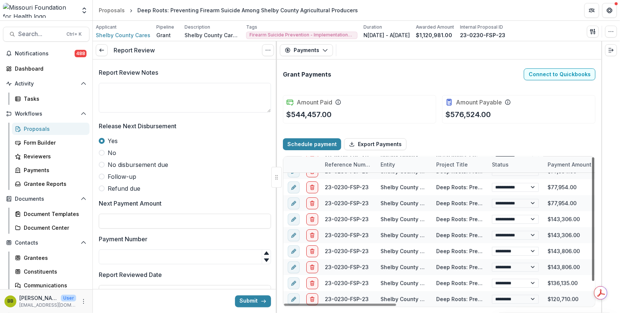
drag, startPoint x: 593, startPoint y: 208, endPoint x: 594, endPoint y: 231, distance: 23.0
click at [594, 231] on div at bounding box center [594, 219] width 2 height 124
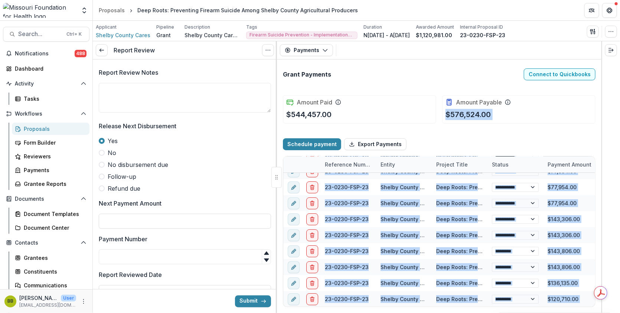
drag, startPoint x: 537, startPoint y: 129, endPoint x: 729, endPoint y: 142, distance: 192.9
click at [620, 142] on html "Skip to content Aggregate Analysis Foundations MFH Workflow Sandbox Missouri Fo…" at bounding box center [310, 156] width 620 height 313
select select "****"
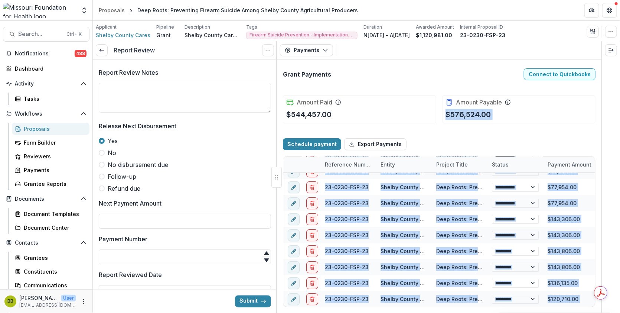
select select "****"
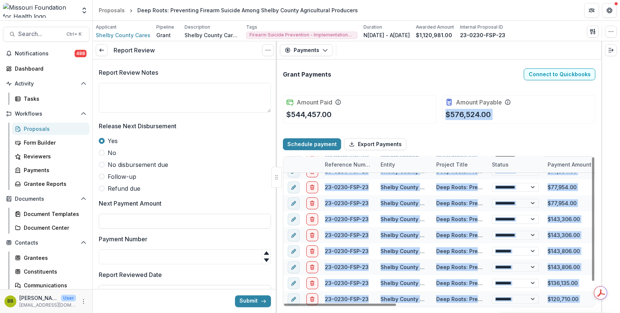
click at [557, 133] on div "Schedule payment Export Payments" at bounding box center [439, 144] width 313 height 24
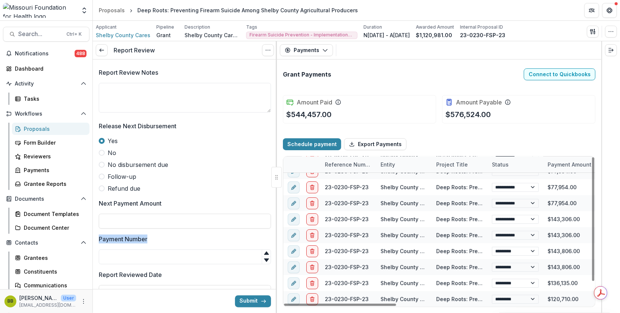
drag, startPoint x: 275, startPoint y: 235, endPoint x: 273, endPoint y: 202, distance: 33.1
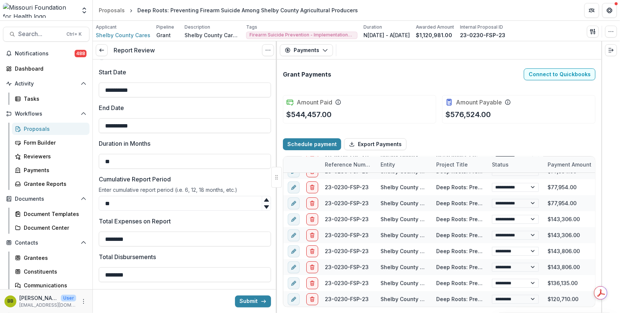
scroll to position [151, 0]
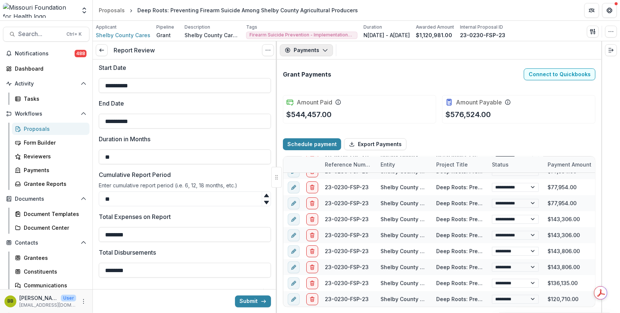
click at [322, 53] on icon "button" at bounding box center [325, 50] width 6 height 6
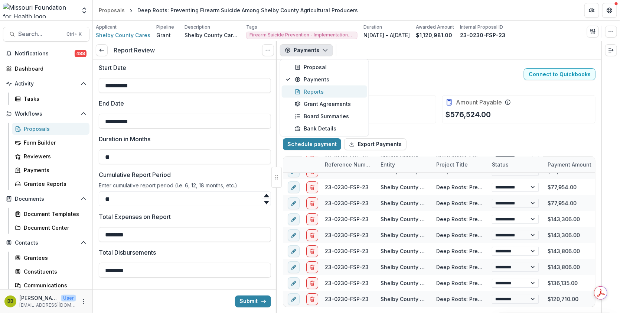
click at [317, 90] on div "Reports" at bounding box center [329, 92] width 68 height 8
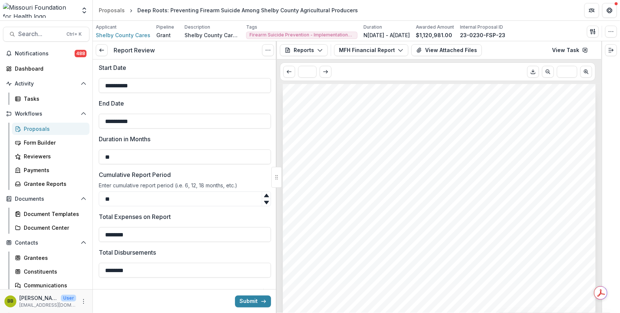
drag, startPoint x: 598, startPoint y: 94, endPoint x: 600, endPoint y: 116, distance: 21.9
click at [600, 116] on div "Submission Responses Award Information MFH Agreement No. 23-0230-FSP-23 Submitt…" at bounding box center [439, 198] width 325 height 229
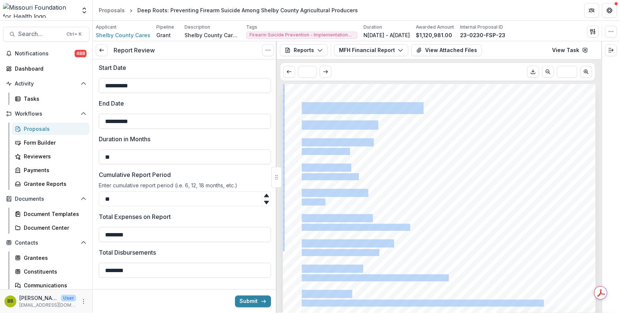
drag, startPoint x: 603, startPoint y: 105, endPoint x: 601, endPoint y: 129, distance: 24.6
click at [601, 129] on div "**********" at bounding box center [356, 177] width 527 height 272
click at [574, 150] on div "Submission Responses Award Information MFH Agreement No. 23-0230-FSP-23 Submitt…" at bounding box center [439, 305] width 313 height 443
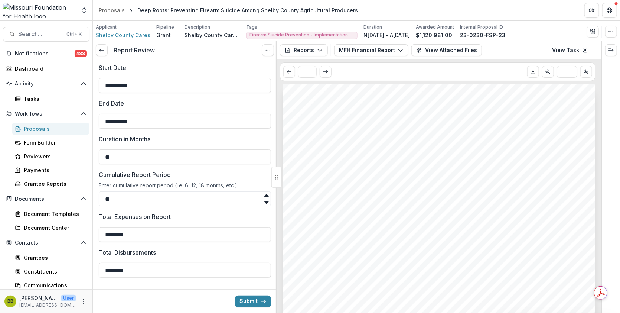
drag, startPoint x: 602, startPoint y: 112, endPoint x: 603, endPoint y: 136, distance: 23.8
click at [603, 136] on div at bounding box center [611, 177] width 19 height 272
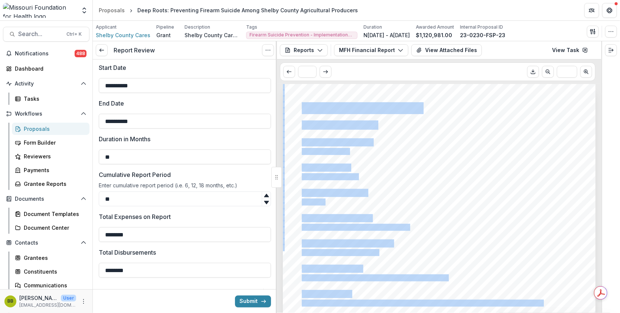
drag, startPoint x: 602, startPoint y: 137, endPoint x: 598, endPoint y: 168, distance: 30.7
click at [598, 168] on div "**********" at bounding box center [356, 177] width 527 height 272
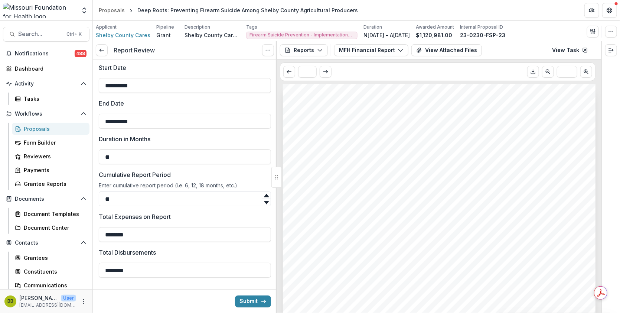
click at [597, 168] on div "Submission Responses Award Information MFH Agreement No. 23-0230-FSP-23 Submitt…" at bounding box center [439, 198] width 325 height 229
drag, startPoint x: 272, startPoint y: 146, endPoint x: 267, endPoint y: 115, distance: 31.3
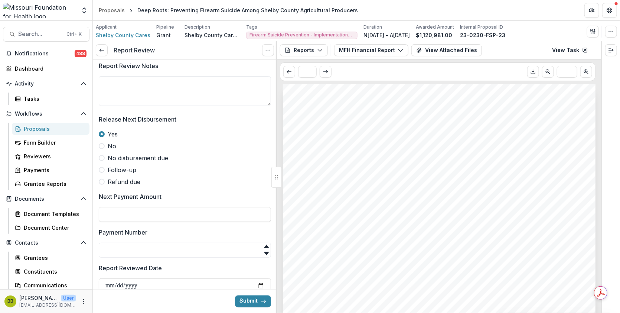
scroll to position [587, 0]
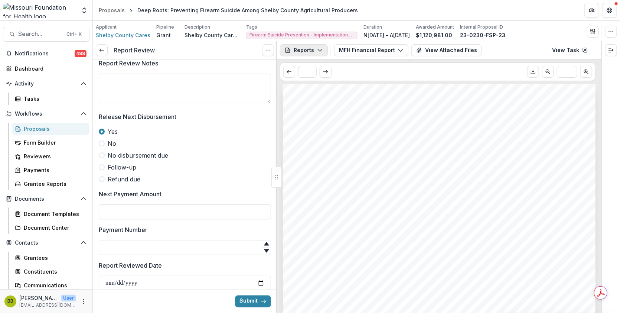
click at [319, 55] on button "Reports" at bounding box center [304, 50] width 48 height 12
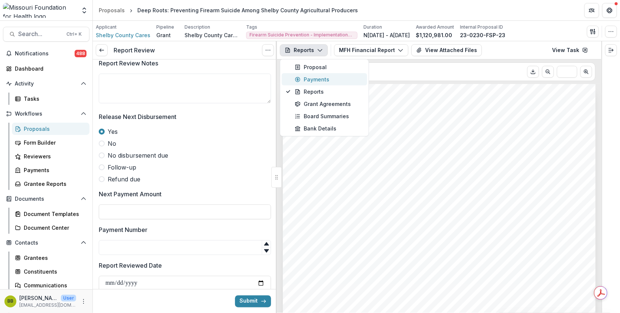
click at [316, 77] on div "Payments" at bounding box center [329, 79] width 68 height 8
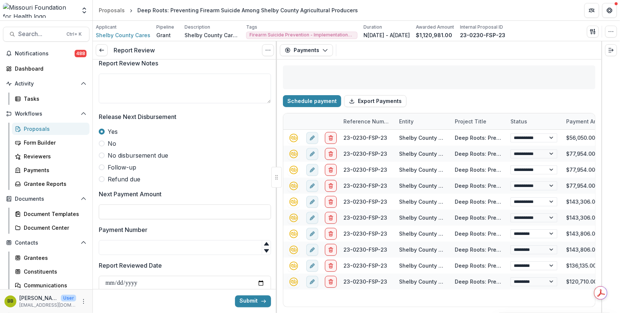
select select "****"
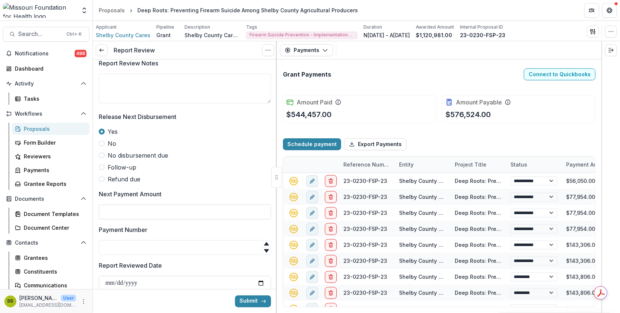
select select "****"
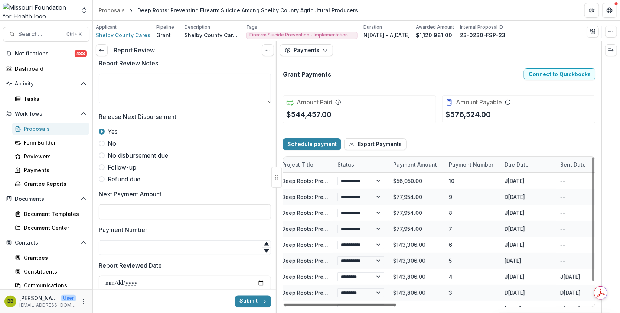
scroll to position [0, 174]
drag, startPoint x: 348, startPoint y: 305, endPoint x: 411, endPoint y: 299, distance: 63.4
click at [396, 303] on div at bounding box center [340, 304] width 112 height 2
click at [187, 213] on input "Next Payment Amount" at bounding box center [185, 211] width 172 height 15
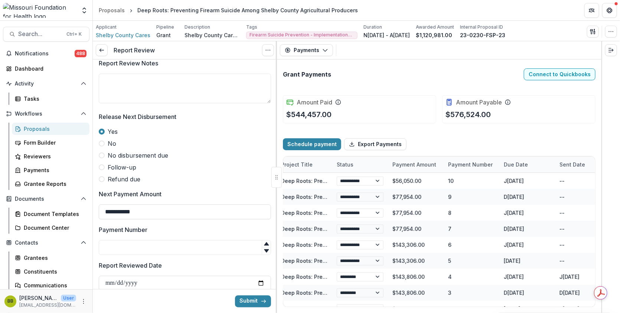
type input "********"
click at [200, 262] on label "Report Reviewed Date" at bounding box center [183, 265] width 168 height 9
click at [200, 276] on input "Report Reviewed Date" at bounding box center [185, 283] width 172 height 15
click at [186, 246] on input "Payment Number" at bounding box center [185, 247] width 172 height 15
type input "*"
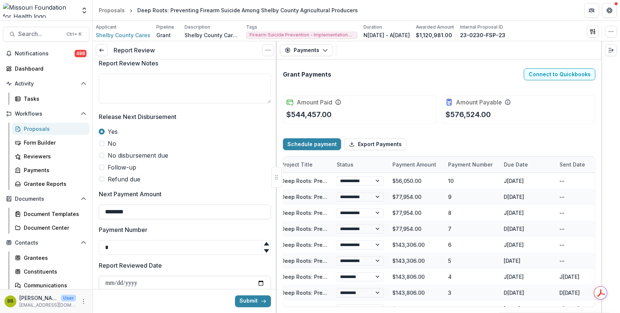
click at [257, 282] on input "Report Reviewed Date" at bounding box center [185, 283] width 172 height 15
type input "**********"
click at [245, 301] on button "Submit" at bounding box center [253, 301] width 36 height 12
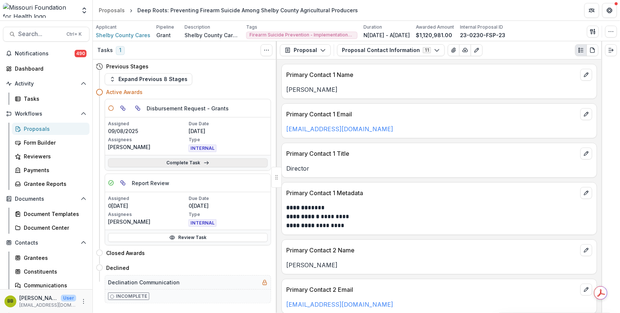
click at [194, 162] on link "Complete Task" at bounding box center [188, 162] width 160 height 9
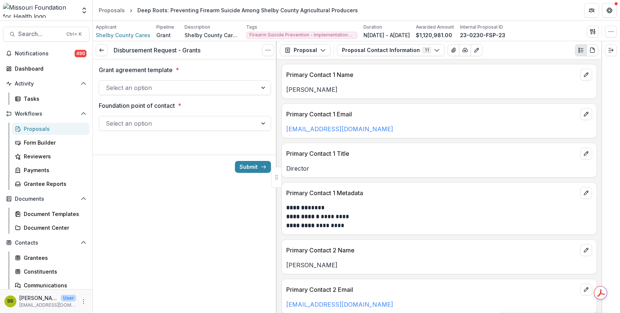
click at [215, 87] on div at bounding box center [178, 87] width 145 height 10
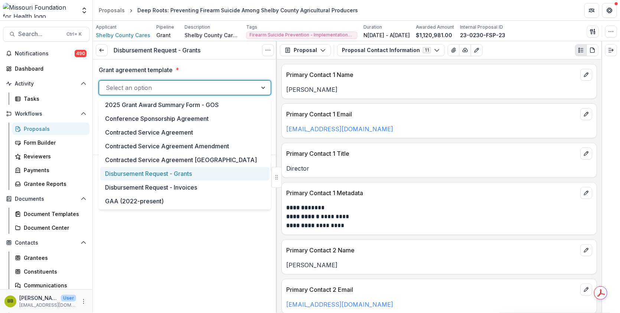
click at [182, 171] on div "Disbursement Request - Grants" at bounding box center [184, 174] width 169 height 14
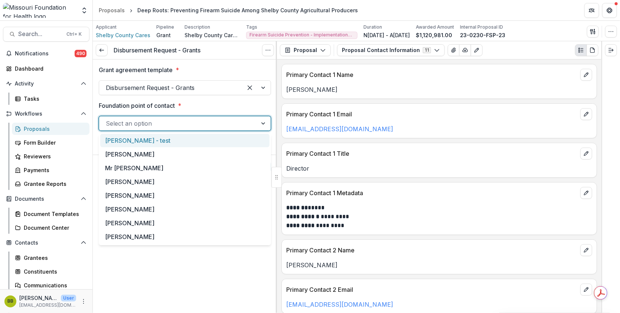
click at [231, 119] on div at bounding box center [178, 123] width 145 height 10
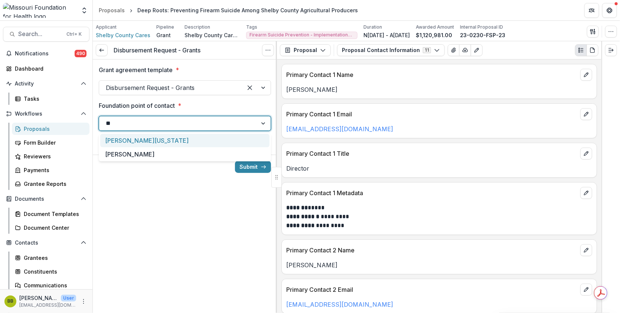
type input "**"
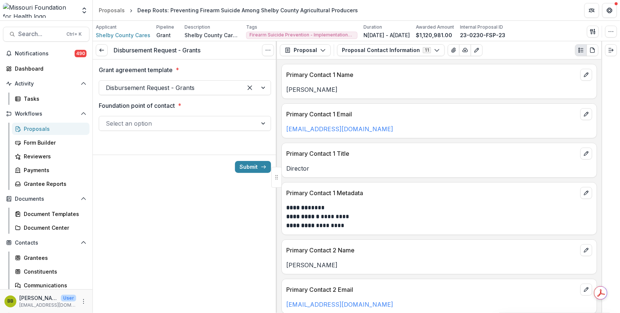
click at [198, 161] on div "Submit" at bounding box center [185, 167] width 184 height 24
click at [196, 126] on div at bounding box center [178, 123] width 145 height 10
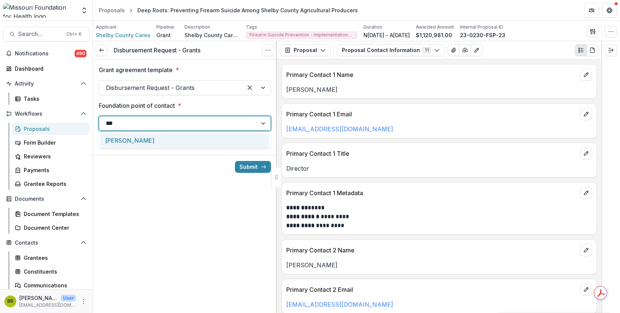
type input "****"
click at [183, 139] on div "[PERSON_NAME]" at bounding box center [184, 141] width 169 height 14
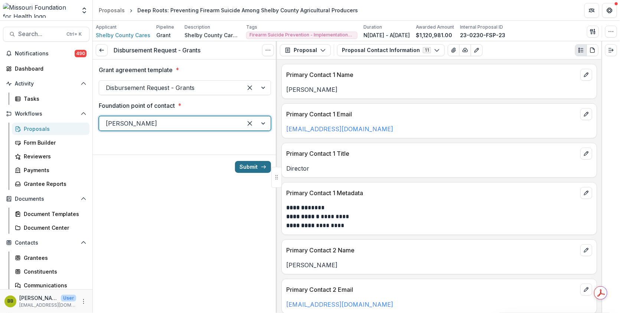
click at [248, 171] on button "Submit" at bounding box center [253, 167] width 36 height 12
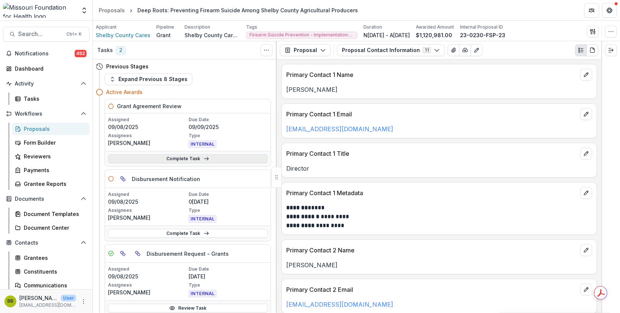
click at [205, 156] on icon at bounding box center [207, 159] width 6 height 6
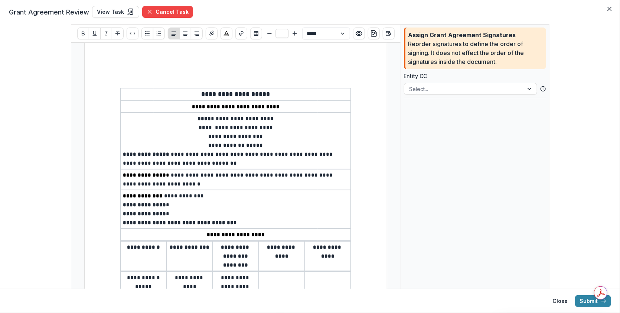
type input "**"
select select "**********"
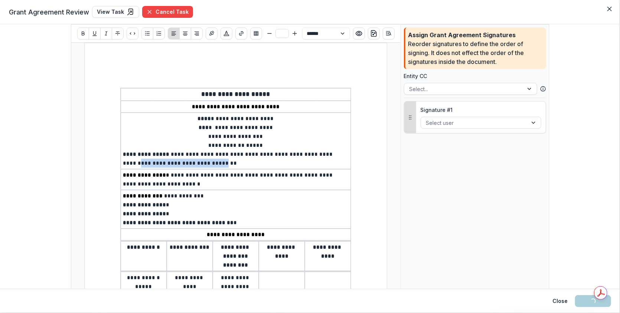
drag, startPoint x: 260, startPoint y: 162, endPoint x: 166, endPoint y: 160, distance: 94.4
click at [166, 160] on span "**********" at bounding box center [228, 159] width 211 height 14
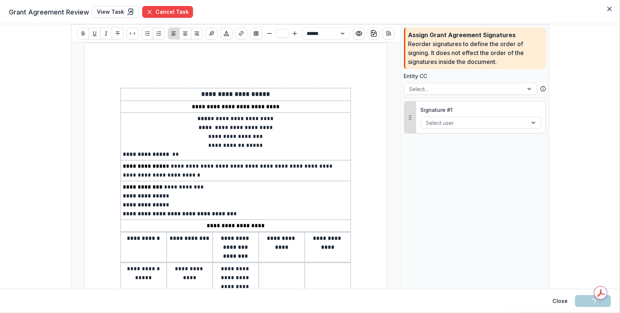
click at [190, 198] on p "**********" at bounding box center [236, 195] width 226 height 9
click at [172, 198] on p "**********" at bounding box center [236, 195] width 226 height 9
click at [171, 204] on p "**********" at bounding box center [236, 204] width 226 height 9
click at [207, 198] on p "**********" at bounding box center [236, 195] width 226 height 9
drag, startPoint x: 198, startPoint y: 195, endPoint x: 169, endPoint y: 196, distance: 29.0
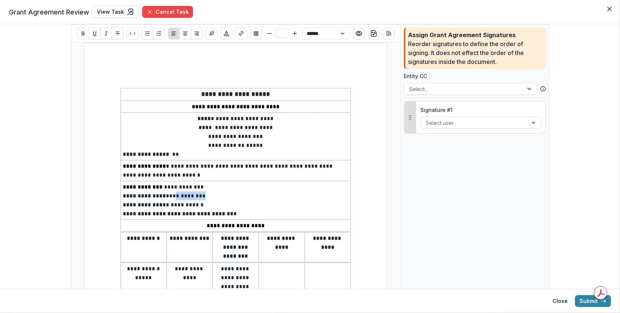
click at [169, 196] on p "**********" at bounding box center [236, 195] width 226 height 9
click at [608, 8] on icon "Close" at bounding box center [610, 9] width 4 height 4
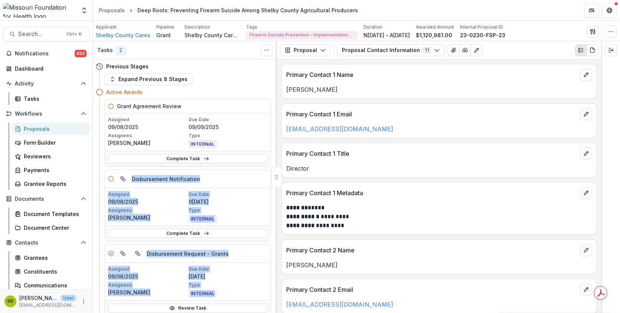
drag, startPoint x: 274, startPoint y: 156, endPoint x: 275, endPoint y: 184, distance: 27.9
click at [275, 184] on div "Tasks 2 Show Cancelled Tasks Previous Stages Expand Previous 8 Stages Active Aw…" at bounding box center [185, 177] width 184 height 272
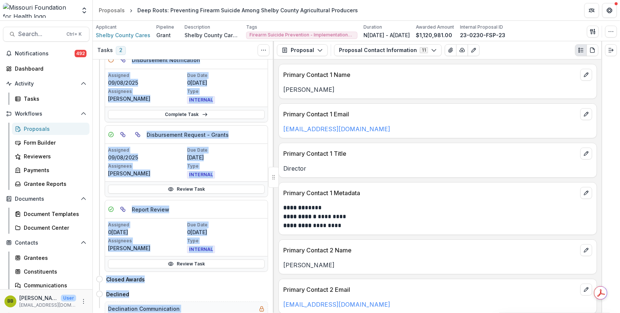
scroll to position [122, 0]
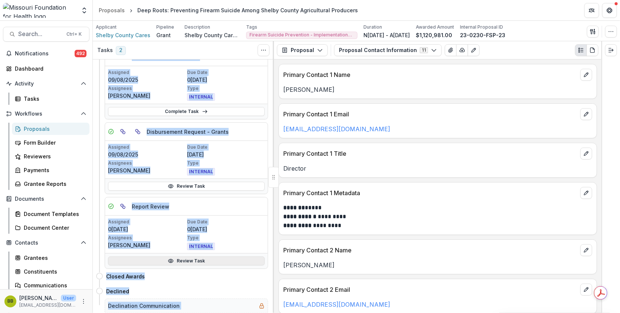
click at [223, 257] on link "Review Task" at bounding box center [186, 260] width 157 height 9
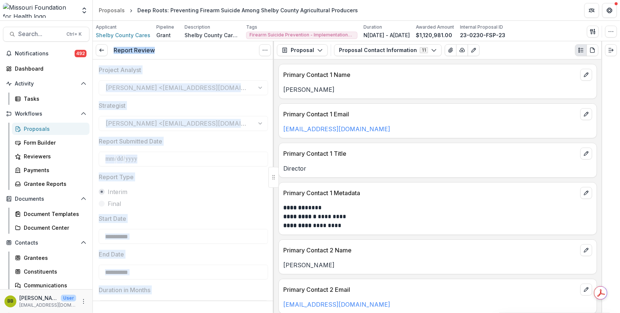
click at [266, 139] on div "**********" at bounding box center [183, 152] width 169 height 30
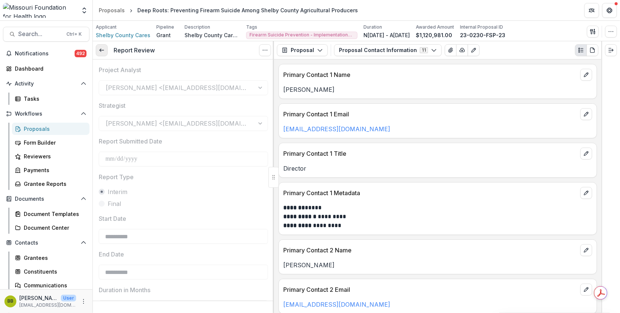
click at [101, 48] on icon at bounding box center [102, 50] width 6 height 6
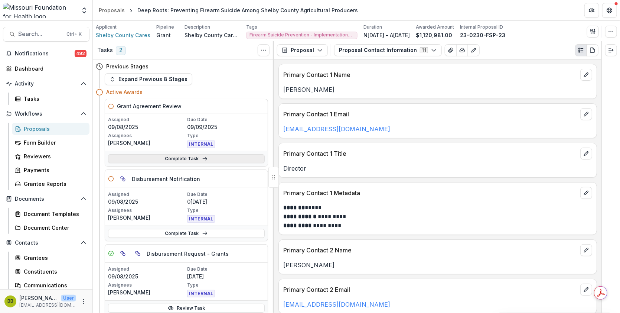
click at [207, 159] on link "Complete Task" at bounding box center [186, 158] width 157 height 9
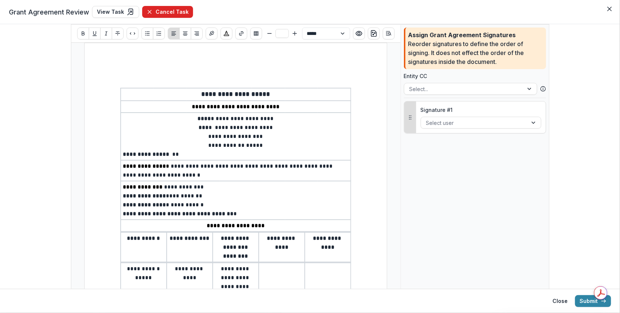
click at [171, 11] on button "Cancel Task" at bounding box center [167, 12] width 51 height 12
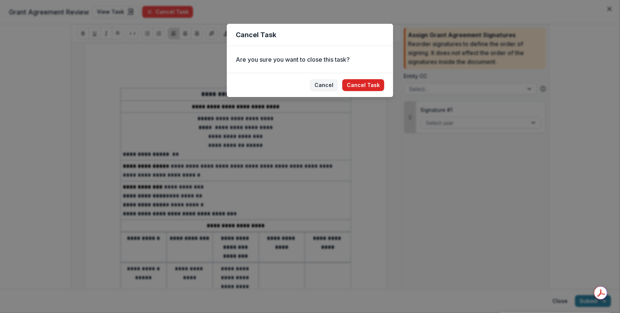
click at [360, 83] on button "Cancel Task" at bounding box center [364, 85] width 42 height 12
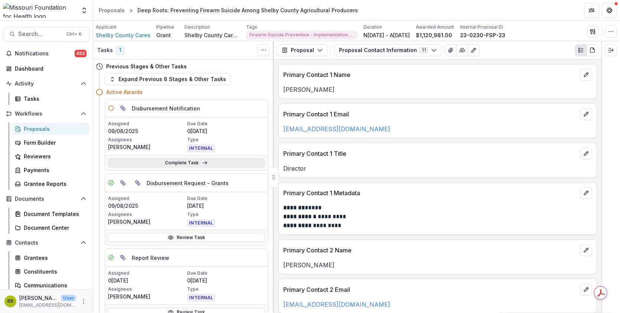
click at [228, 163] on link "Complete Task" at bounding box center [186, 162] width 157 height 9
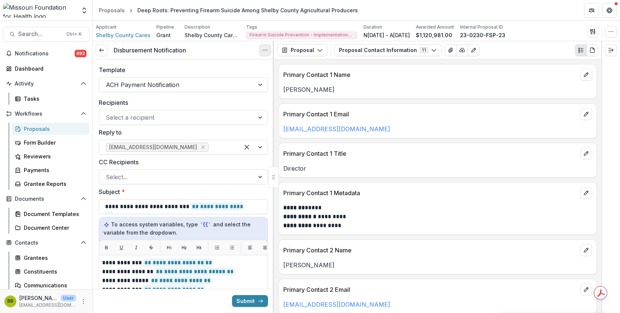
click at [265, 46] on button "Options" at bounding box center [265, 50] width 12 height 12
click at [224, 85] on button "Cancel Task" at bounding box center [229, 83] width 79 height 12
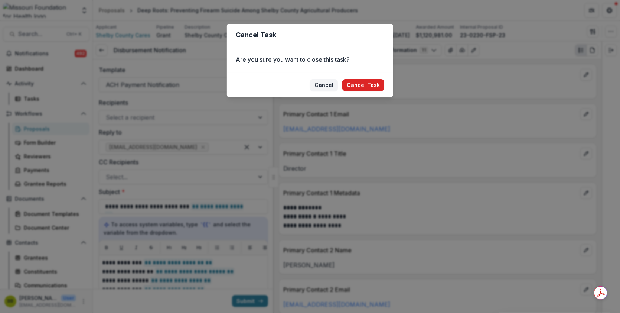
click at [356, 82] on button "Cancel Task" at bounding box center [364, 85] width 42 height 12
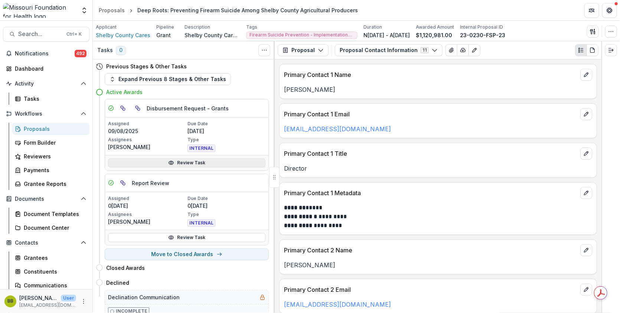
click at [229, 161] on link "Review Task" at bounding box center [187, 162] width 158 height 9
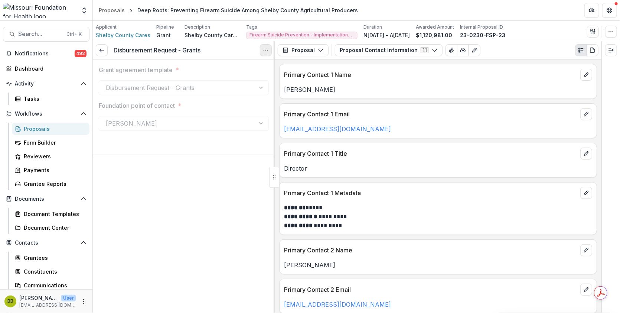
click at [264, 53] on button "Options" at bounding box center [266, 50] width 12 height 12
click at [236, 79] on button "Reopen Task" at bounding box center [230, 83] width 79 height 12
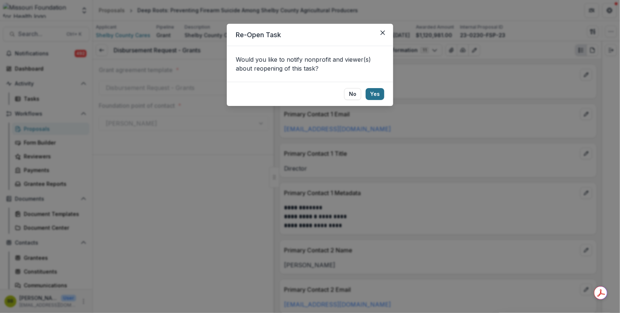
click at [371, 94] on button "Yes" at bounding box center [375, 94] width 19 height 12
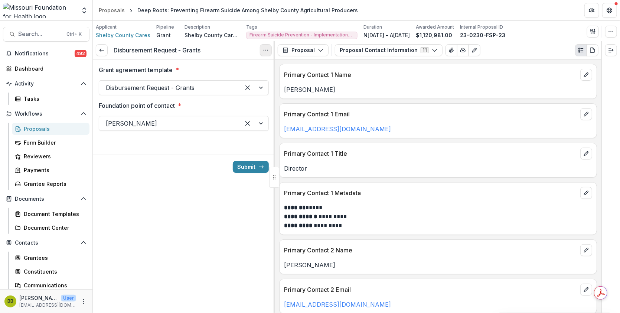
click at [264, 44] on button "Options" at bounding box center [266, 50] width 12 height 12
click at [218, 79] on button "Cancel Task" at bounding box center [230, 83] width 79 height 12
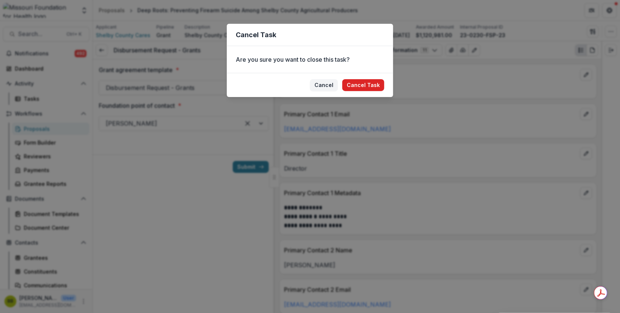
click at [372, 90] on button "Cancel Task" at bounding box center [364, 85] width 42 height 12
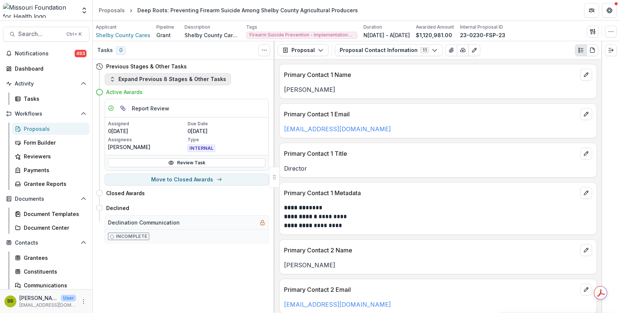
click at [191, 81] on button "Expand Previous 8 Stages & Other Tasks" at bounding box center [168, 79] width 126 height 12
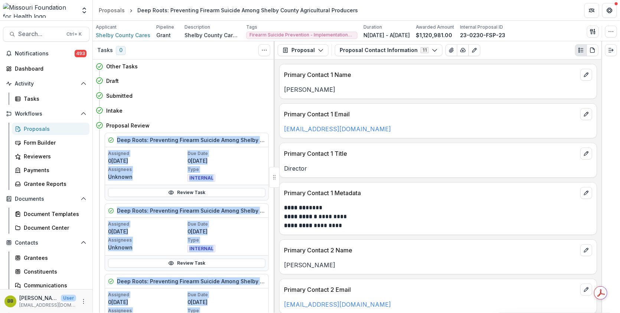
drag, startPoint x: 272, startPoint y: 127, endPoint x: 271, endPoint y: 185, distance: 58.0
click at [271, 185] on div "Tasks 0 Show Cancelled Tasks Other Tasks Draft Move here Submitted Move here In…" at bounding box center [184, 177] width 182 height 272
click at [271, 158] on div "Other Tasks Draft Move here Submitted Move here Intake Move here Proposal Revie…" at bounding box center [184, 185] width 182 height 253
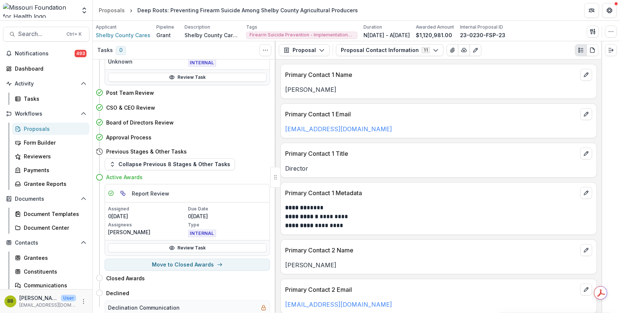
scroll to position [270, 0]
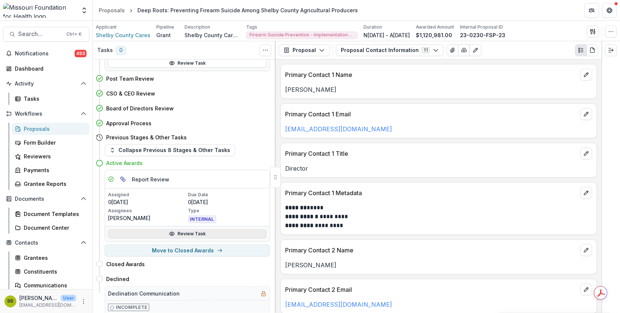
click at [187, 234] on link "Review Task" at bounding box center [187, 233] width 159 height 9
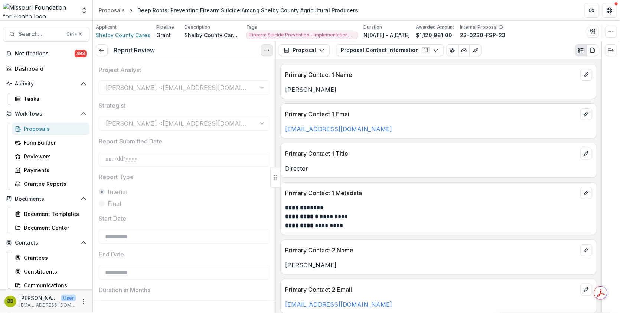
click at [265, 48] on icon "Options" at bounding box center [267, 50] width 6 height 6
click at [230, 82] on button "Reopen Task" at bounding box center [231, 83] width 79 height 12
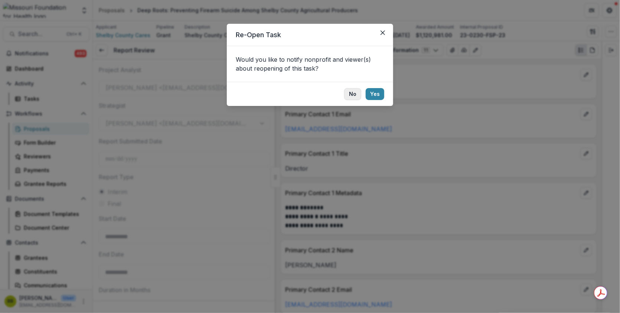
click at [351, 95] on button "No" at bounding box center [352, 94] width 17 height 12
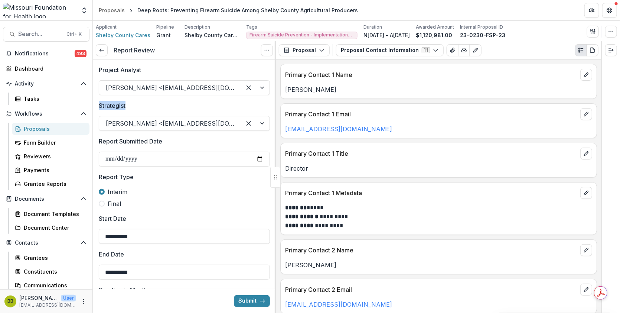
drag, startPoint x: 272, startPoint y: 87, endPoint x: 274, endPoint y: 103, distance: 16.5
click at [274, 103] on div "**********" at bounding box center [184, 185] width 183 height 253
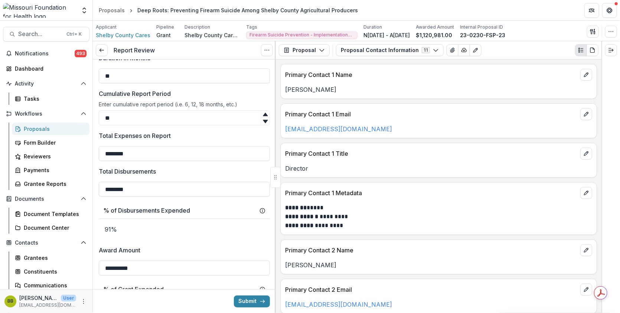
scroll to position [239, 0]
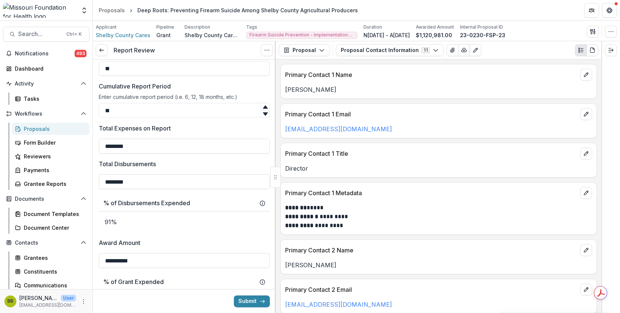
click at [316, 41] on div "Proposal Proposal Payments Reports Grant Agreements Board Summaries Bank Detail…" at bounding box center [439, 50] width 326 height 18
click at [316, 47] on button "Proposal" at bounding box center [304, 50] width 51 height 12
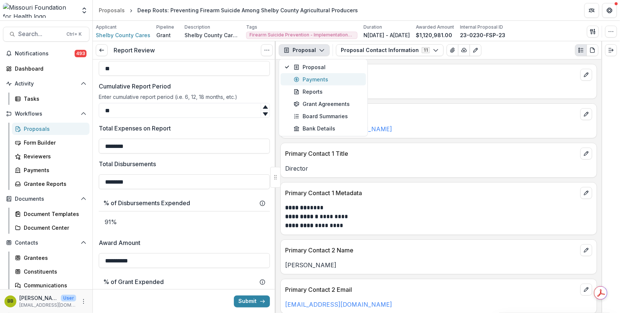
click at [306, 79] on div "Payments" at bounding box center [328, 79] width 68 height 8
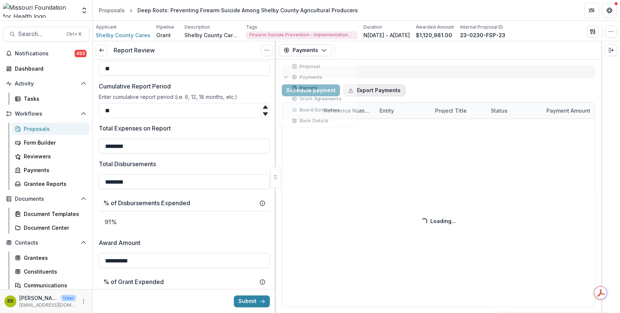
select select "****"
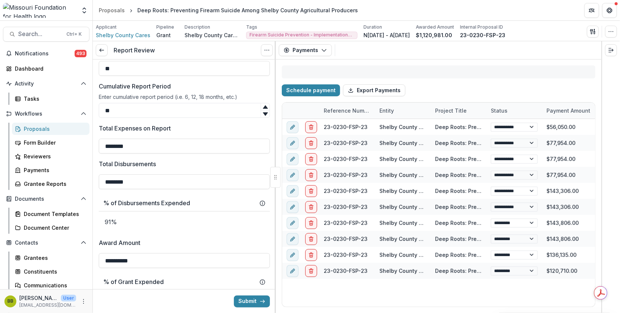
select select "****"
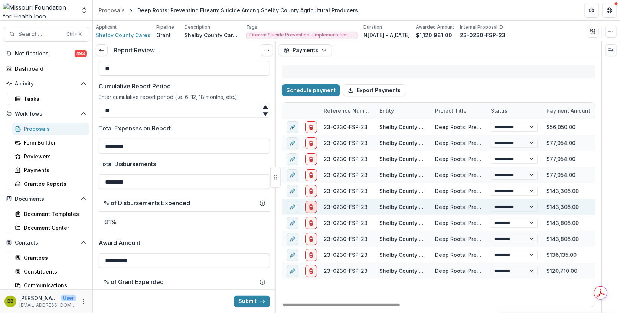
select select "****"
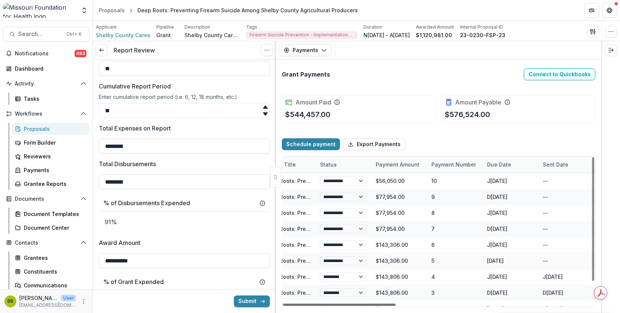
scroll to position [0, 181]
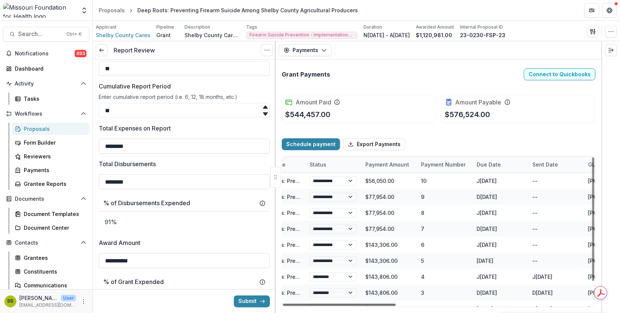
select select "****"
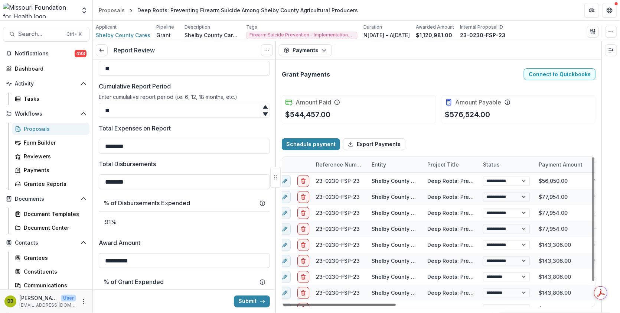
scroll to position [0, 0]
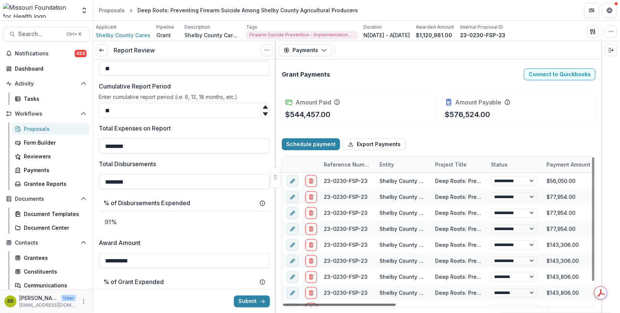
drag, startPoint x: 364, startPoint y: 302, endPoint x: 322, endPoint y: 306, distance: 42.5
click at [322, 306] on div at bounding box center [339, 304] width 113 height 2
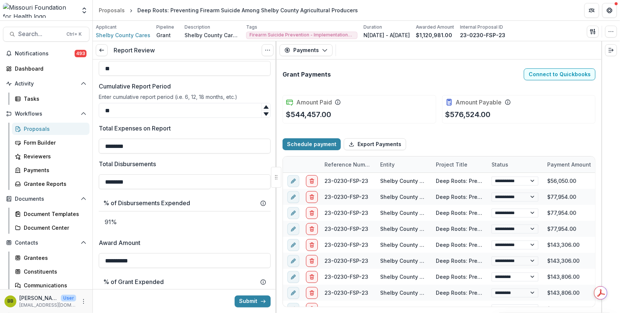
drag, startPoint x: 189, startPoint y: 183, endPoint x: 89, endPoint y: 199, distance: 100.8
click at [89, 199] on main "Search... Ctrl + K Notifications 493 Dashboard Activity Tasks Workflows Proposa…" at bounding box center [310, 167] width 620 height 292
type input "********"
click at [156, 225] on p "67%" at bounding box center [185, 221] width 172 height 21
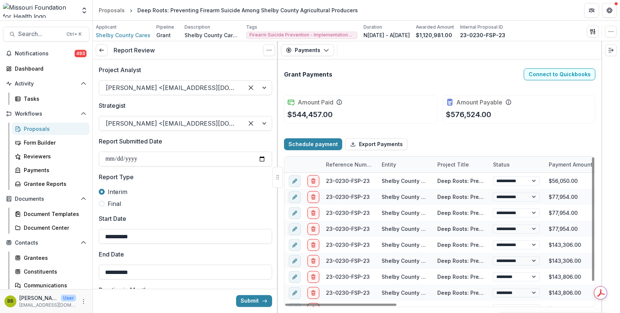
select select "****"
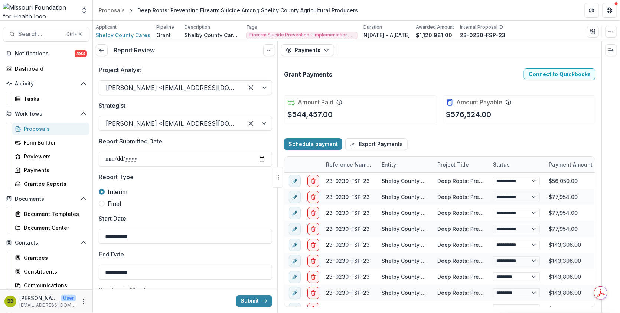
select select "****"
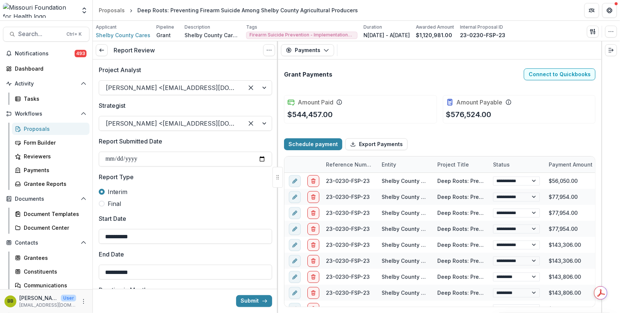
select select "****"
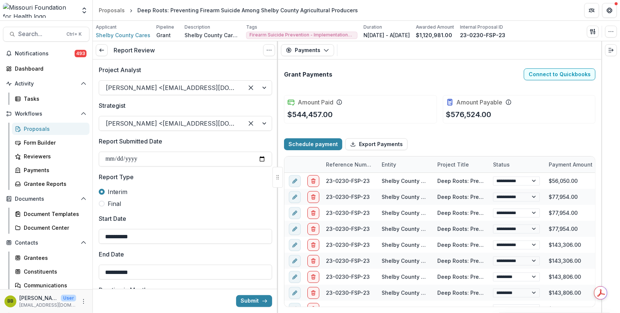
select select "****"
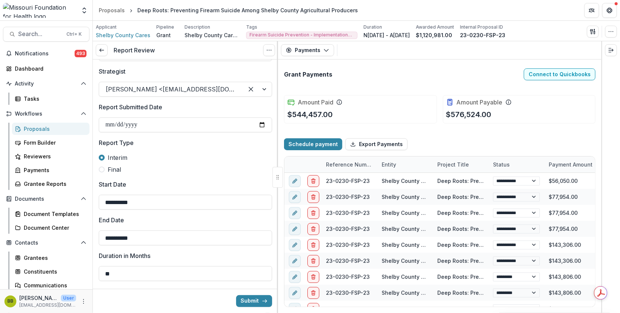
scroll to position [5, 0]
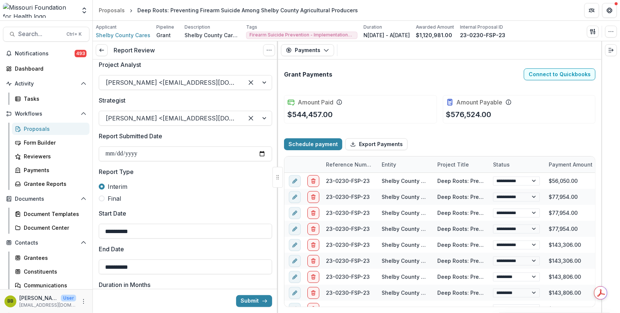
click at [268, 57] on div "Report Review View task Cancel Task" at bounding box center [185, 50] width 185 height 18
click at [266, 51] on icon "Options" at bounding box center [269, 50] width 6 height 6
click at [221, 66] on link "View task" at bounding box center [233, 67] width 79 height 12
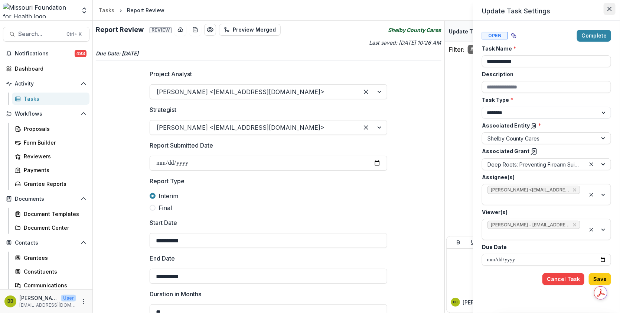
click at [610, 12] on button "Close" at bounding box center [610, 9] width 12 height 12
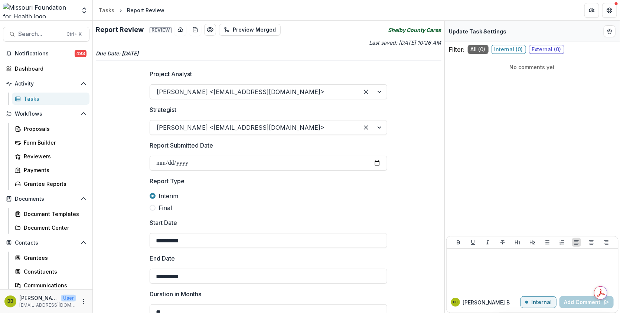
click at [552, 49] on span "External ( 0 )" at bounding box center [546, 49] width 35 height 9
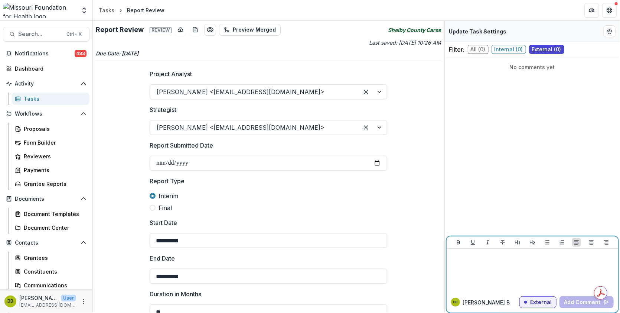
click at [490, 264] on div at bounding box center [533, 269] width 166 height 37
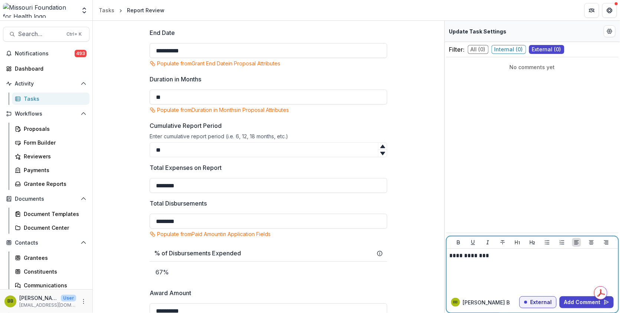
scroll to position [253, 0]
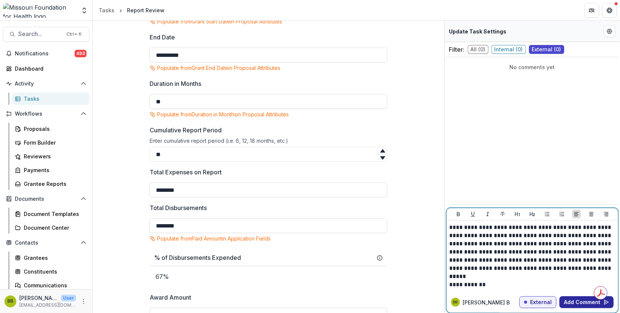
click at [585, 302] on button "Add Comment" at bounding box center [587, 302] width 54 height 12
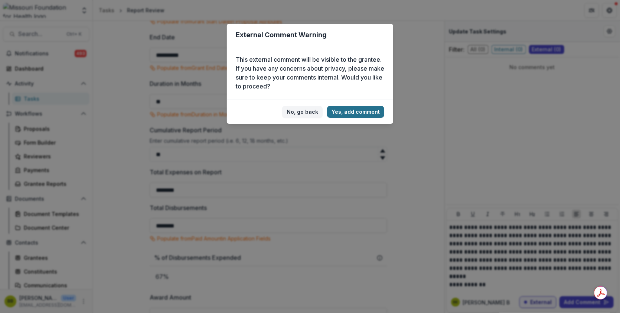
click at [342, 112] on button "Yes, add comment" at bounding box center [355, 112] width 57 height 12
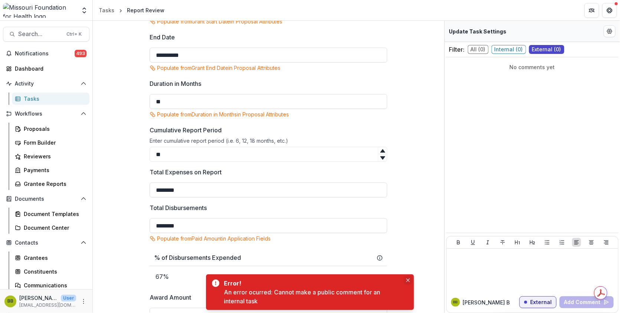
click at [409, 278] on icon "Close" at bounding box center [408, 280] width 4 height 4
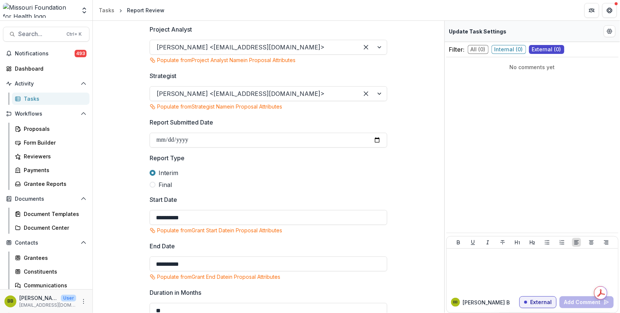
scroll to position [0, 0]
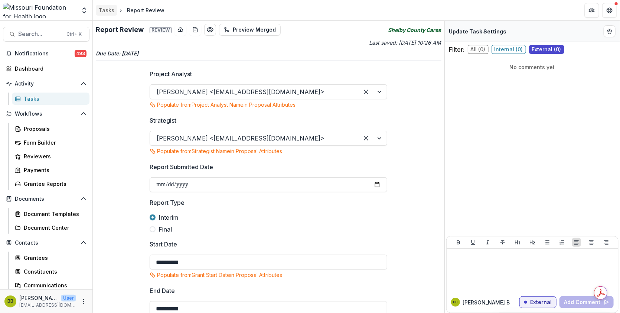
click at [105, 9] on div "Tasks" at bounding box center [107, 10] width 16 height 8
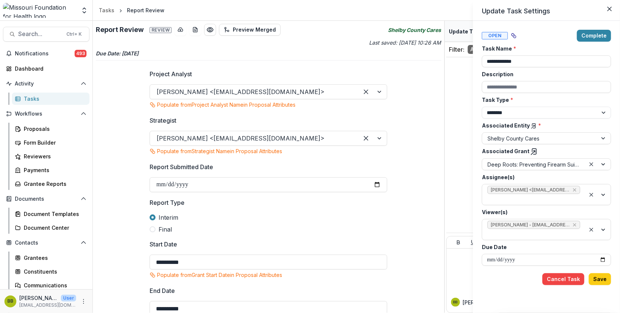
click at [44, 29] on div "**********" at bounding box center [310, 156] width 620 height 313
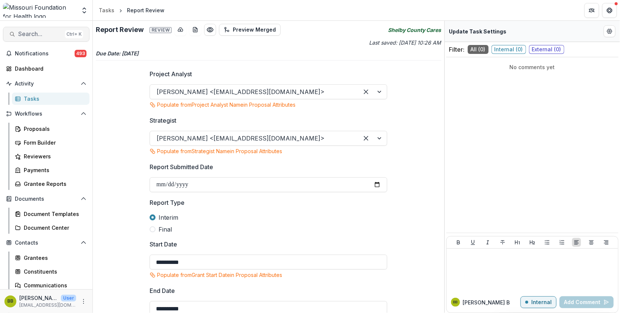
click at [44, 36] on span "Search..." at bounding box center [40, 33] width 44 height 7
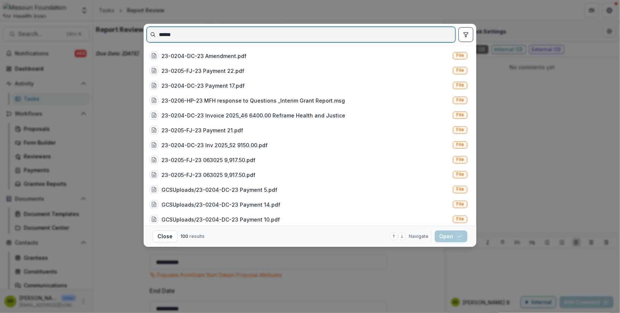
click at [182, 35] on input "******" at bounding box center [301, 35] width 308 height 12
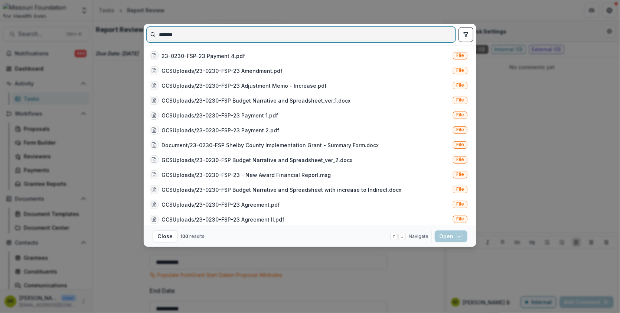
type input "*******"
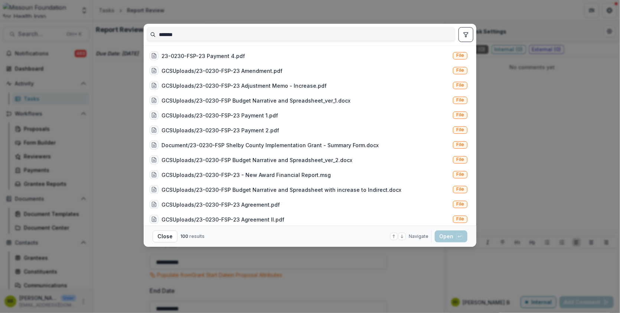
click at [462, 39] on button "toggle filters" at bounding box center [466, 34] width 15 height 15
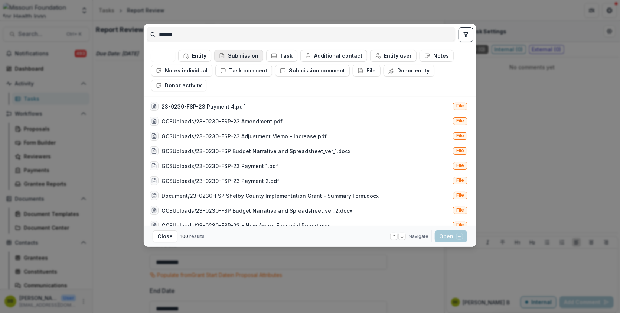
click at [245, 53] on button "Submission" at bounding box center [238, 56] width 49 height 12
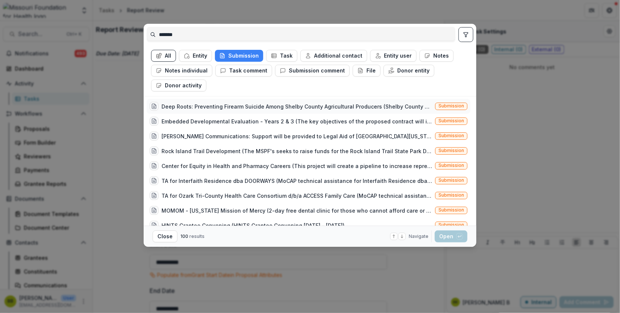
click at [337, 107] on div "Deep Roots: Preventing Firearm Suicide Among Shelby County Agricultural Produce…" at bounding box center [297, 107] width 271 height 8
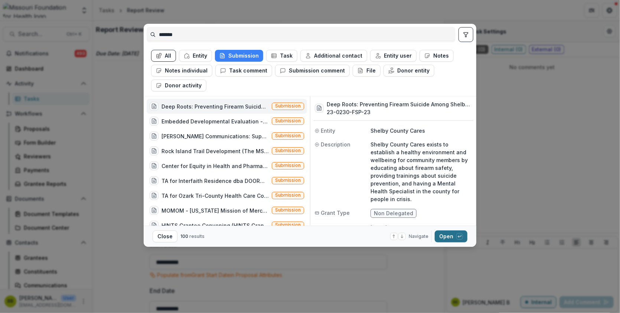
click at [444, 236] on button "Open with enter key" at bounding box center [451, 236] width 33 height 12
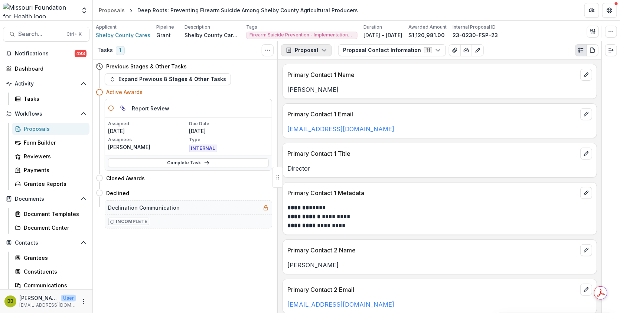
click at [327, 52] on button "Proposal" at bounding box center [306, 50] width 51 height 12
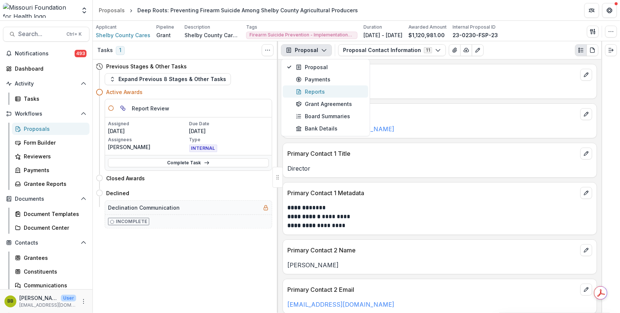
click at [319, 93] on div "Reports" at bounding box center [330, 92] width 68 height 8
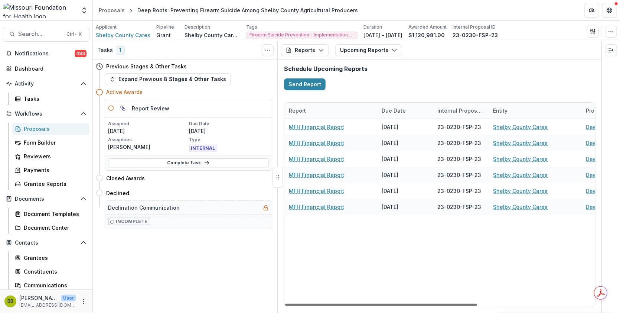
drag, startPoint x: 386, startPoint y: 305, endPoint x: 356, endPoint y: 294, distance: 32.4
click at [356, 303] on div at bounding box center [381, 304] width 192 height 2
click at [377, 49] on button "Upcoming Reports" at bounding box center [368, 50] width 67 height 12
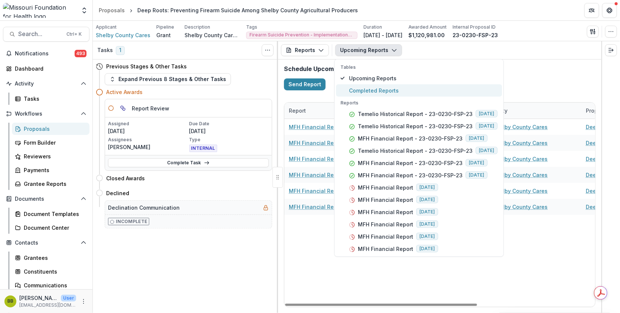
click at [364, 90] on span "Completed Reports" at bounding box center [423, 91] width 149 height 8
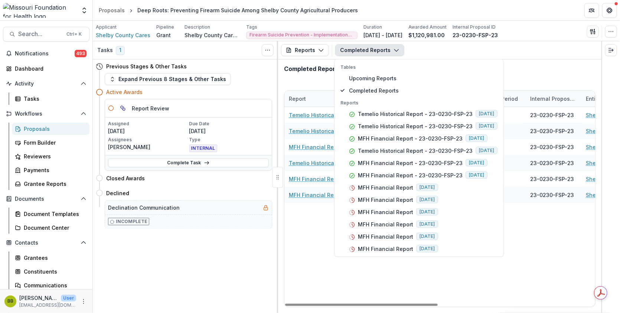
drag, startPoint x: 347, startPoint y: 305, endPoint x: 332, endPoint y: 289, distance: 21.3
click at [332, 303] on div at bounding box center [361, 304] width 153 height 2
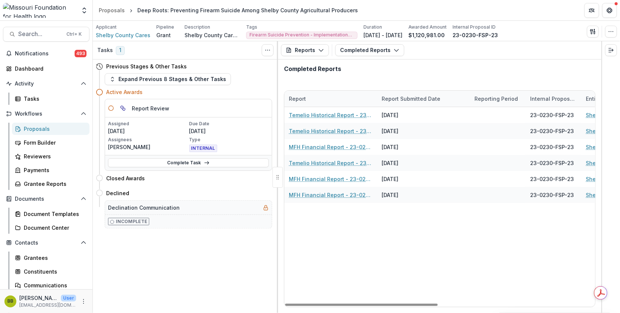
click at [321, 281] on div "Temelio Historical Report - 23-0230-FSP-23 06/08/2025 23-0230-FSP-23 Shelby Cou…" at bounding box center [601, 206] width 632 height 199
drag, startPoint x: 359, startPoint y: 304, endPoint x: 339, endPoint y: 276, distance: 34.3
click at [339, 303] on div at bounding box center [361, 304] width 153 height 2
click at [588, 36] on div "Send Email Proposal Files Edit Viewers View All Reviews View Related Entities" at bounding box center [593, 32] width 12 height 12
click at [591, 32] on icon "button" at bounding box center [593, 32] width 6 height 6
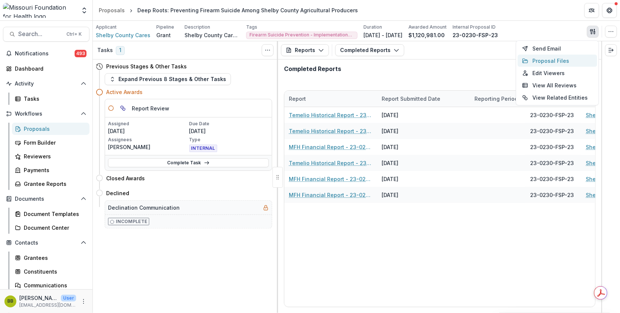
click at [545, 58] on button "Proposal Files" at bounding box center [557, 61] width 79 height 12
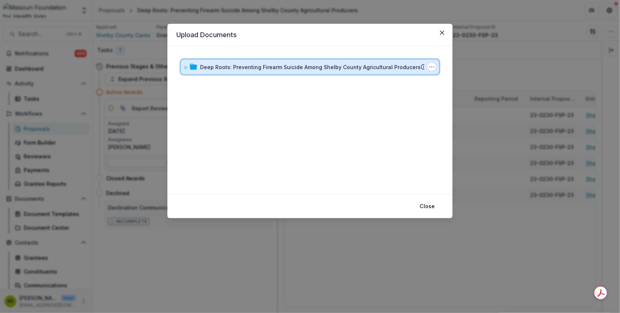
click at [183, 69] on div "Deep Roots: Preventing Firearm Suicide Among Shelby County Agricultural Produce…" at bounding box center [310, 66] width 259 height 15
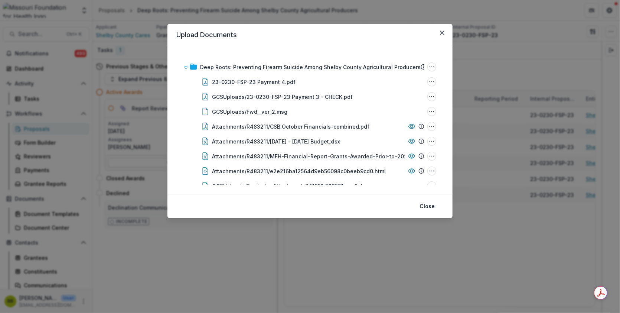
drag, startPoint x: 444, startPoint y: 58, endPoint x: 445, endPoint y: 64, distance: 6.6
click at [445, 64] on div "Deep Roots: Preventing Firearm Suicide Among Shelby County Agricultural Produce…" at bounding box center [310, 120] width 285 height 148
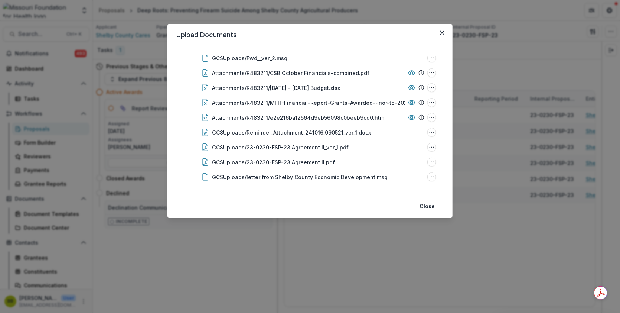
scroll to position [47, 0]
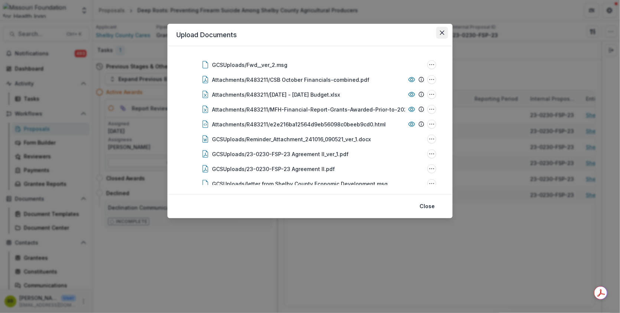
click at [442, 30] on icon "Close" at bounding box center [442, 32] width 4 height 4
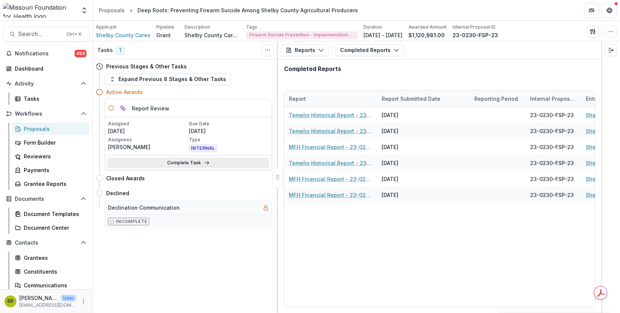
click at [230, 163] on link "Complete Task" at bounding box center [188, 162] width 161 height 9
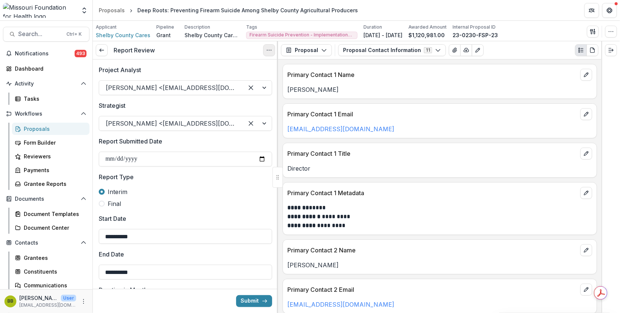
click at [270, 52] on icon "Options" at bounding box center [269, 50] width 6 height 6
click at [225, 66] on link "View task" at bounding box center [233, 67] width 79 height 12
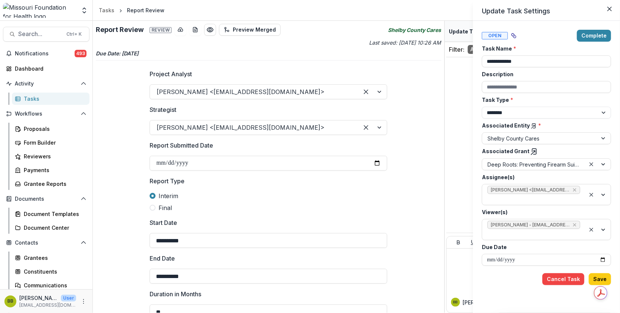
click at [455, 92] on div "**********" at bounding box center [310, 156] width 620 height 313
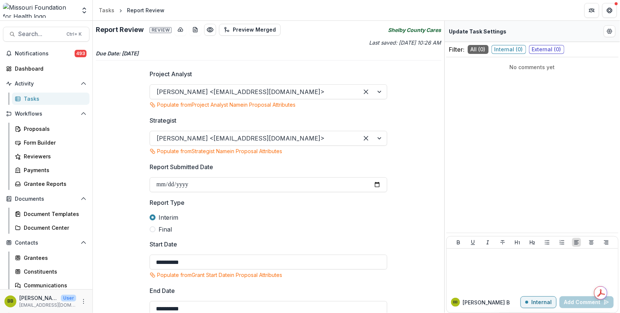
click at [339, 37] on div "**********" at bounding box center [269, 167] width 352 height 292
click at [286, 45] on p "Last saved: Sep 08, 2025, 10:26 AM" at bounding box center [355, 43] width 171 height 8
click at [110, 7] on div "Tasks" at bounding box center [107, 10] width 16 height 8
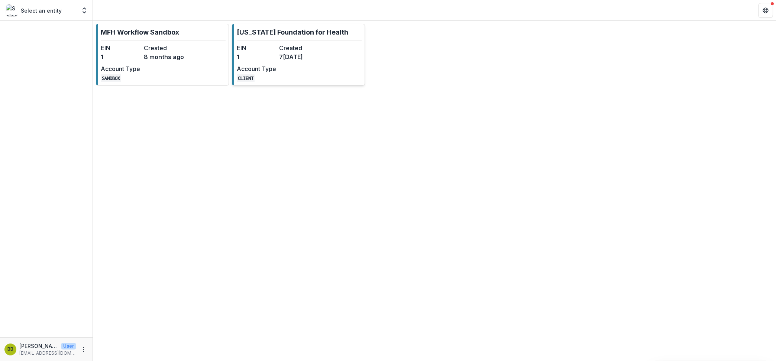
click at [272, 51] on dt "EIN" at bounding box center [256, 47] width 39 height 9
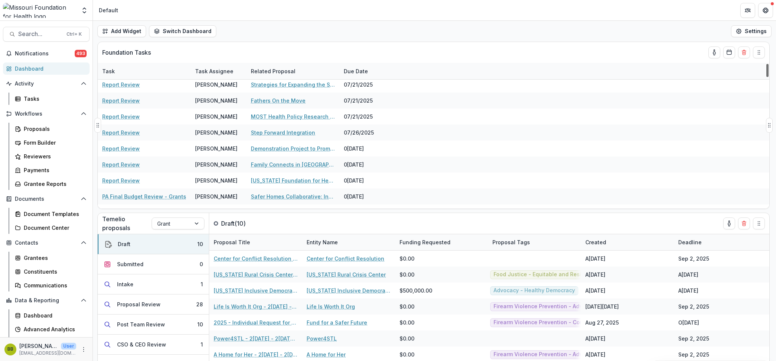
scroll to position [236, 0]
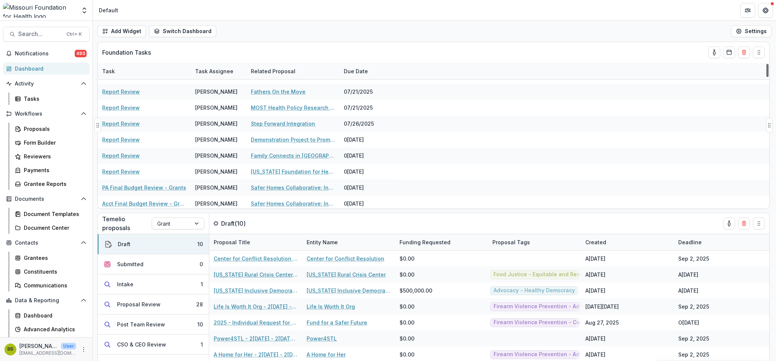
drag, startPoint x: 766, startPoint y: 73, endPoint x: 771, endPoint y: 94, distance: 21.6
click at [768, 77] on div at bounding box center [767, 70] width 2 height 13
click at [771, 97] on div "Foundation Tasks Task Task Assignee Related Proposal Due Date Report Review Reb…" at bounding box center [434, 201] width 683 height 319
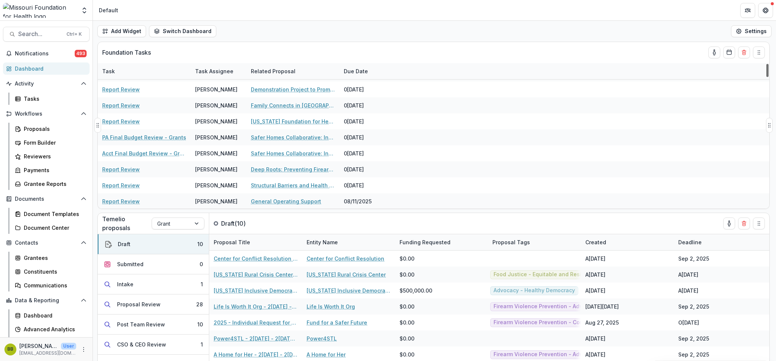
scroll to position [290, 0]
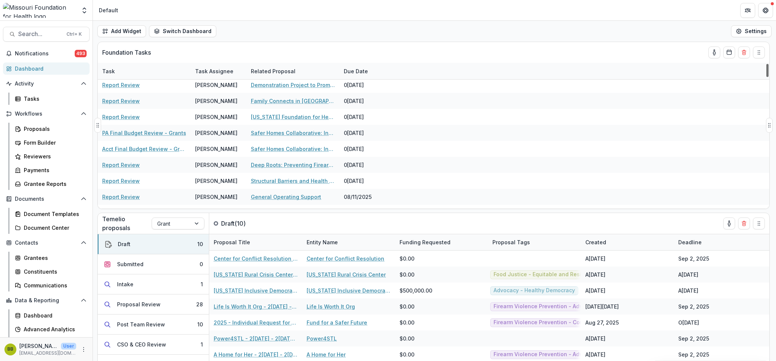
drag, startPoint x: 766, startPoint y: 96, endPoint x: 767, endPoint y: 101, distance: 5.0
click at [767, 77] on div at bounding box center [767, 70] width 2 height 13
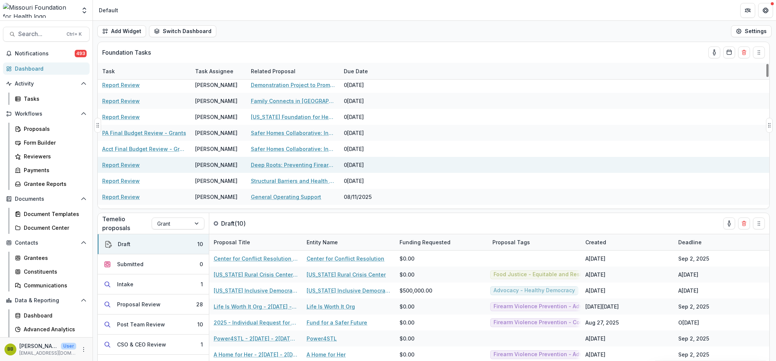
click at [119, 165] on link "Report Review" at bounding box center [121, 165] width 38 height 8
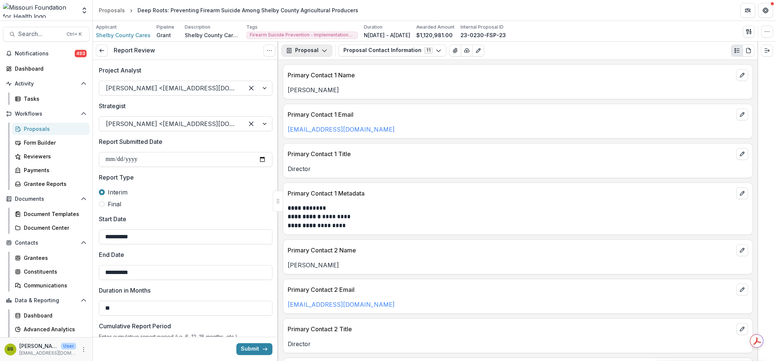
click at [317, 56] on button "Proposal" at bounding box center [306, 51] width 51 height 12
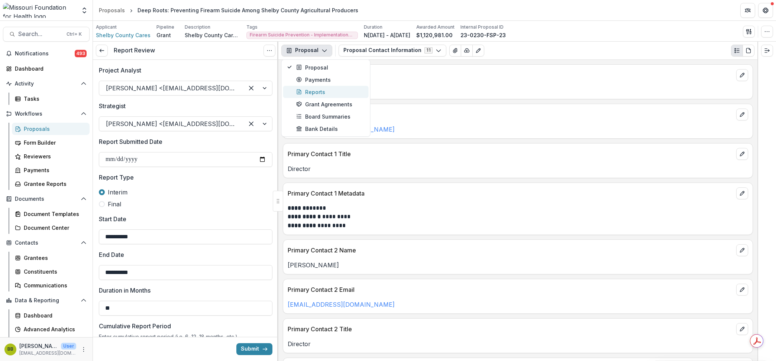
click at [322, 90] on div "Reports" at bounding box center [330, 92] width 68 height 8
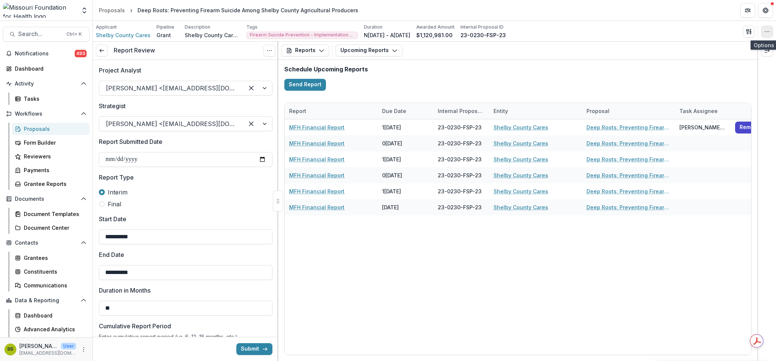
click at [770, 29] on button "button" at bounding box center [767, 32] width 12 height 12
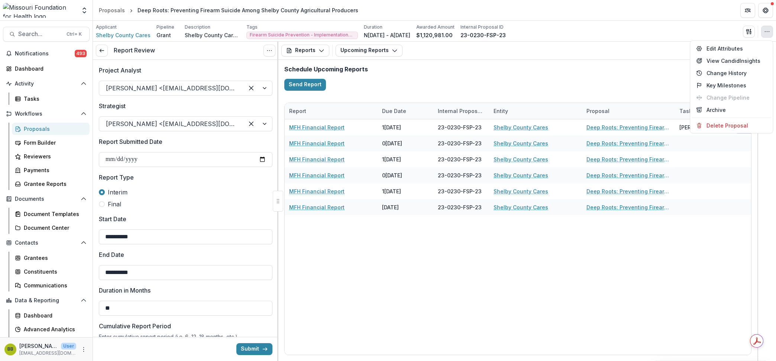
click at [770, 29] on button "button" at bounding box center [767, 32] width 12 height 12
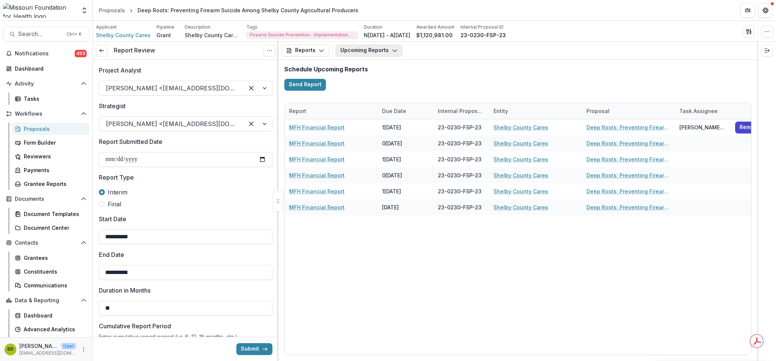
click at [386, 53] on button "Upcoming Reports" at bounding box center [368, 51] width 67 height 12
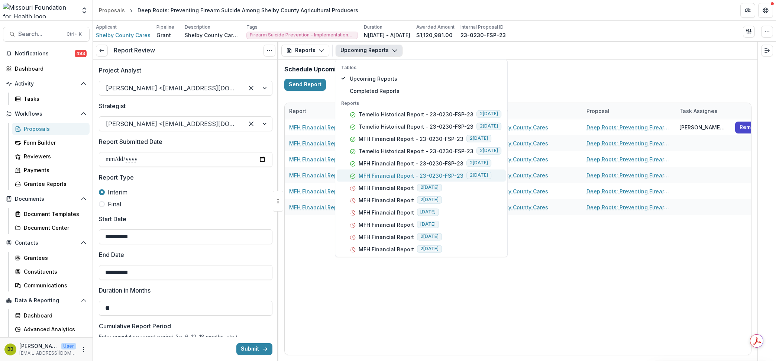
click at [390, 174] on p "MFH Financial Report - 23-0230-FSP-23" at bounding box center [410, 175] width 105 height 8
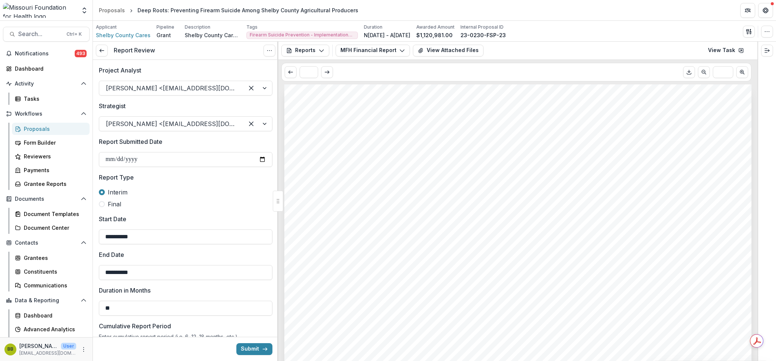
drag, startPoint x: 757, startPoint y: 106, endPoint x: 759, endPoint y: 127, distance: 20.5
click at [759, 127] on div at bounding box center [766, 201] width 19 height 319
drag, startPoint x: 757, startPoint y: 124, endPoint x: 758, endPoint y: 143, distance: 19.0
click at [758, 143] on div at bounding box center [766, 201] width 19 height 319
drag, startPoint x: 754, startPoint y: 137, endPoint x: 753, endPoint y: 167, distance: 30.1
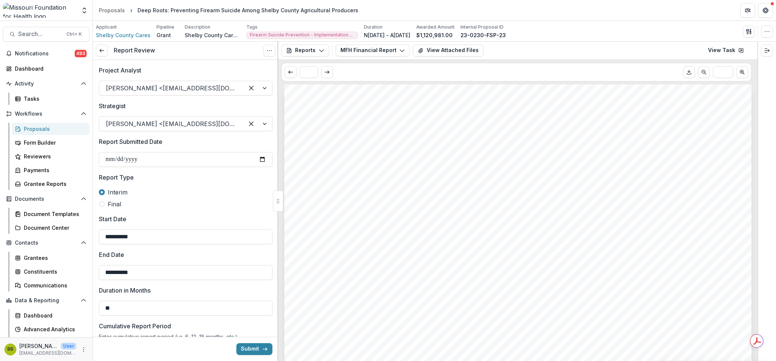
click at [753, 167] on div "Submission Responses Award Information MFH Agreement No. 23-0230-FSP-23 Submitt…" at bounding box center [517, 222] width 479 height 276
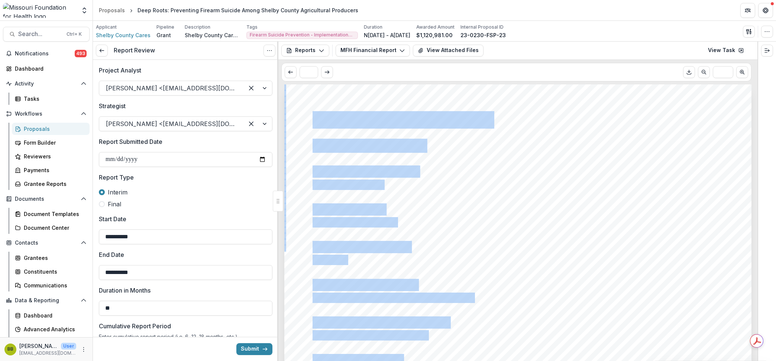
drag, startPoint x: 757, startPoint y: 138, endPoint x: 751, endPoint y: 172, distance: 34.3
click at [751, 172] on div "**********" at bounding box center [434, 201] width 683 height 319
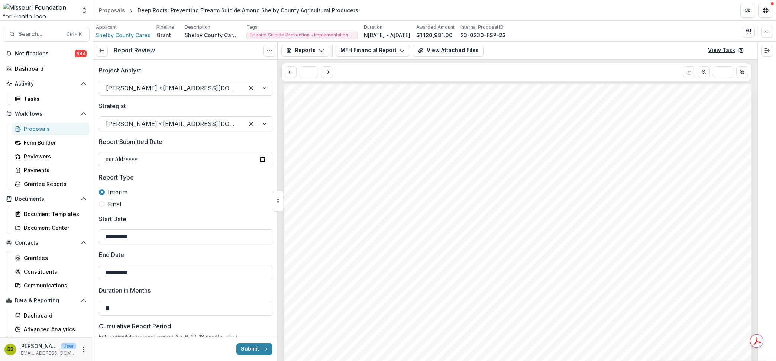
click at [720, 51] on link "View Task" at bounding box center [725, 51] width 45 height 12
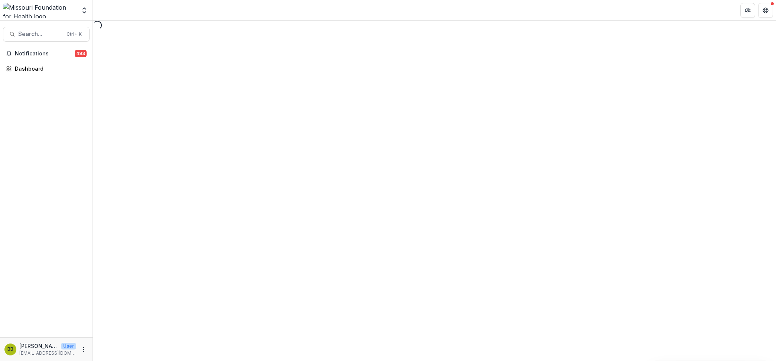
select select "********"
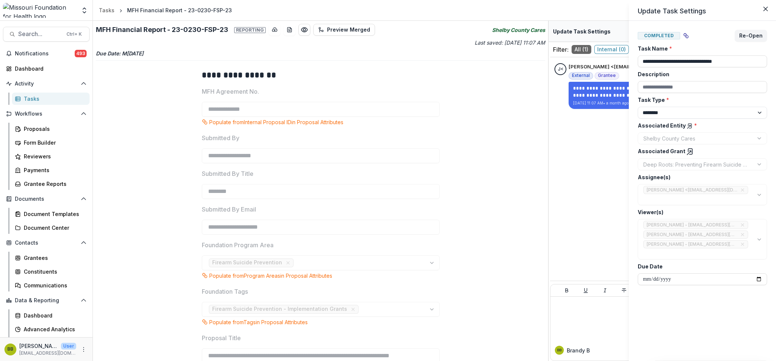
click at [617, 138] on div "**********" at bounding box center [388, 180] width 776 height 361
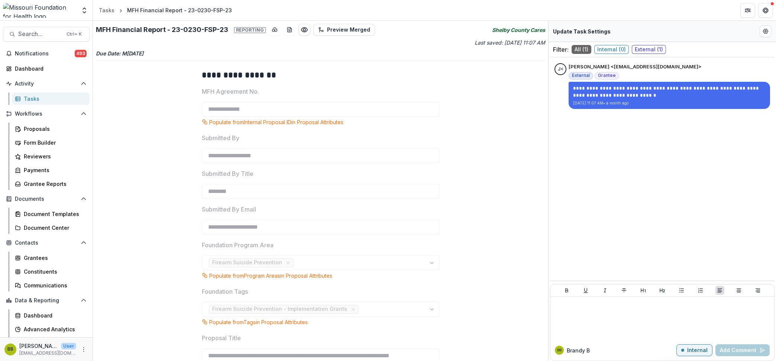
click at [643, 49] on span "External ( 1 )" at bounding box center [649, 49] width 34 height 9
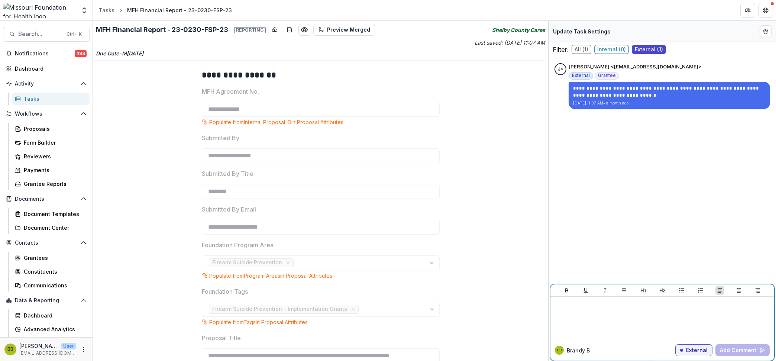
click at [597, 313] on div at bounding box center [662, 317] width 218 height 37
click at [584, 313] on div at bounding box center [662, 317] width 218 height 37
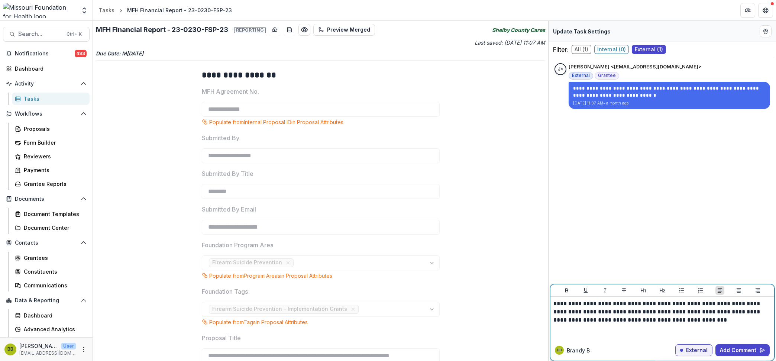
click at [700, 320] on p "**********" at bounding box center [661, 311] width 217 height 25
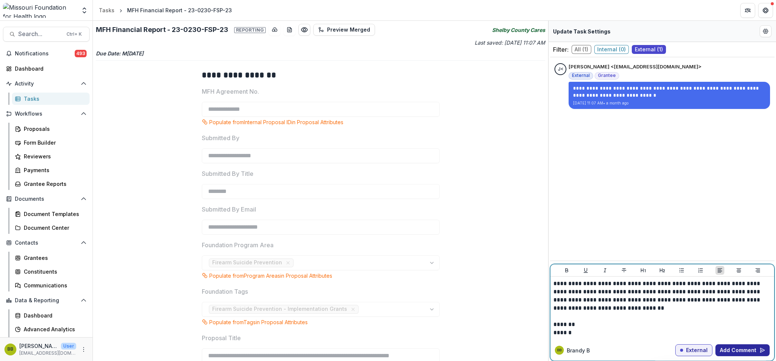
click at [731, 350] on button "Add Comment" at bounding box center [742, 350] width 54 height 12
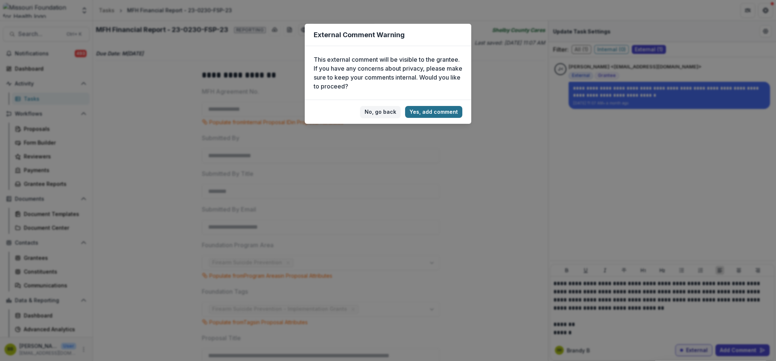
click at [439, 112] on button "Yes, add comment" at bounding box center [433, 112] width 57 height 12
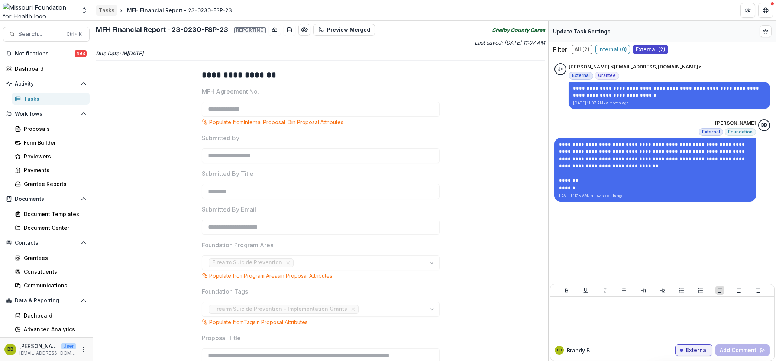
click at [104, 7] on div "Tasks" at bounding box center [107, 10] width 16 height 8
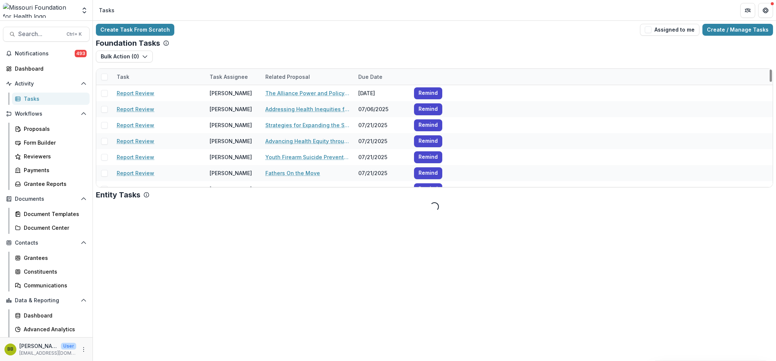
drag, startPoint x: 772, startPoint y: 75, endPoint x: 774, endPoint y: 90, distance: 14.9
click at [774, 90] on div "Create Task From Scratch Assigned to me Create / Manage Tasks Foundation Tasks …" at bounding box center [434, 117] width 683 height 193
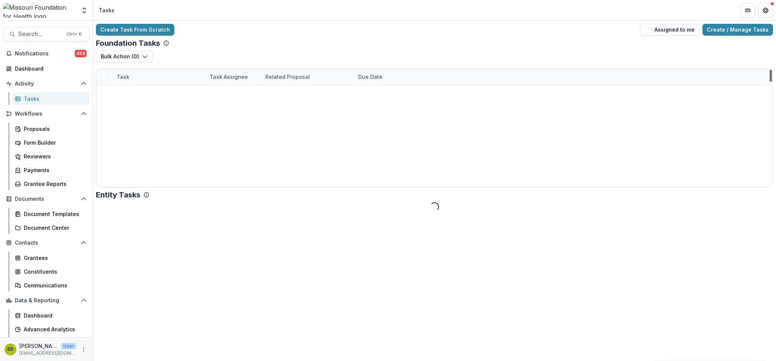
drag, startPoint x: 770, startPoint y: 77, endPoint x: 770, endPoint y: 90, distance: 13.0
click at [770, 82] on div at bounding box center [770, 75] width 2 height 12
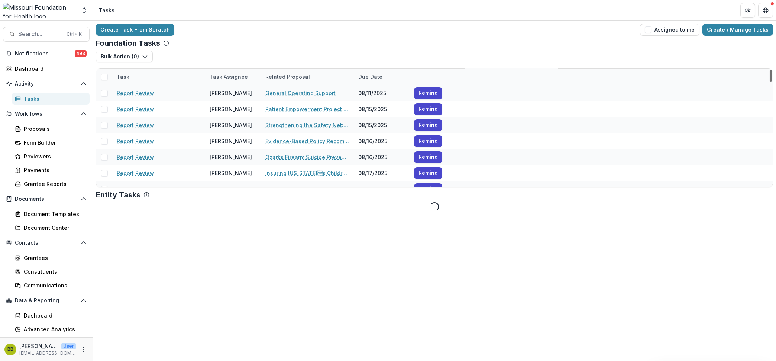
scroll to position [426, 0]
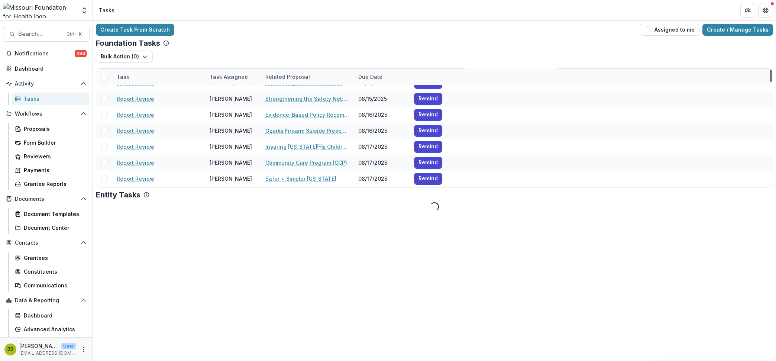
drag, startPoint x: 770, startPoint y: 90, endPoint x: 770, endPoint y: 77, distance: 13.4
click at [770, 77] on div at bounding box center [770, 75] width 2 height 12
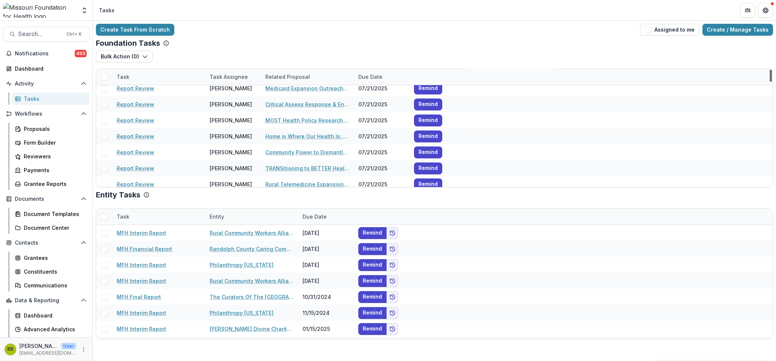
scroll to position [186, 0]
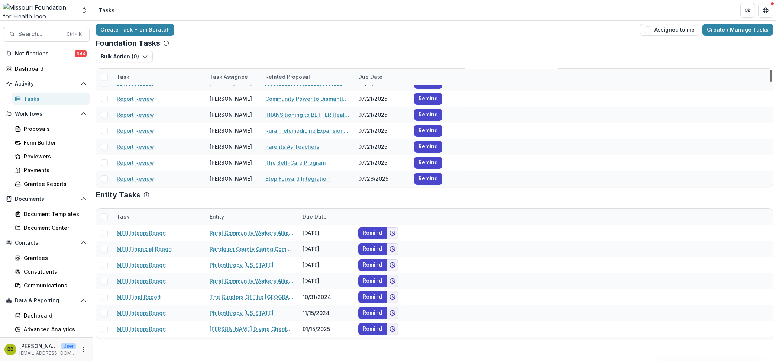
click at [771, 79] on div at bounding box center [770, 75] width 2 height 12
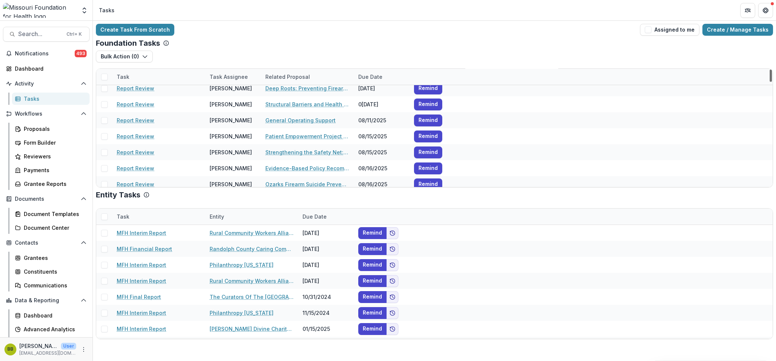
click at [772, 82] on div at bounding box center [770, 75] width 2 height 12
click at [145, 89] on link "Report Review" at bounding box center [136, 88] width 38 height 8
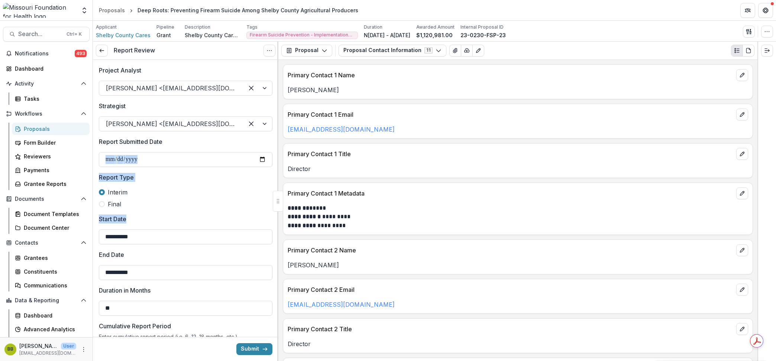
drag, startPoint x: 275, startPoint y: 158, endPoint x: 269, endPoint y: 218, distance: 60.8
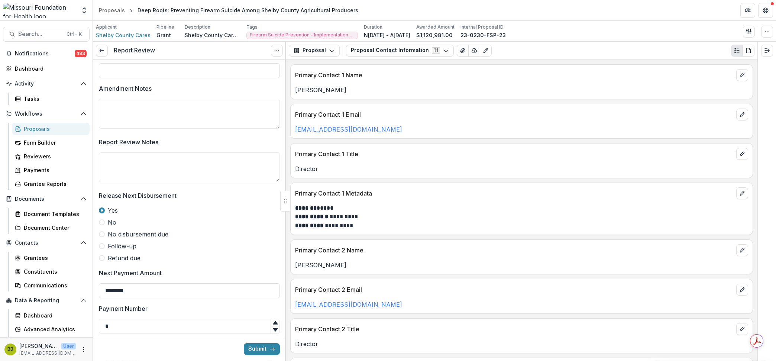
scroll to position [520, 0]
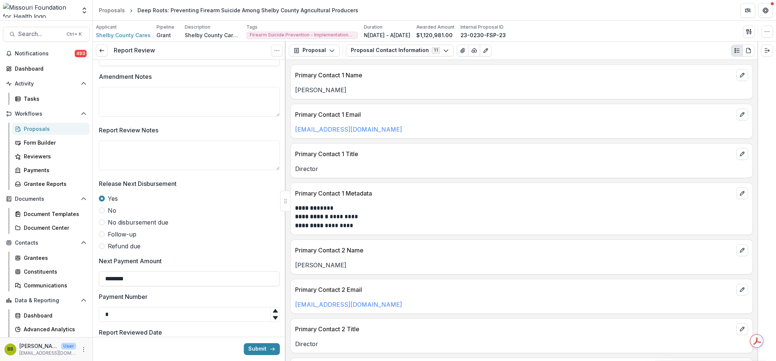
click at [100, 222] on span at bounding box center [102, 222] width 6 height 6
click at [107, 159] on textarea "Report Review Notes" at bounding box center [189, 155] width 181 height 30
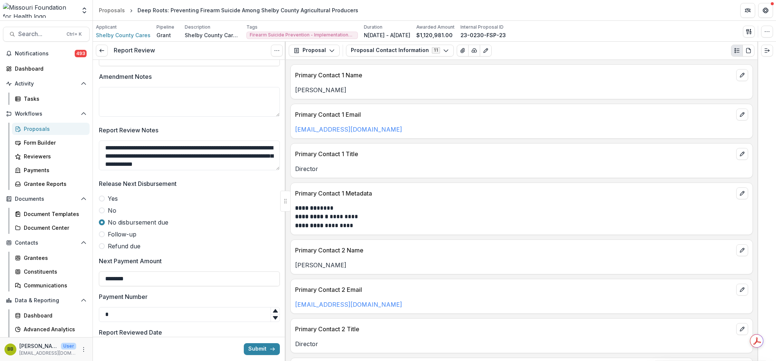
scroll to position [6, 0]
type textarea "**********"
drag, startPoint x: 283, startPoint y: 268, endPoint x: 282, endPoint y: 286, distance: 18.6
click at [274, 48] on icon "Options" at bounding box center [277, 51] width 6 height 6
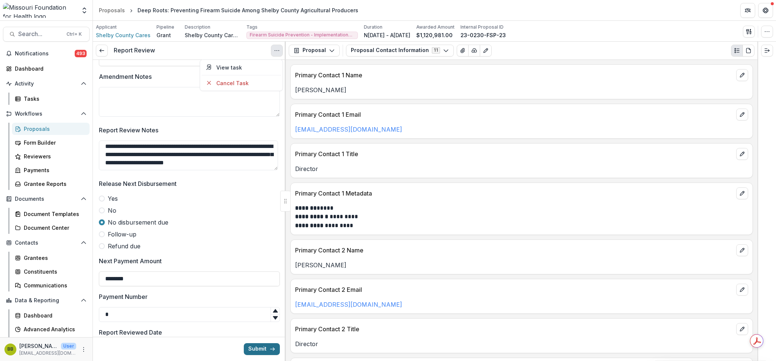
click at [263, 347] on button "Submit" at bounding box center [262, 349] width 36 height 12
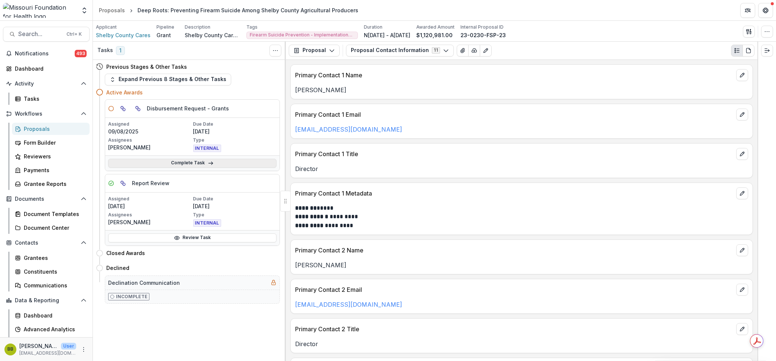
click at [232, 160] on link "Complete Task" at bounding box center [192, 163] width 168 height 9
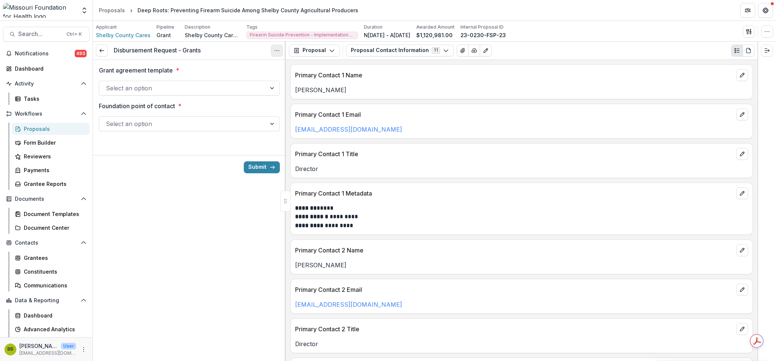
click at [276, 50] on icon "Options" at bounding box center [277, 51] width 6 height 6
click at [234, 82] on button "Cancel Task" at bounding box center [240, 83] width 79 height 12
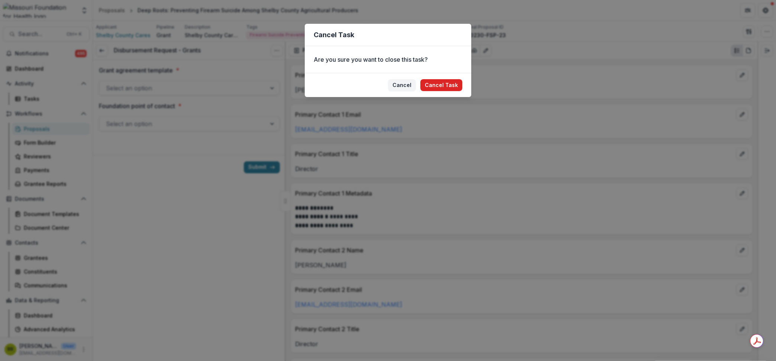
click at [434, 83] on button "Cancel Task" at bounding box center [441, 85] width 42 height 12
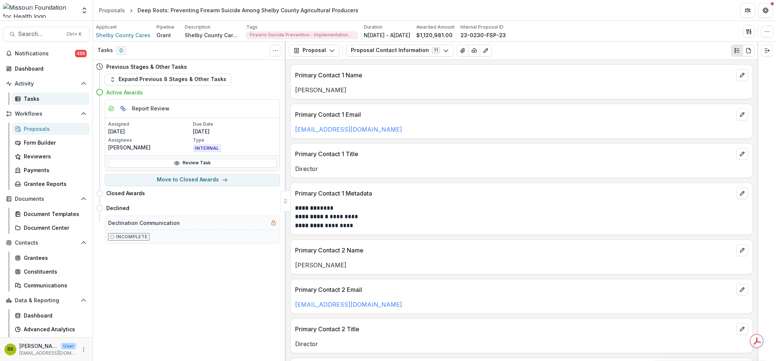
click at [32, 95] on div "Tasks" at bounding box center [54, 99] width 60 height 8
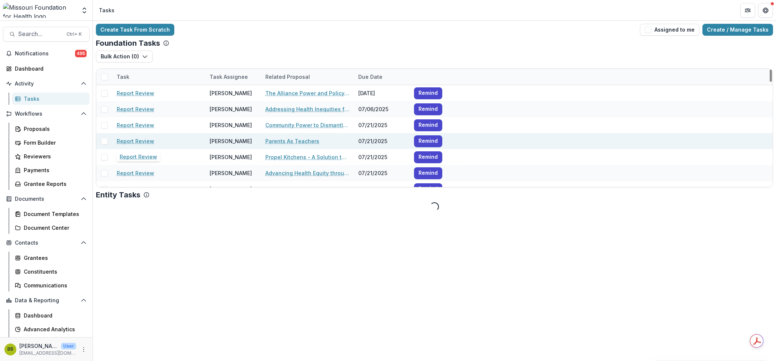
click at [146, 142] on link "Report Review" at bounding box center [136, 141] width 38 height 8
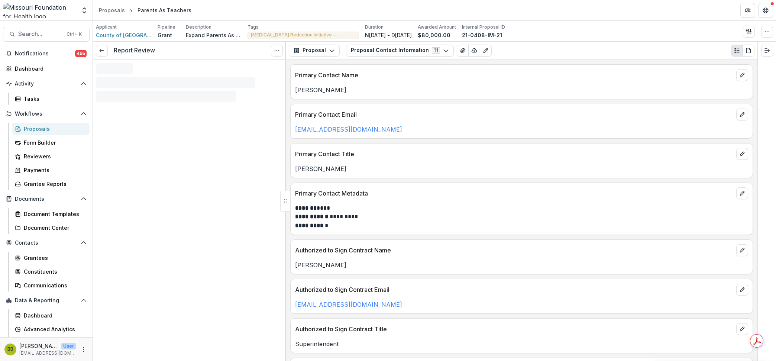
click at [283, 105] on div at bounding box center [189, 82] width 193 height 45
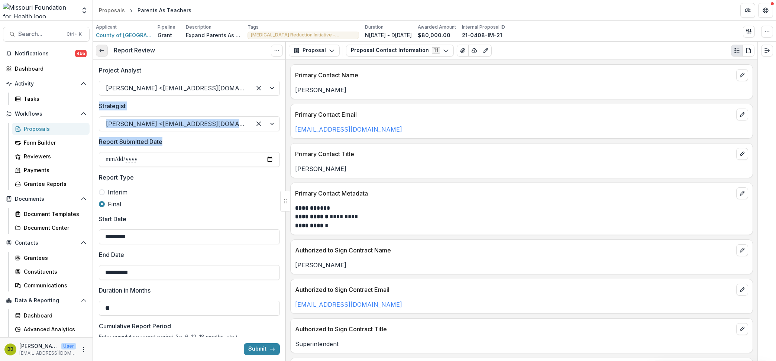
click at [104, 50] on icon at bounding box center [102, 51] width 6 height 6
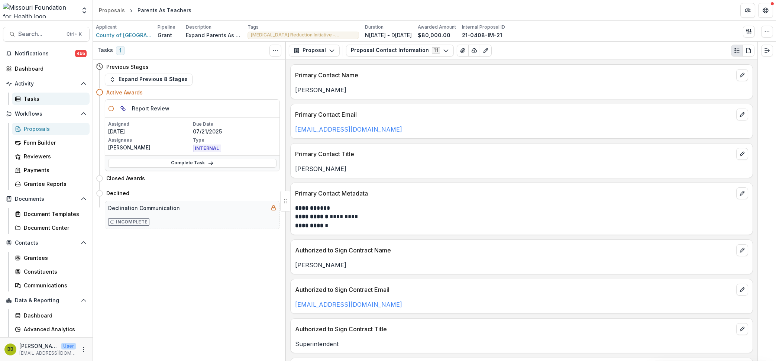
click at [28, 101] on div "Tasks" at bounding box center [54, 99] width 60 height 8
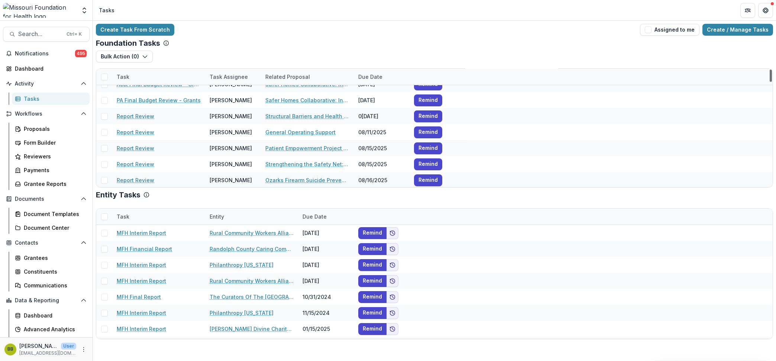
scroll to position [291, 0]
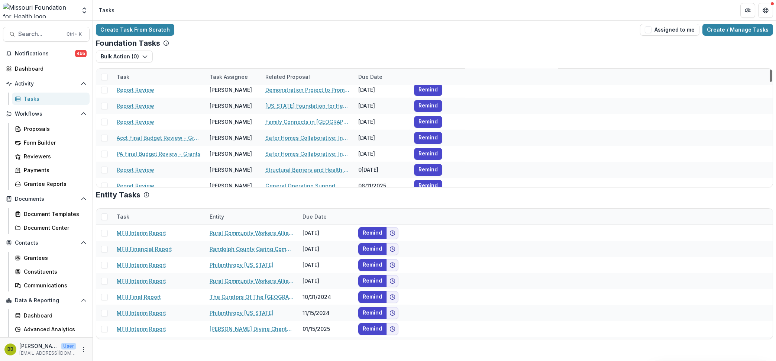
drag, startPoint x: 771, startPoint y: 77, endPoint x: 771, endPoint y: 82, distance: 4.5
click at [771, 82] on div at bounding box center [770, 75] width 2 height 12
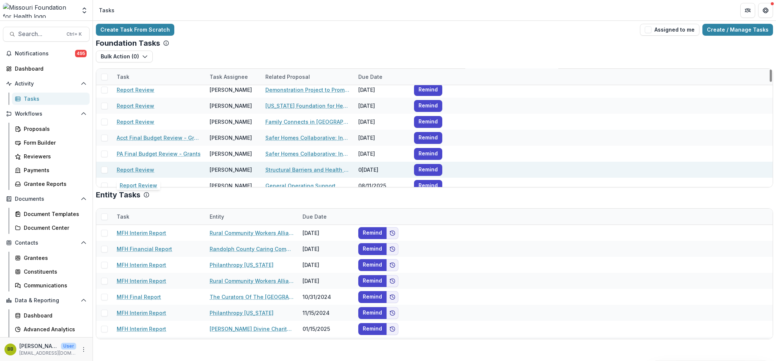
click at [142, 169] on link "Report Review" at bounding box center [136, 170] width 38 height 8
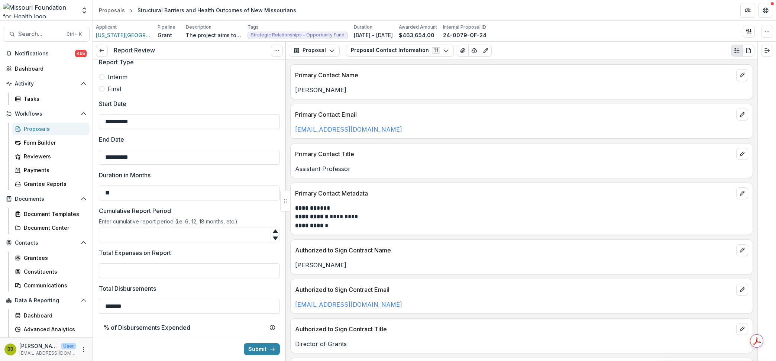
scroll to position [49, 0]
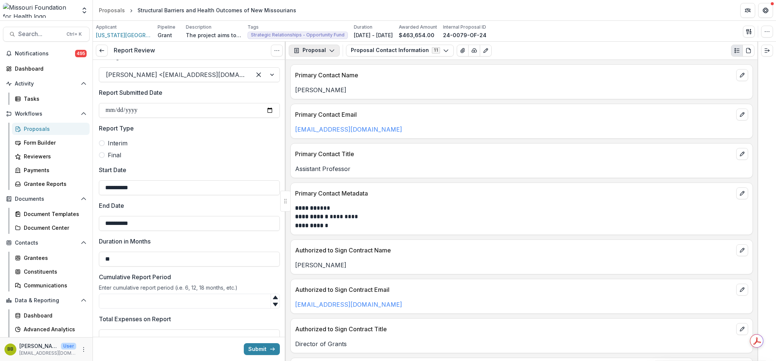
click at [330, 52] on icon "button" at bounding box center [332, 51] width 6 height 6
click at [324, 88] on div "Reports" at bounding box center [337, 92] width 68 height 8
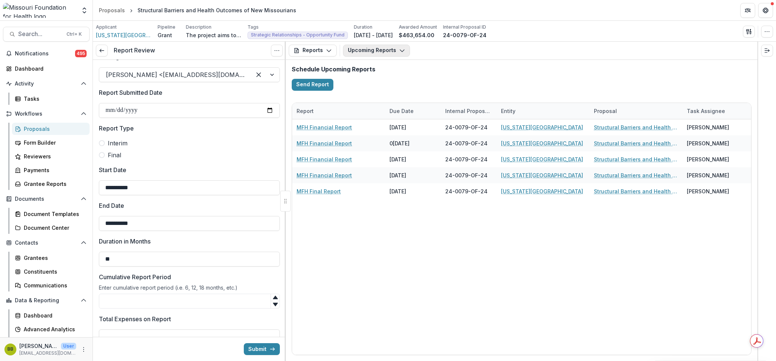
click at [400, 48] on icon "button" at bounding box center [402, 51] width 6 height 6
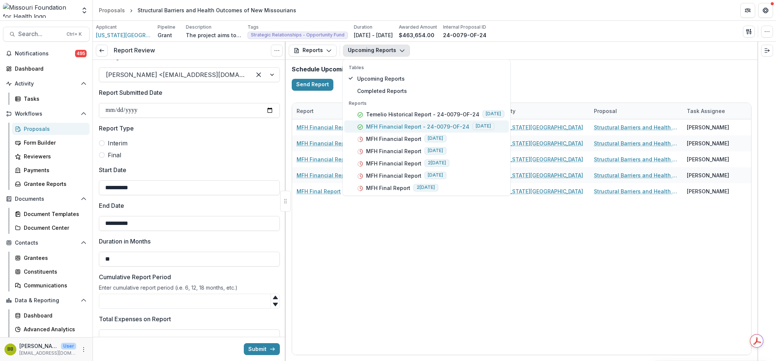
click at [400, 127] on p "MFH Financial Report - 24-0079-OF-24" at bounding box center [417, 126] width 103 height 8
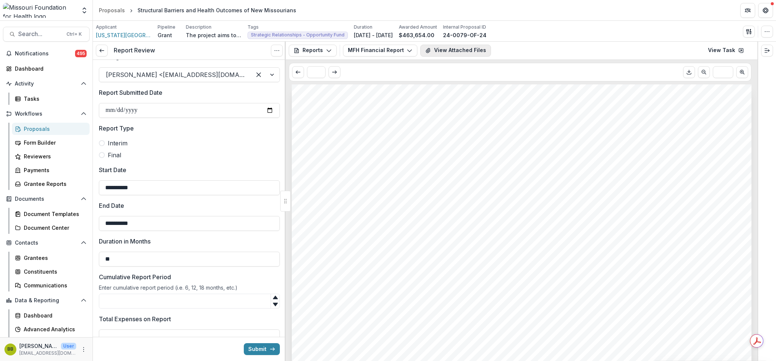
click at [471, 45] on button "View Attached Files" at bounding box center [455, 51] width 71 height 12
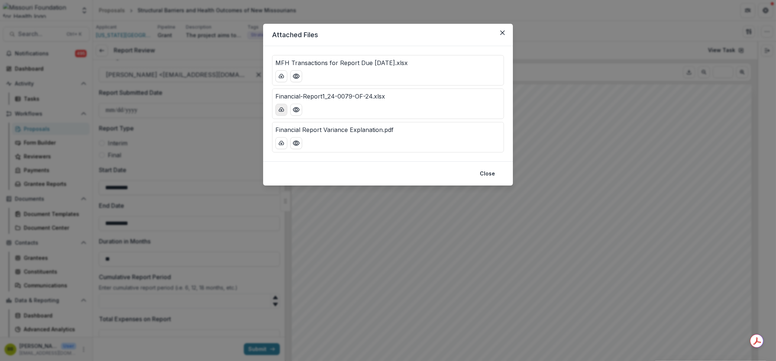
click at [280, 108] on icon "download-button" at bounding box center [281, 109] width 5 height 4
click at [280, 77] on icon "download-button" at bounding box center [281, 76] width 6 height 6
click at [296, 140] on icon "Preview Financial Report Variance Explanation.pdf" at bounding box center [295, 142] width 7 height 7
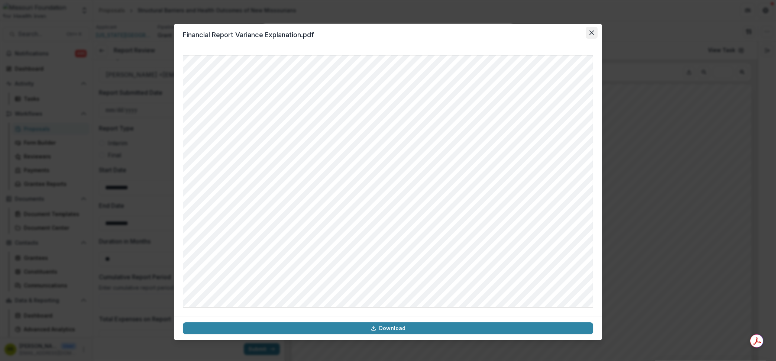
click at [591, 35] on icon "Close" at bounding box center [591, 32] width 4 height 4
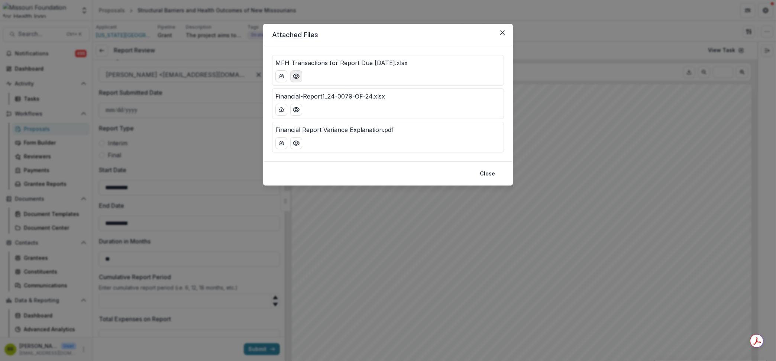
click at [298, 75] on icon "Preview MFH Transactions for Report Due 8.7.25.xlsx" at bounding box center [295, 75] width 7 height 7
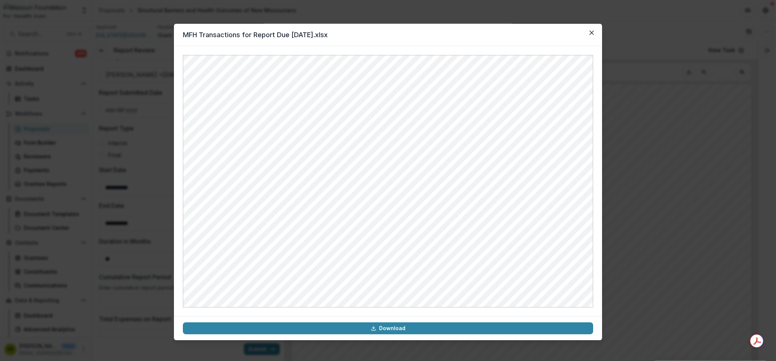
drag, startPoint x: 594, startPoint y: 94, endPoint x: 594, endPoint y: 103, distance: 9.7
click at [594, 103] on div at bounding box center [388, 181] width 428 height 270
click at [594, 25] on header "MFH Transactions for Report Due 8.7.25.xlsx" at bounding box center [388, 35] width 428 height 22
click at [591, 30] on icon "Close" at bounding box center [591, 32] width 4 height 4
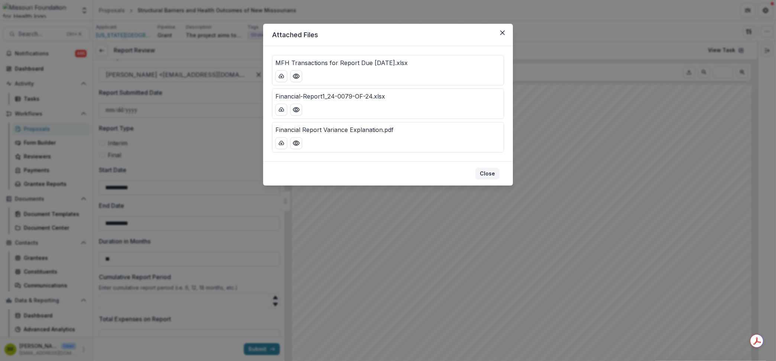
click at [483, 176] on button "Close" at bounding box center [487, 174] width 24 height 12
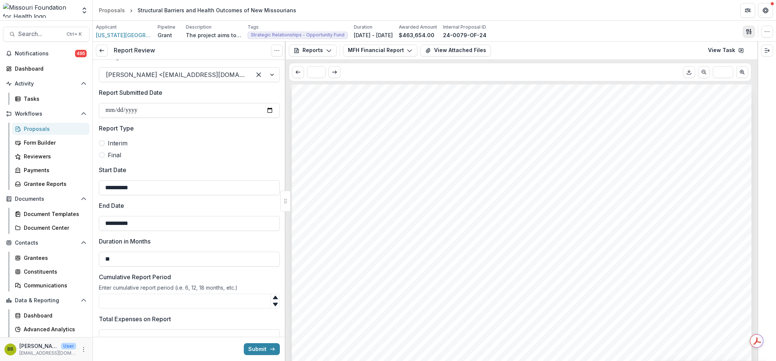
click at [751, 29] on button "button" at bounding box center [749, 32] width 12 height 12
click at [691, 63] on button "Proposal Files" at bounding box center [712, 61] width 79 height 12
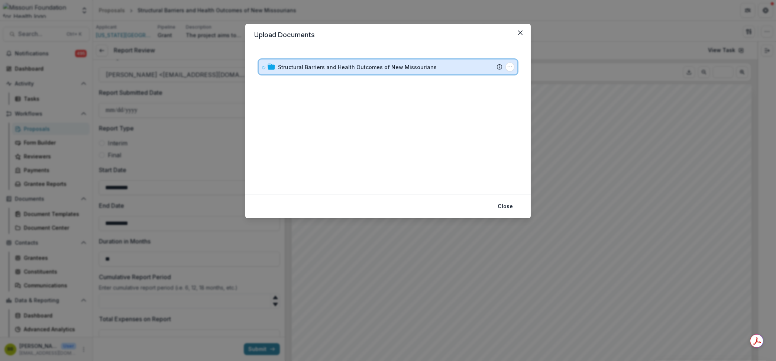
click at [259, 63] on div "Structural Barriers and Health Outcomes of New Missourians Submission Temelio P…" at bounding box center [388, 66] width 259 height 15
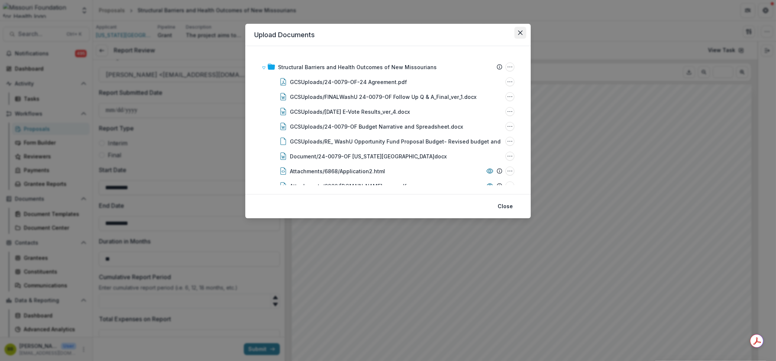
click at [518, 33] on icon "Close" at bounding box center [520, 32] width 4 height 4
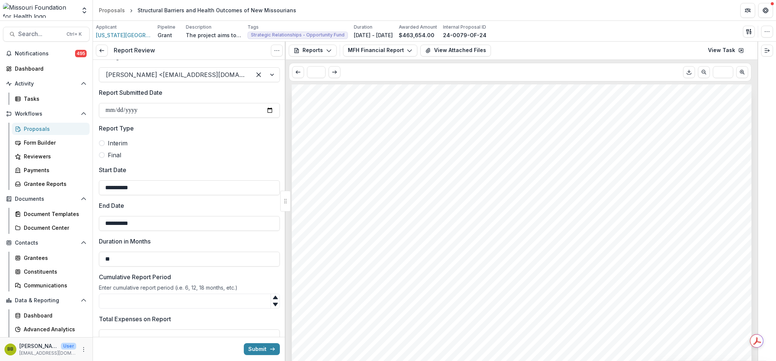
click at [740, 29] on div "Applicant Washington University Pipeline Grant Description The project aims to …" at bounding box center [434, 31] width 677 height 15
click at [743, 30] on button "button" at bounding box center [749, 32] width 12 height 12
click at [715, 66] on button "Proposal Files" at bounding box center [712, 61] width 79 height 12
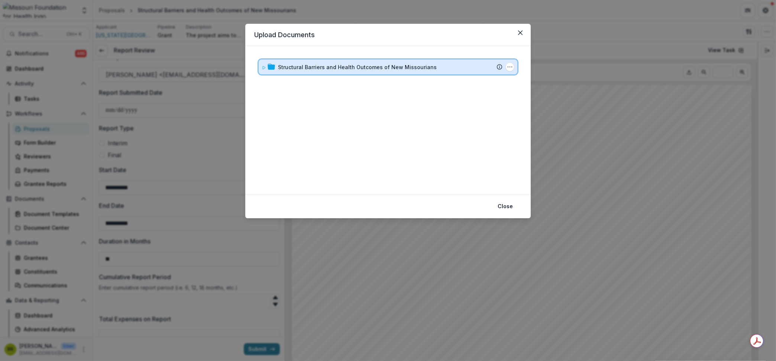
click at [264, 69] on icon at bounding box center [264, 67] width 4 height 4
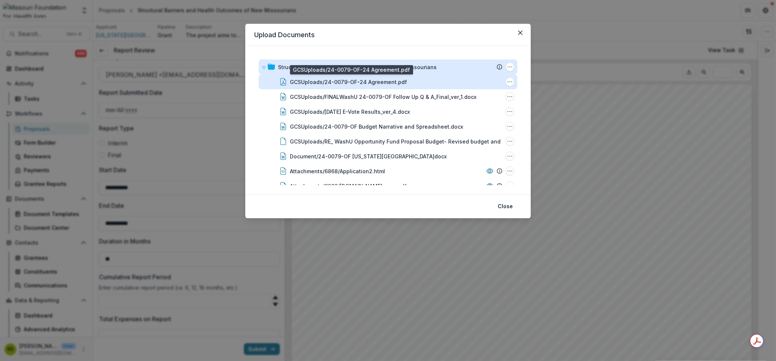
click at [339, 83] on div "GCSUploads/24-0079-OF-24 Agreement.pdf" at bounding box center [348, 82] width 117 height 8
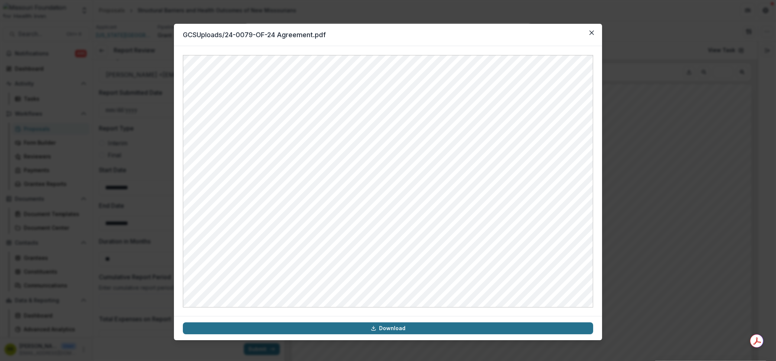
click at [400, 329] on link "Download" at bounding box center [388, 328] width 410 height 12
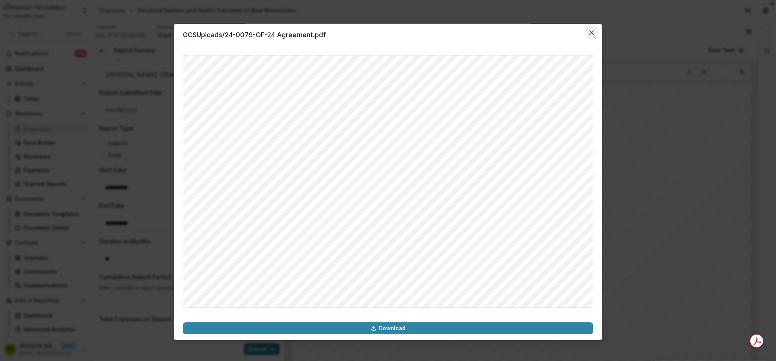
click at [591, 38] on button "Close" at bounding box center [591, 33] width 12 height 12
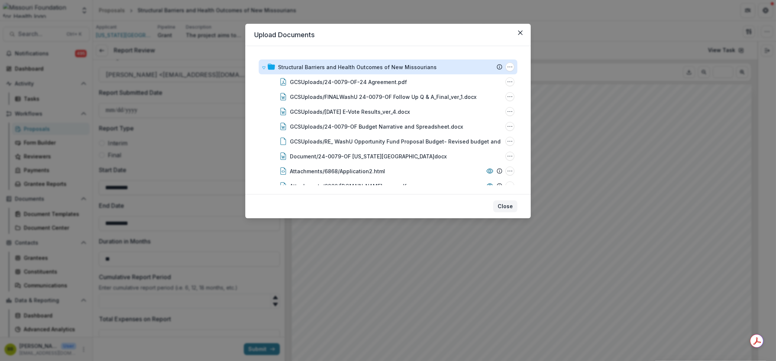
click at [510, 204] on button "Close" at bounding box center [505, 206] width 24 height 12
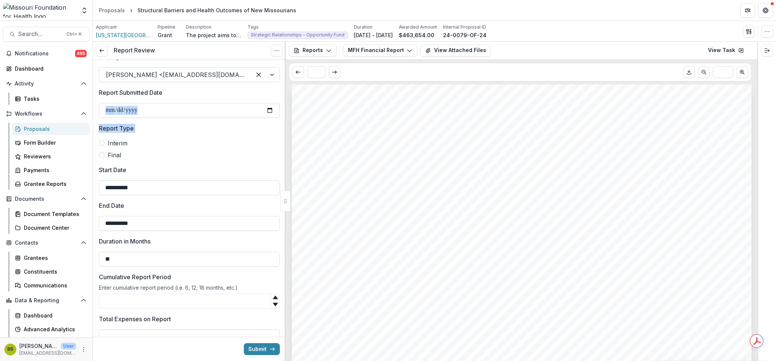
drag, startPoint x: 282, startPoint y: 145, endPoint x: 281, endPoint y: 118, distance: 27.1
click at [723, 48] on link "View Task" at bounding box center [725, 51] width 45 height 12
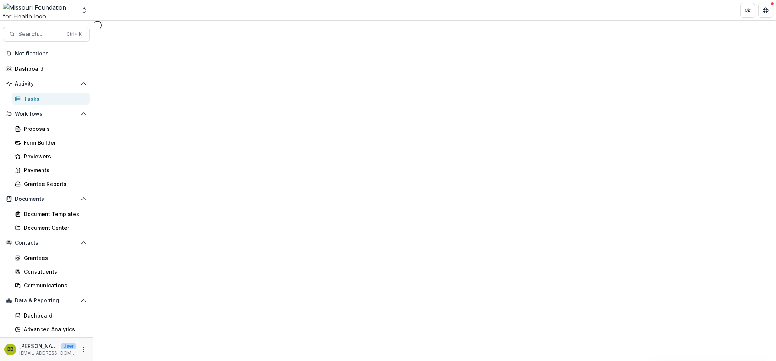
select select "********"
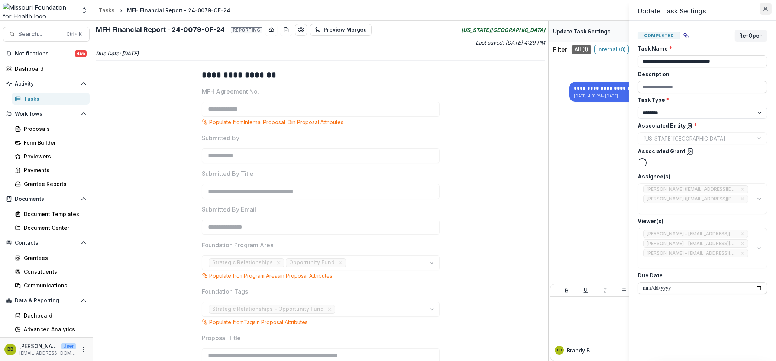
click at [765, 12] on button "Close" at bounding box center [765, 9] width 12 height 12
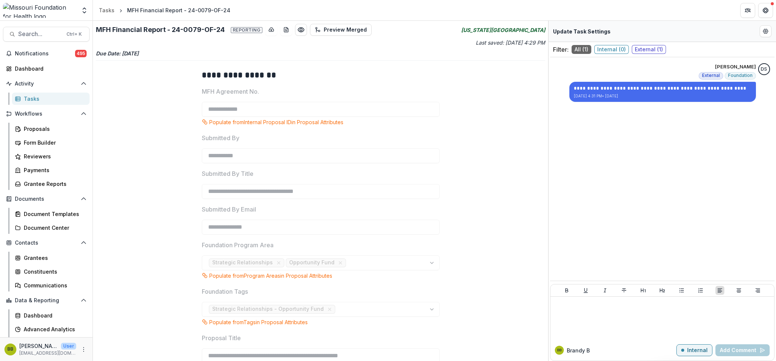
drag, startPoint x: 549, startPoint y: 159, endPoint x: 548, endPoint y: 165, distance: 6.7
click at [548, 165] on div "**********" at bounding box center [661, 212] width 227 height 340
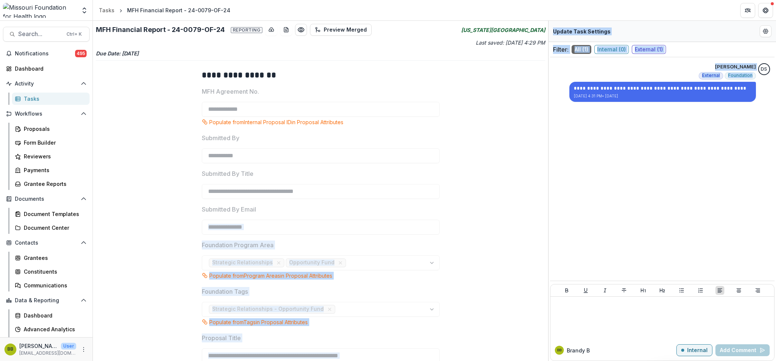
drag, startPoint x: 549, startPoint y: 183, endPoint x: 545, endPoint y: 224, distance: 41.0
click at [545, 224] on div "**********" at bounding box center [434, 191] width 683 height 340
click at [104, 13] on div "Tasks" at bounding box center [107, 10] width 16 height 8
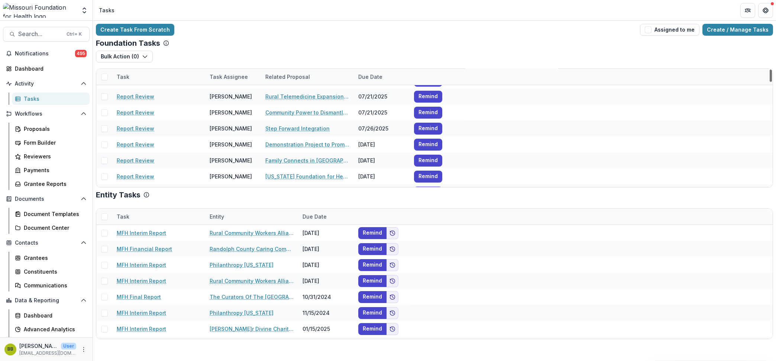
scroll to position [263, 0]
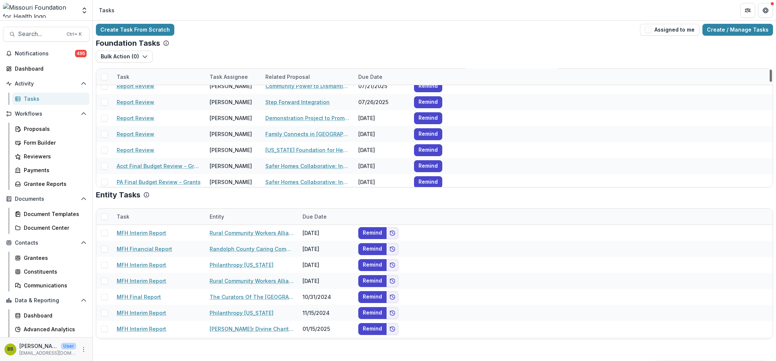
drag, startPoint x: 771, startPoint y: 73, endPoint x: 772, endPoint y: 77, distance: 4.2
click at [772, 77] on div at bounding box center [770, 75] width 2 height 12
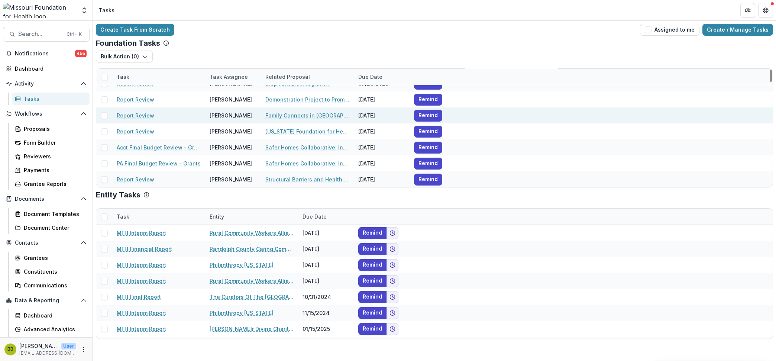
scroll to position [300, 0]
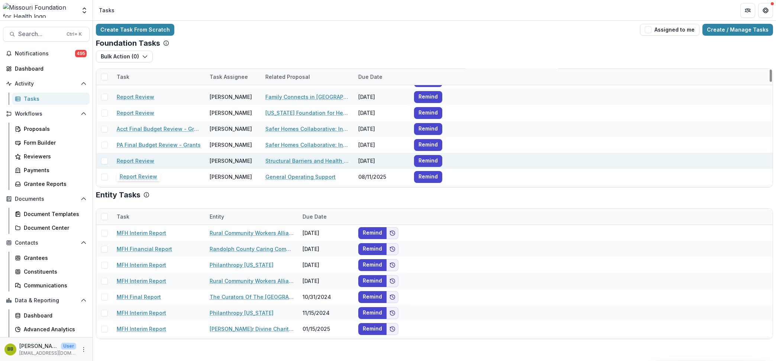
click at [129, 159] on link "Report Review" at bounding box center [136, 161] width 38 height 8
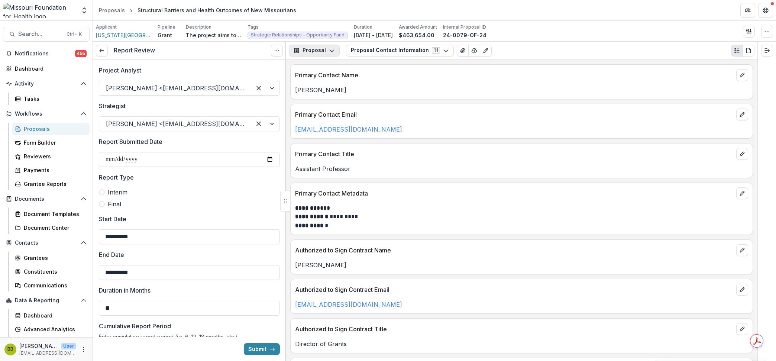
click at [327, 51] on button "Proposal" at bounding box center [314, 51] width 51 height 12
click at [324, 92] on div "Reports" at bounding box center [337, 92] width 68 height 8
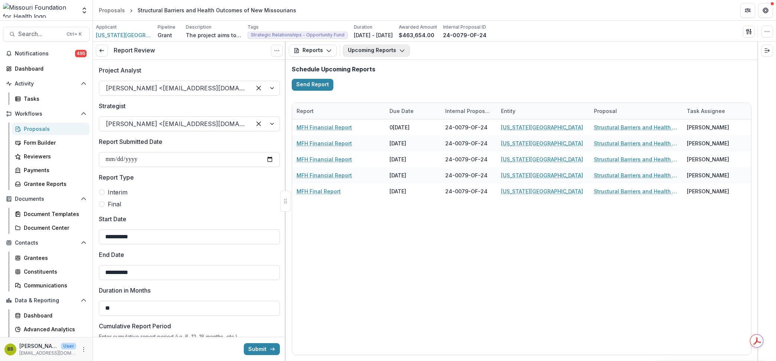
click at [392, 48] on button "Upcoming Reports" at bounding box center [376, 51] width 67 height 12
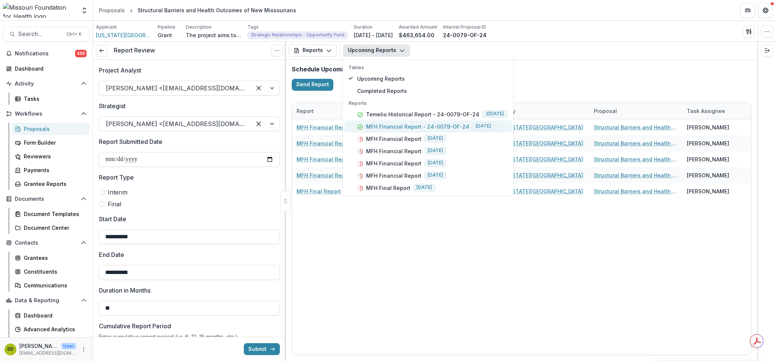
click at [432, 123] on p "MFH Financial Report - 24-0079-OF-24" at bounding box center [417, 126] width 103 height 8
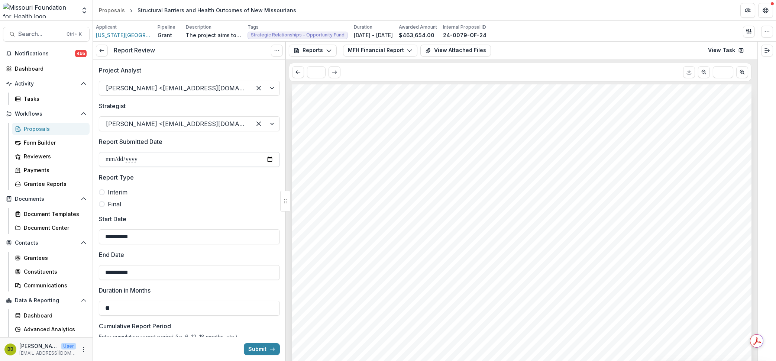
click at [235, 160] on input "Report Submitted Date" at bounding box center [189, 159] width 181 height 15
type input "**********"
click at [103, 192] on span at bounding box center [102, 192] width 6 height 6
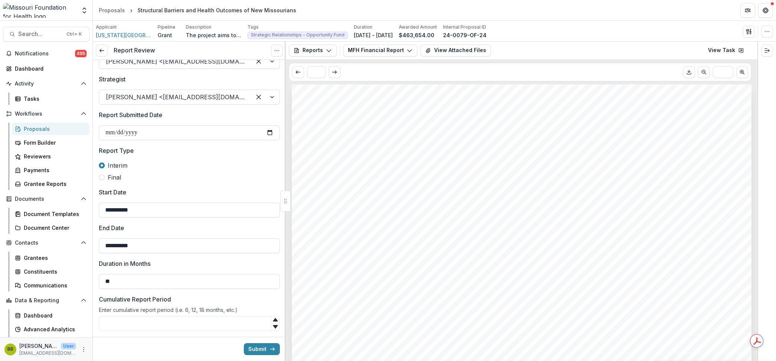
scroll to position [29, 0]
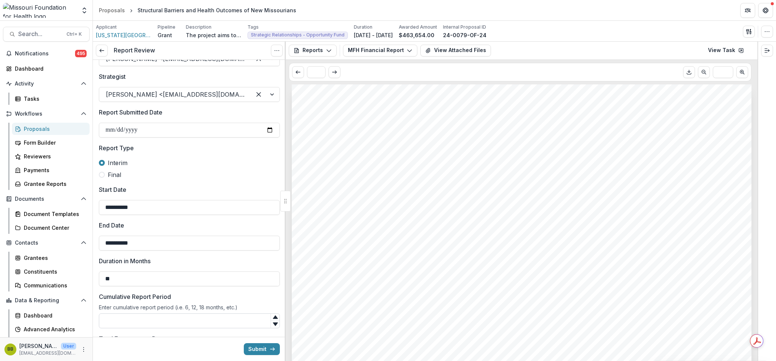
click at [180, 322] on input "Cumulative Report Period" at bounding box center [189, 320] width 181 height 15
type input "*"
drag, startPoint x: 282, startPoint y: 152, endPoint x: 284, endPoint y: 182, distance: 30.1
click at [284, 182] on div "**********" at bounding box center [189, 210] width 193 height 301
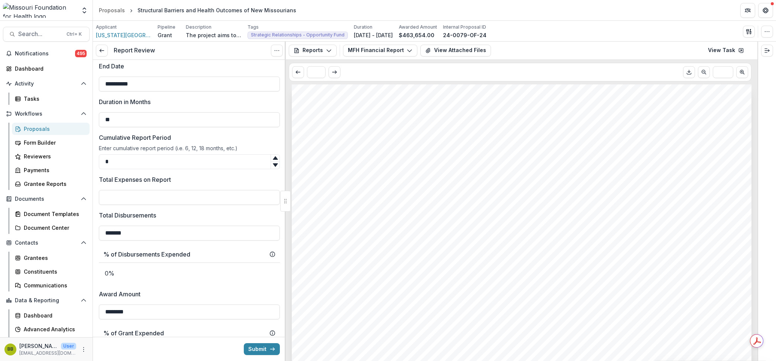
scroll to position [252, 0]
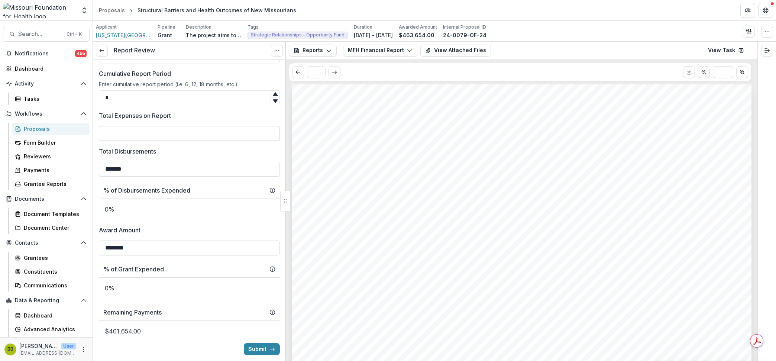
click at [223, 131] on input "Total Expenses on Report" at bounding box center [189, 133] width 181 height 15
type input "*******"
drag, startPoint x: 282, startPoint y: 164, endPoint x: 282, endPoint y: 186, distance: 21.5
click at [282, 186] on div "**********" at bounding box center [189, 247] width 193 height 879
click at [321, 53] on button "Reports" at bounding box center [313, 51] width 48 height 12
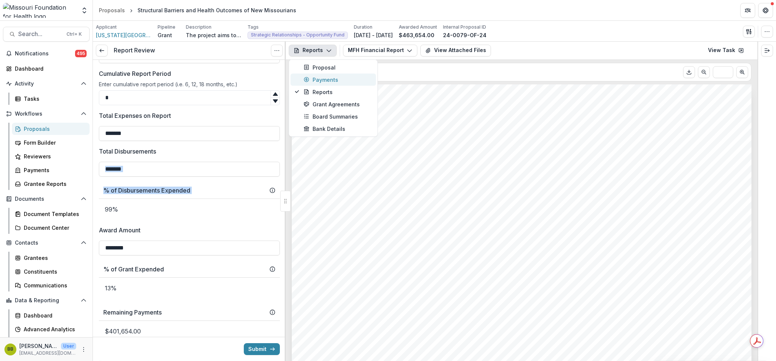
click at [316, 82] on div "Payments" at bounding box center [337, 79] width 68 height 8
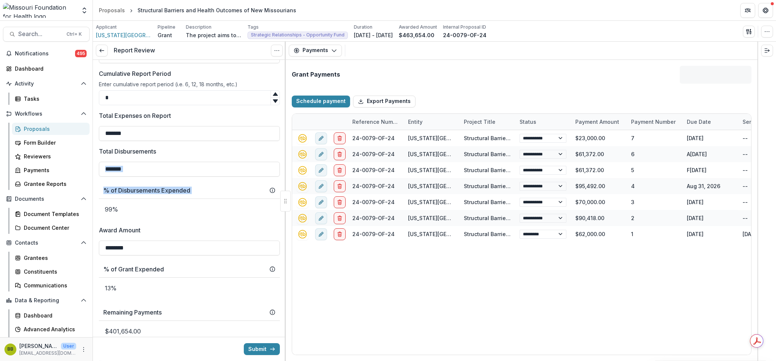
select select "****"
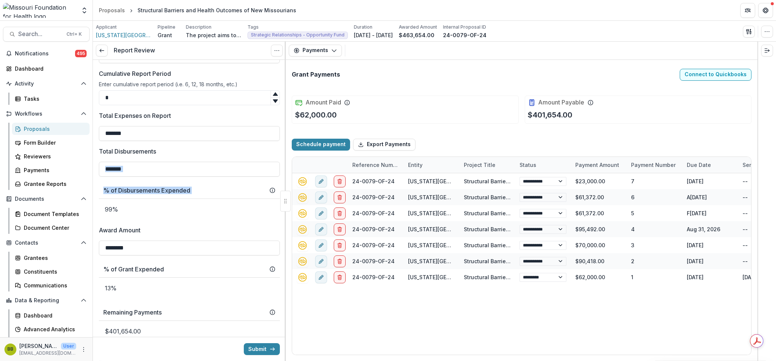
select select "****"
click at [264, 221] on div "**********" at bounding box center [189, 247] width 181 height 879
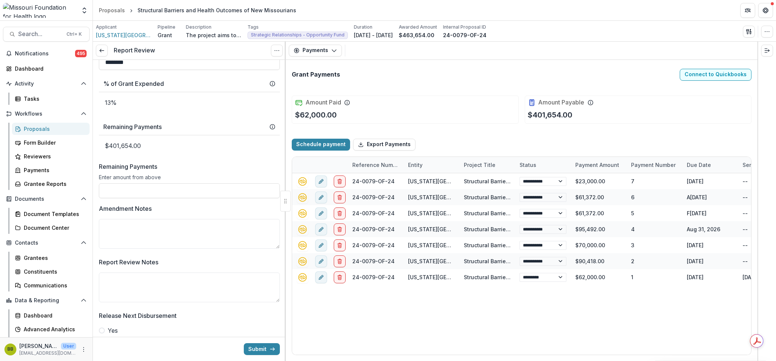
scroll to position [438, 0]
click at [233, 191] on input "Remaining Payments" at bounding box center [189, 190] width 181 height 15
type input "********"
click at [221, 223] on textarea "Amendment Notes" at bounding box center [189, 233] width 181 height 30
drag, startPoint x: 282, startPoint y: 261, endPoint x: 283, endPoint y: 280, distance: 19.0
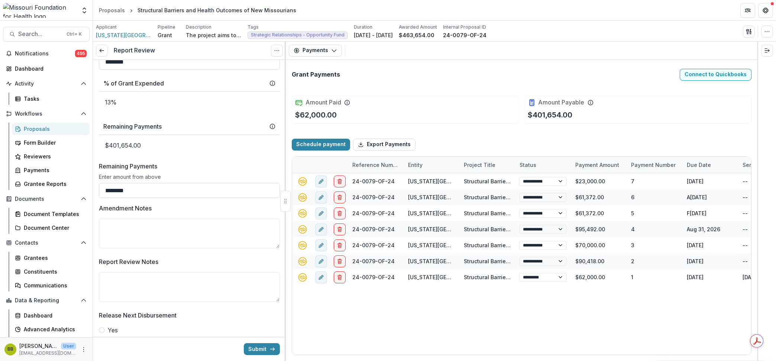
click at [283, 280] on div "**********" at bounding box center [189, 210] width 193 height 301
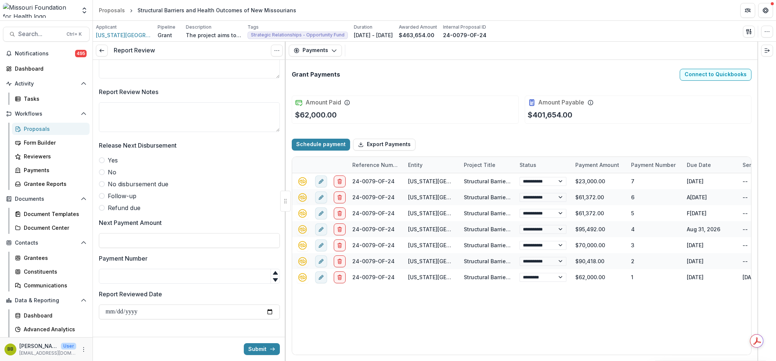
scroll to position [613, 0]
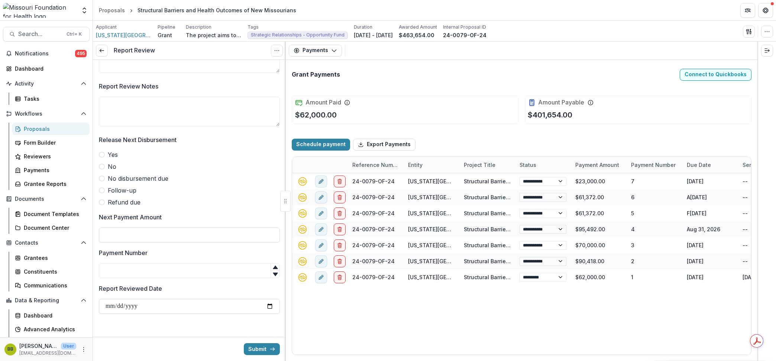
click at [107, 157] on label "Yes" at bounding box center [189, 154] width 181 height 9
click at [124, 232] on input "Next Payment Amount" at bounding box center [189, 234] width 181 height 15
select select "****"
type input "*******"
select select "****"
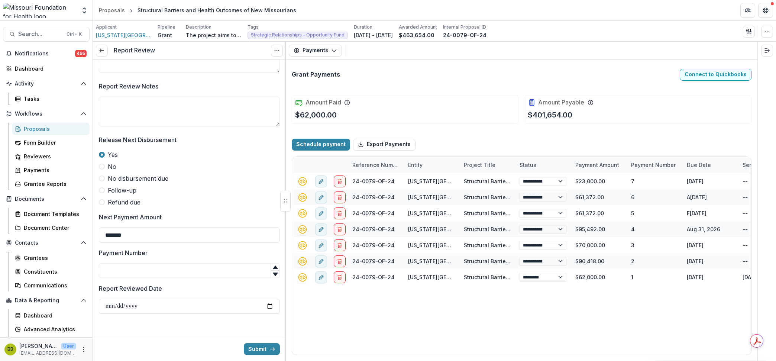
click at [198, 274] on input "Payment Number" at bounding box center [189, 270] width 181 height 15
type input "*"
click at [272, 306] on input "Report Reviewed Date" at bounding box center [189, 306] width 181 height 15
click at [266, 306] on input "Report Reviewed Date" at bounding box center [189, 306] width 181 height 15
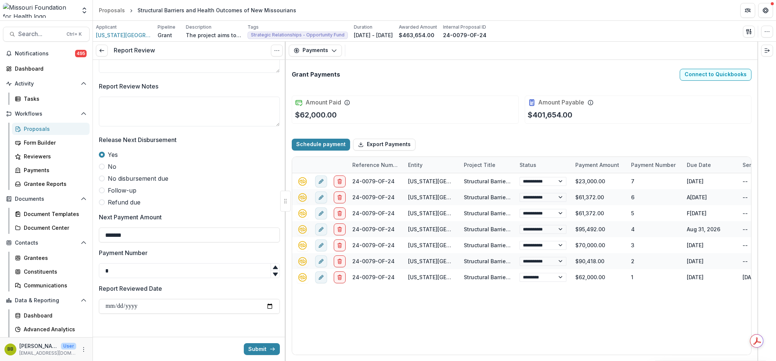
type input "**********"
click at [266, 351] on button "Submit" at bounding box center [262, 349] width 36 height 12
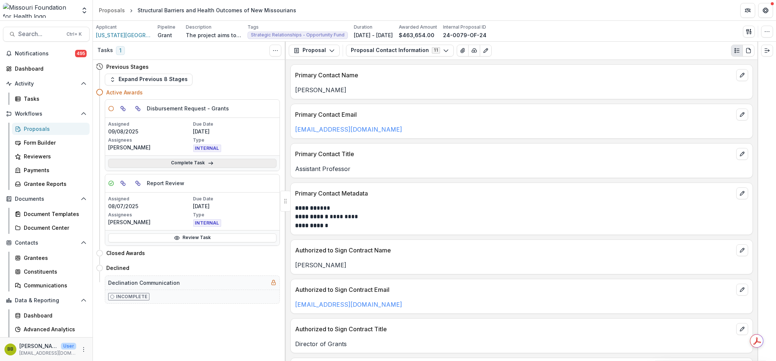
click at [225, 160] on link "Complete Task" at bounding box center [192, 163] width 168 height 9
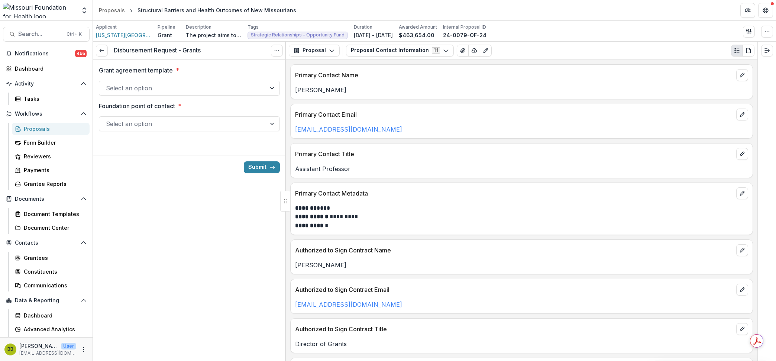
click at [277, 84] on div at bounding box center [272, 88] width 13 height 14
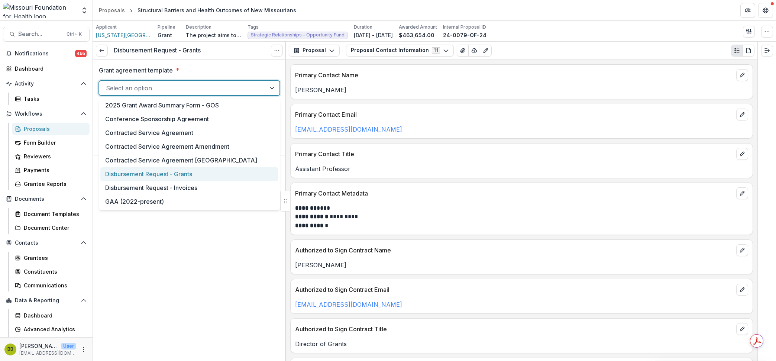
click at [186, 170] on div "Disbursement Request - Grants" at bounding box center [189, 174] width 178 height 14
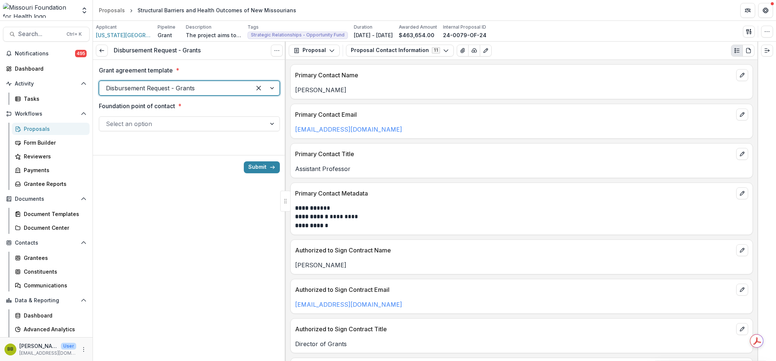
click at [234, 120] on div at bounding box center [182, 124] width 153 height 10
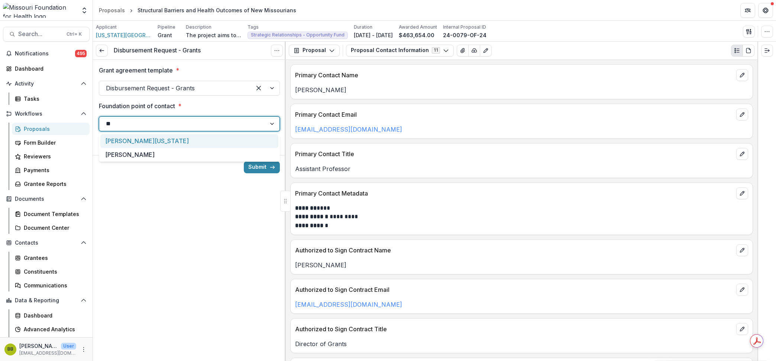
type input "***"
click at [190, 142] on div "[PERSON_NAME]" at bounding box center [189, 141] width 178 height 14
click at [248, 169] on button "Submit" at bounding box center [262, 167] width 36 height 12
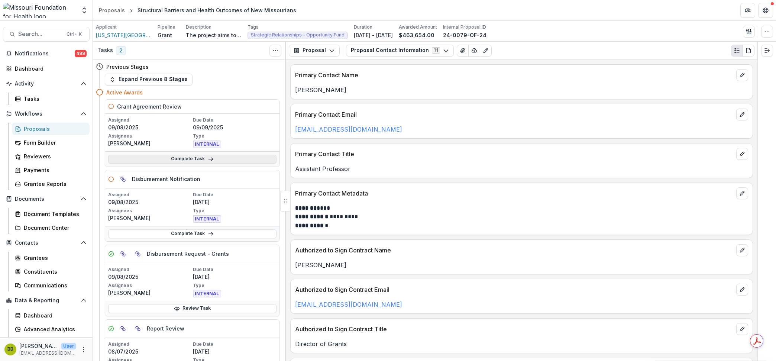
click at [152, 160] on link "Complete Task" at bounding box center [192, 159] width 168 height 9
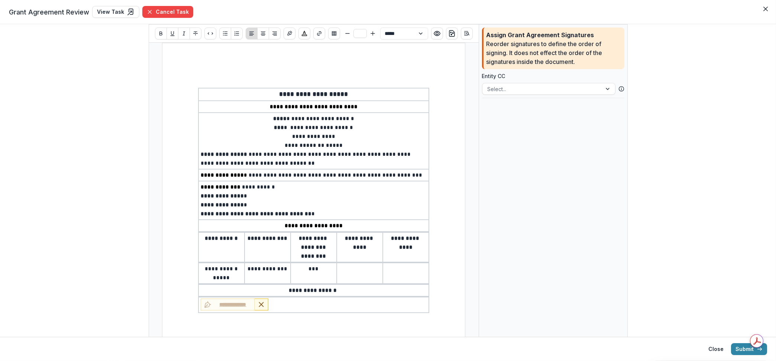
type input "**"
select select "**********"
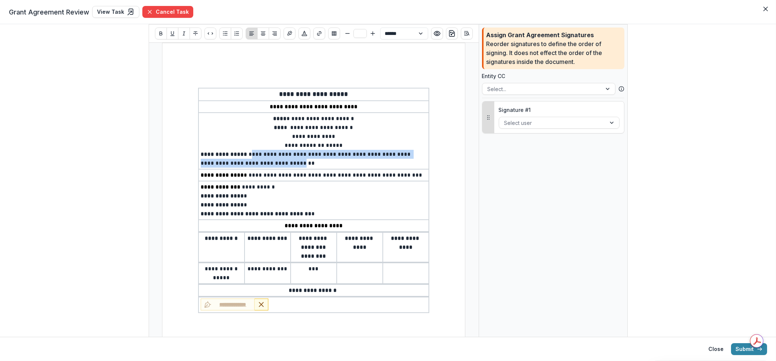
drag, startPoint x: 338, startPoint y: 162, endPoint x: 244, endPoint y: 152, distance: 94.1
click at [244, 152] on span "**********" at bounding box center [306, 159] width 211 height 14
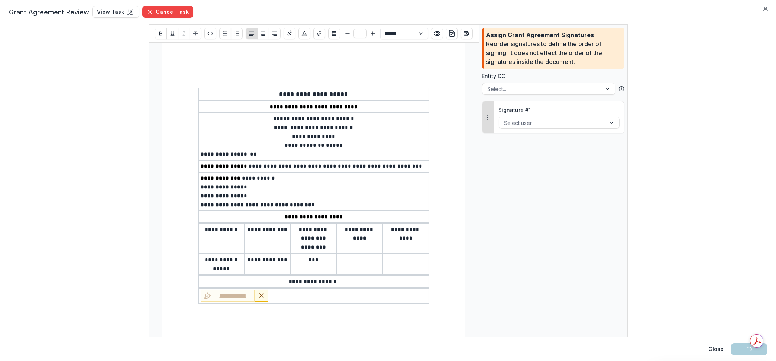
click at [353, 260] on p at bounding box center [360, 259] width 42 height 9
click at [392, 260] on p at bounding box center [406, 259] width 42 height 9
type input "**"
select select "**********"
click at [394, 262] on td at bounding box center [406, 264] width 46 height 21
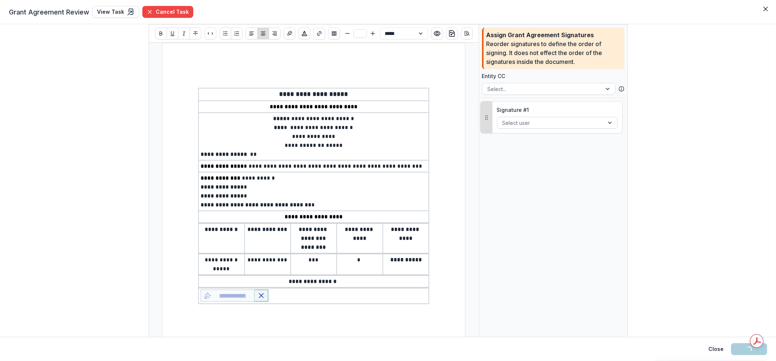
click at [541, 123] on div at bounding box center [550, 122] width 96 height 9
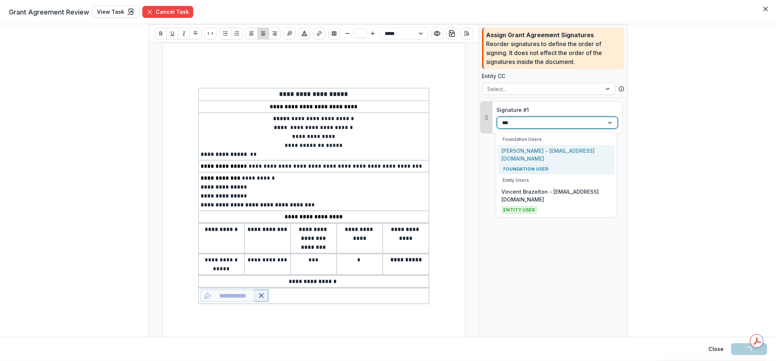
type input "****"
click at [545, 151] on p "[PERSON_NAME] - [EMAIL_ADDRESS][DOMAIN_NAME]" at bounding box center [556, 155] width 110 height 16
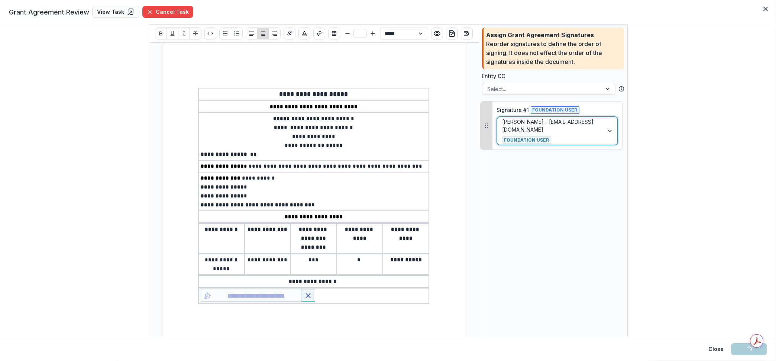
click at [303, 187] on p "**********" at bounding box center [314, 186] width 226 height 9
click at [254, 185] on p "**********" at bounding box center [314, 186] width 226 height 9
type input "**"
select select "**********"
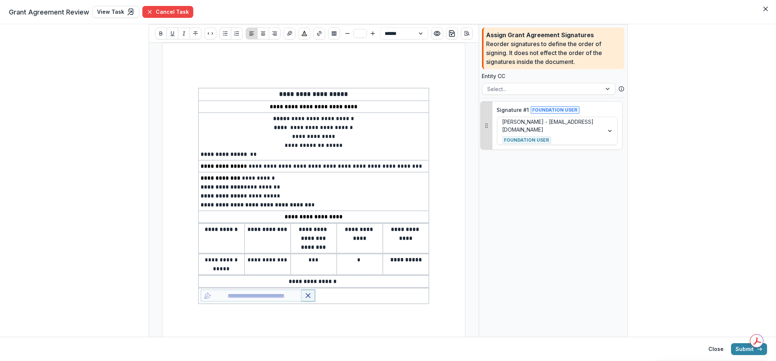
click at [309, 202] on p "**********" at bounding box center [314, 204] width 226 height 9
click at [461, 151] on div "**********" at bounding box center [313, 239] width 303 height 392
click at [746, 348] on button "Submit" at bounding box center [749, 349] width 36 height 12
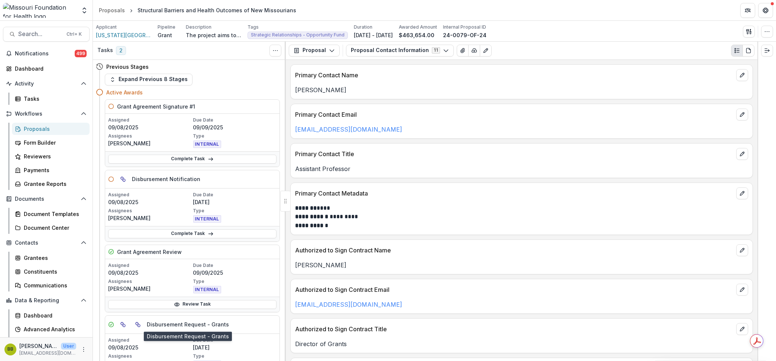
click at [217, 328] on h5 "Disbursement Request - Grants" at bounding box center [188, 324] width 82 height 8
click at [238, 160] on link "Complete Task" at bounding box center [192, 159] width 168 height 9
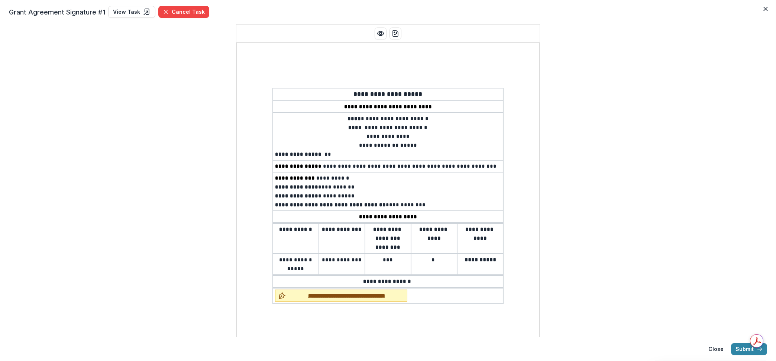
click at [319, 292] on span "**********" at bounding box center [346, 296] width 115 height 8
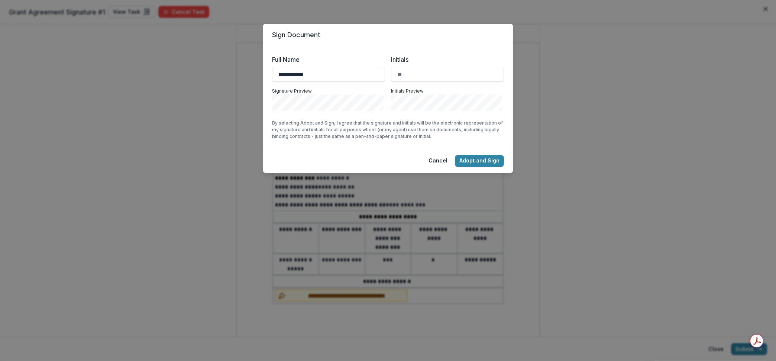
type input "**********"
click at [489, 159] on button "Adopt and Sign" at bounding box center [479, 161] width 49 height 12
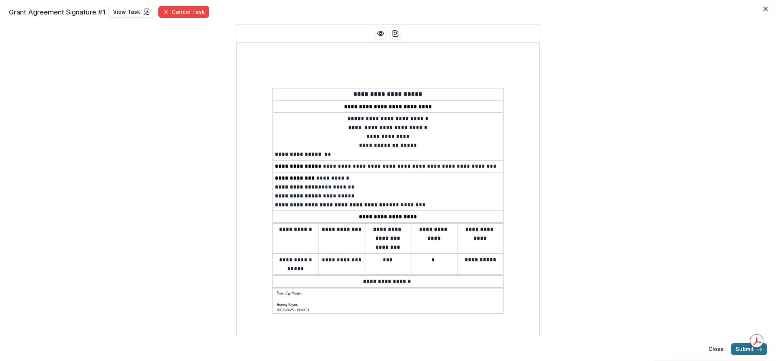
click at [742, 350] on button "Submit" at bounding box center [749, 349] width 36 height 12
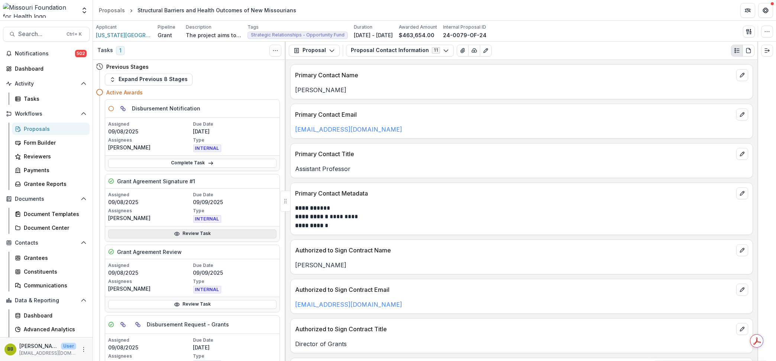
click at [201, 231] on link "Review Task" at bounding box center [192, 233] width 168 height 9
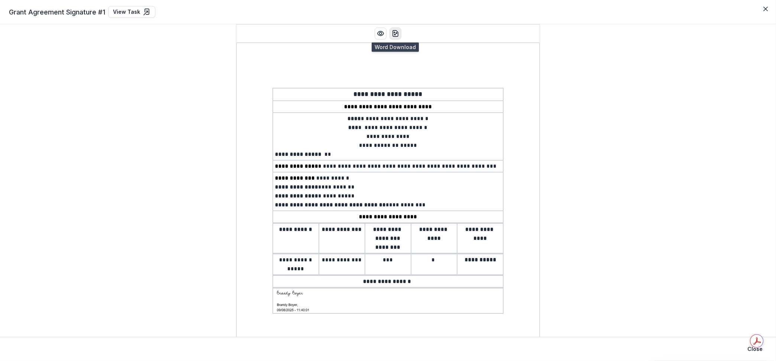
click at [394, 34] on icon "download-word" at bounding box center [395, 33] width 7 height 7
click at [392, 37] on icon "download-word" at bounding box center [395, 33] width 7 height 7
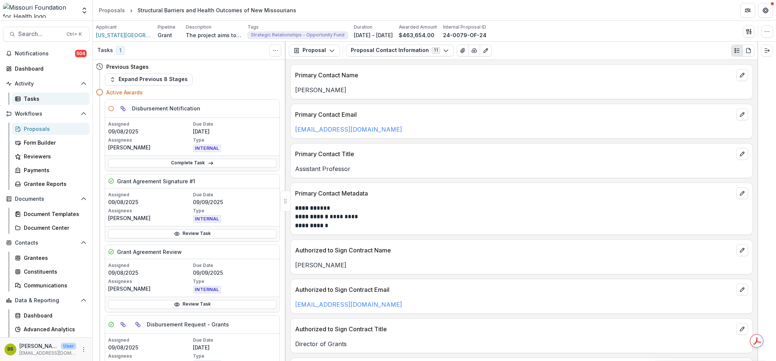
click at [27, 101] on div "Tasks" at bounding box center [54, 99] width 60 height 8
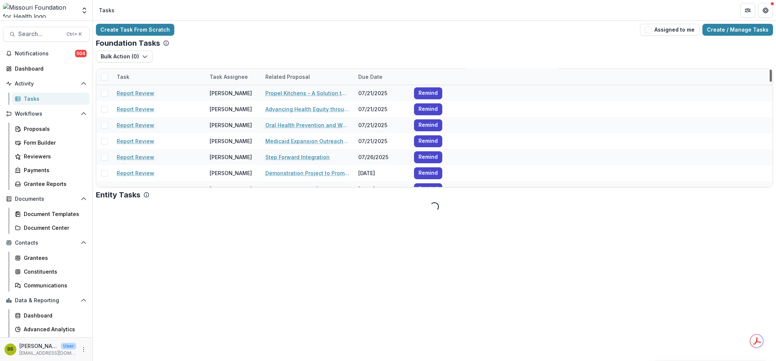
scroll to position [364, 0]
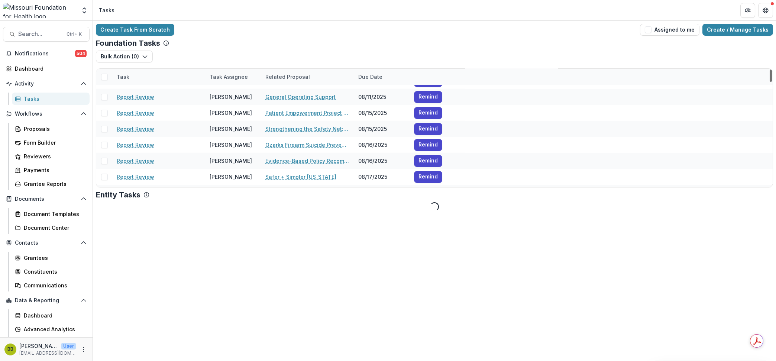
drag, startPoint x: 772, startPoint y: 77, endPoint x: 771, endPoint y: 82, distance: 5.7
click at [771, 82] on div at bounding box center [770, 75] width 2 height 12
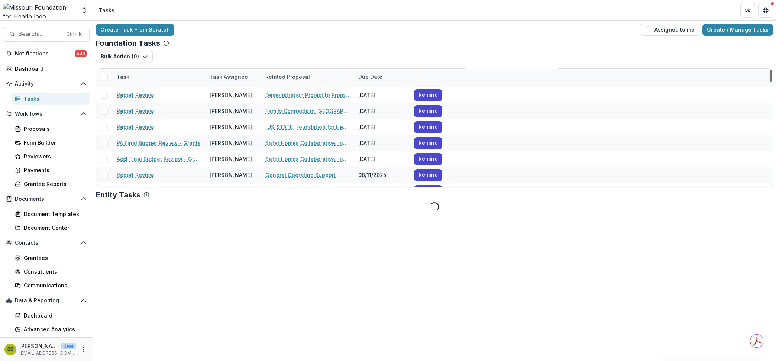
scroll to position [312, 0]
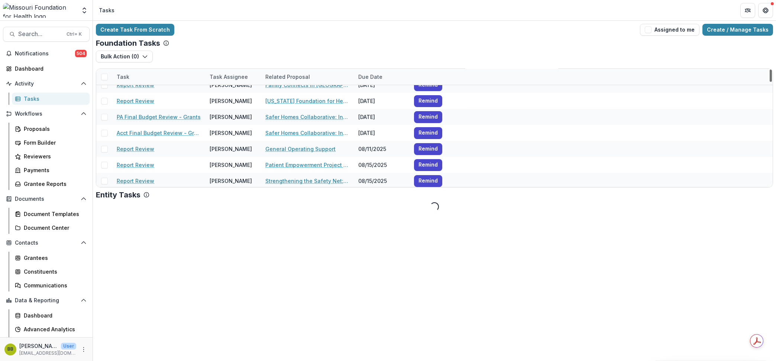
click at [772, 82] on div at bounding box center [770, 75] width 2 height 12
